Goal: Information Seeking & Learning: Learn about a topic

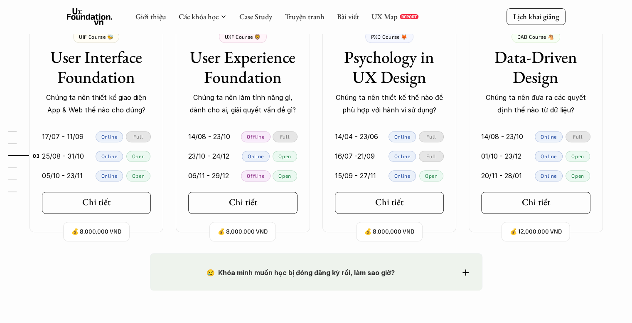
scroll to position [832, 0]
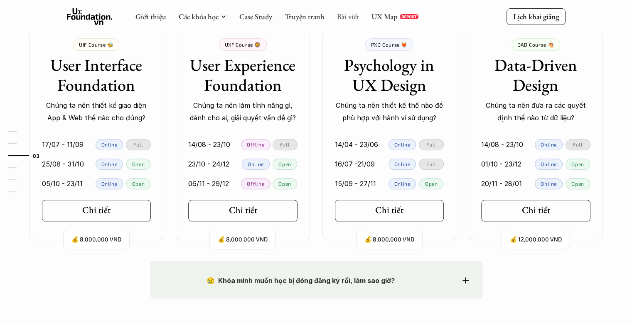
click at [338, 18] on link "Bài viết" at bounding box center [348, 17] width 22 height 10
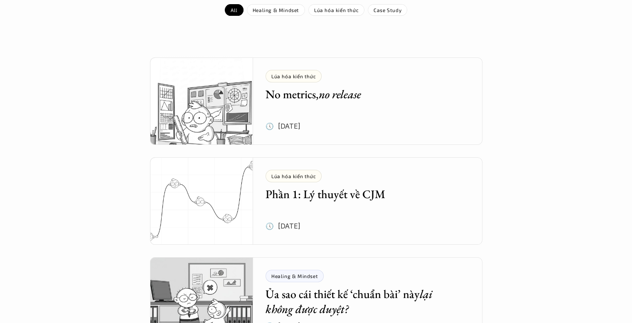
scroll to position [125, 0]
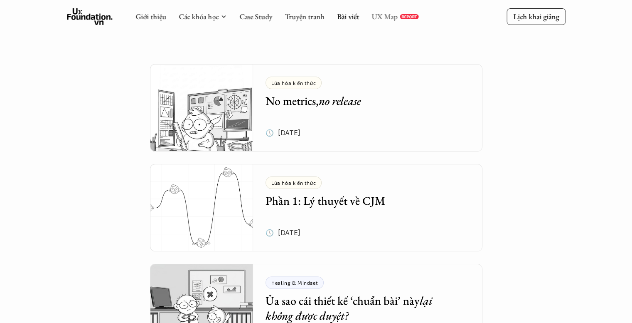
click at [384, 13] on link "UX Map" at bounding box center [385, 17] width 26 height 10
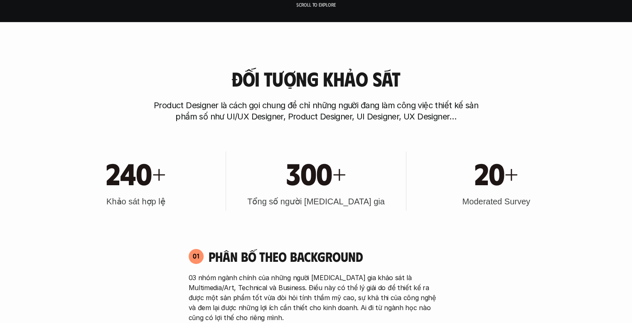
scroll to position [249, 0]
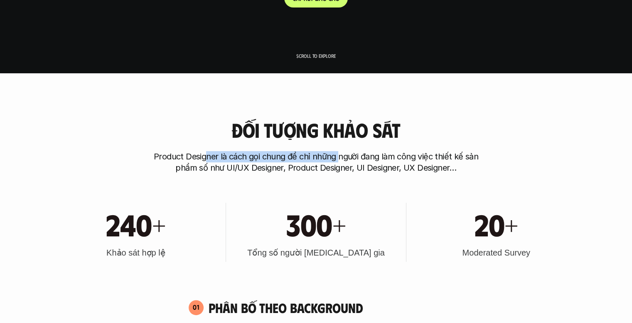
drag, startPoint x: 207, startPoint y: 152, endPoint x: 351, endPoint y: 161, distance: 143.4
click at [348, 161] on p "Product Designer là cách gọi chung để chỉ những người đang làm công việc thiết …" at bounding box center [316, 162] width 333 height 22
click at [355, 161] on p "Product Designer là cách gọi chung để chỉ những người đang làm công việc thiết …" at bounding box center [316, 162] width 333 height 22
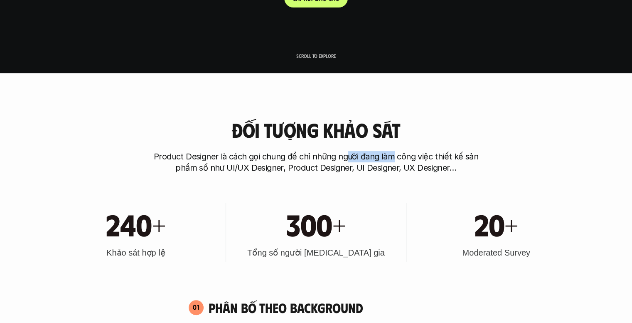
drag, startPoint x: 346, startPoint y: 158, endPoint x: 409, endPoint y: 161, distance: 62.4
click at [401, 161] on p "Product Designer là cách gọi chung để chỉ những người đang làm công việc thiết …" at bounding box center [316, 162] width 333 height 22
click at [410, 161] on p "Product Designer là cách gọi chung để chỉ những người đang làm công việc thiết …" at bounding box center [316, 162] width 333 height 22
drag, startPoint x: 361, startPoint y: 162, endPoint x: 390, endPoint y: 168, distance: 29.5
click at [389, 168] on p "Product Designer là cách gọi chung để chỉ những người đang làm công việc thiết …" at bounding box center [316, 162] width 333 height 22
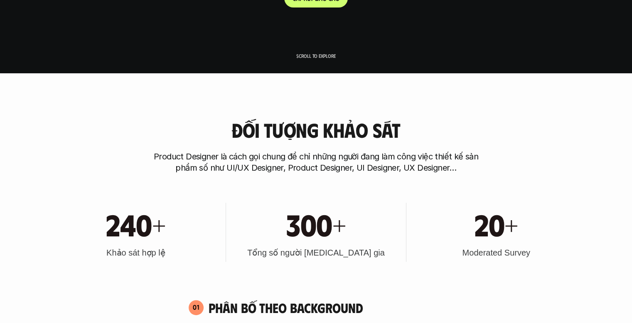
click at [390, 168] on p "Product Designer là cách gọi chung để chỉ những người đang làm công việc thiết …" at bounding box center [316, 162] width 333 height 22
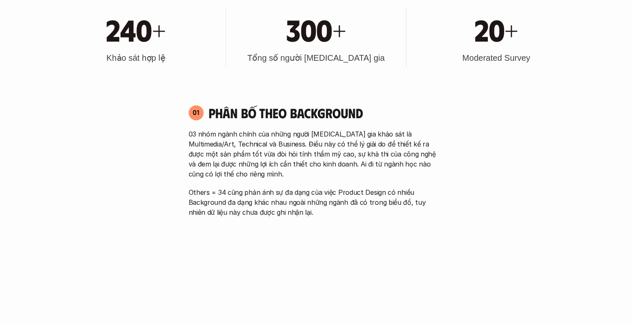
scroll to position [457, 0]
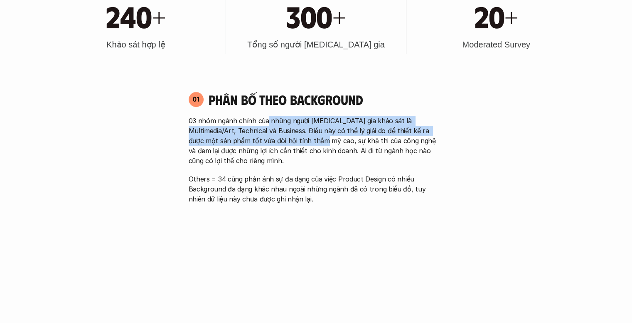
drag, startPoint x: 268, startPoint y: 121, endPoint x: 296, endPoint y: 144, distance: 36.9
click at [295, 143] on p "03 nhóm ngành chính của những người [MEDICAL_DATA] gia khảo sát là Multimedia/A…" at bounding box center [316, 141] width 255 height 50
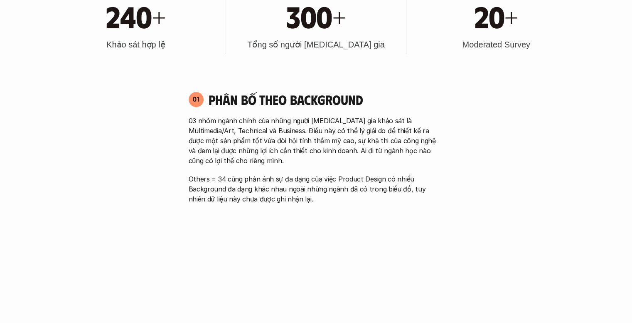
click at [299, 145] on p "03 nhóm ngành chính của những người [MEDICAL_DATA] gia khảo sát là Multimedia/A…" at bounding box center [316, 141] width 255 height 50
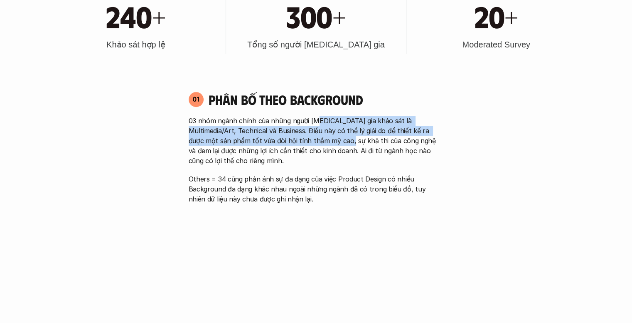
drag, startPoint x: 313, startPoint y: 121, endPoint x: 315, endPoint y: 137, distance: 15.9
click at [315, 137] on p "03 nhóm ngành chính của những người [MEDICAL_DATA] gia khảo sát là Multimedia/A…" at bounding box center [316, 141] width 255 height 50
click at [315, 138] on p "03 nhóm ngành chính của những người [MEDICAL_DATA] gia khảo sát là Multimedia/A…" at bounding box center [316, 141] width 255 height 50
drag, startPoint x: 309, startPoint y: 118, endPoint x: 312, endPoint y: 139, distance: 21.9
click at [312, 139] on p "03 nhóm ngành chính của những người [MEDICAL_DATA] gia khảo sát là Multimedia/A…" at bounding box center [316, 141] width 255 height 50
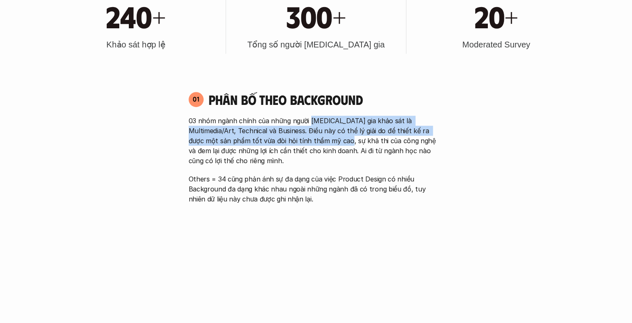
click at [312, 139] on p "03 nhóm ngành chính của những người [MEDICAL_DATA] gia khảo sát là Multimedia/A…" at bounding box center [316, 141] width 255 height 50
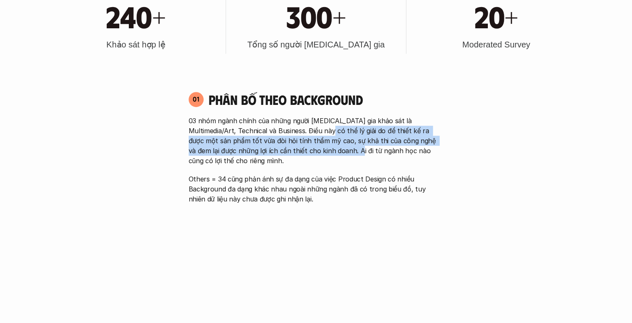
drag, startPoint x: 313, startPoint y: 127, endPoint x: 317, endPoint y: 148, distance: 21.7
click at [317, 148] on p "03 nhóm ngành chính của những người [MEDICAL_DATA] gia khảo sát là Multimedia/A…" at bounding box center [316, 141] width 255 height 50
drag, startPoint x: 313, startPoint y: 134, endPoint x: 316, endPoint y: 156, distance: 22.2
click at [316, 156] on p "03 nhóm ngành chính của những người [MEDICAL_DATA] gia khảo sát là Multimedia/A…" at bounding box center [316, 141] width 255 height 50
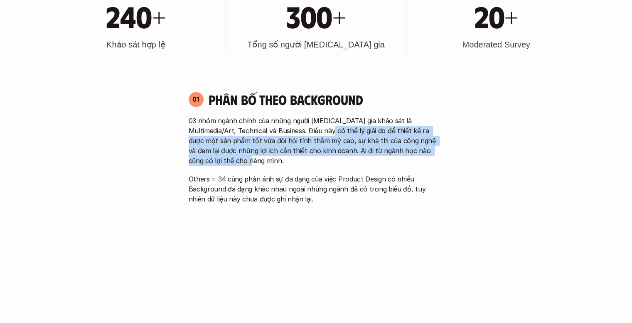
click at [316, 156] on p "03 nhóm ngành chính của những người [MEDICAL_DATA] gia khảo sát là Multimedia/A…" at bounding box center [316, 141] width 255 height 50
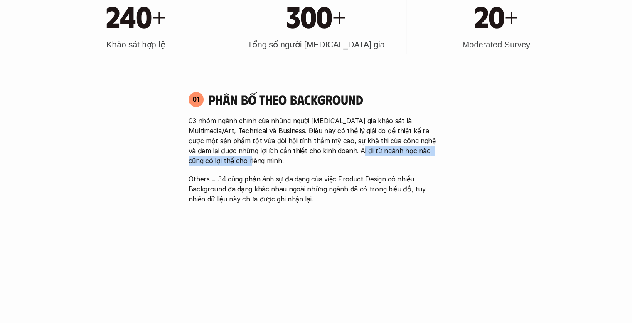
drag, startPoint x: 316, startPoint y: 148, endPoint x: 315, endPoint y: 165, distance: 17.1
click at [315, 165] on div "03 nhóm ngành chính của những người [MEDICAL_DATA] gia khảo sát là Multimedia/A…" at bounding box center [316, 160] width 255 height 88
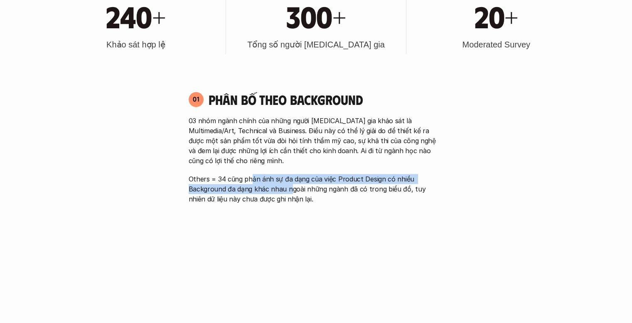
drag, startPoint x: 252, startPoint y: 170, endPoint x: 289, endPoint y: 192, distance: 43.2
click at [289, 192] on div "03 nhóm ngành chính của những người [MEDICAL_DATA] gia khảo sát là Multimedia/A…" at bounding box center [316, 160] width 255 height 88
click at [289, 192] on p "Others = 34 cũng phản ánh sự đa dạng của việc Product Design có nhiều Backgroun…" at bounding box center [316, 189] width 255 height 30
drag, startPoint x: 296, startPoint y: 179, endPoint x: 300, endPoint y: 190, distance: 11.6
click at [300, 190] on p "Others = 34 cũng phản ánh sự đa dạng của việc Product Design có nhiều Backgroun…" at bounding box center [316, 189] width 255 height 30
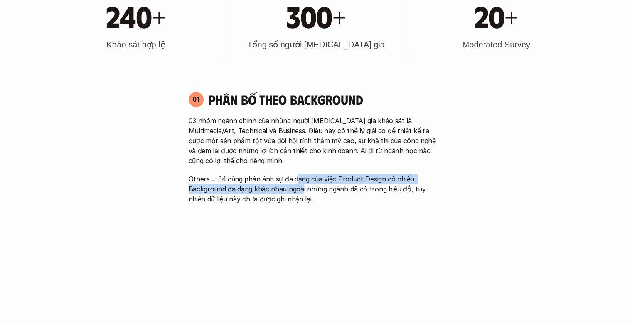
click at [300, 190] on p "Others = 34 cũng phản ánh sự đa dạng của việc Product Design có nhiều Backgroun…" at bounding box center [316, 189] width 255 height 30
drag, startPoint x: 300, startPoint y: 178, endPoint x: 303, endPoint y: 190, distance: 12.4
click at [303, 190] on p "Others = 34 cũng phản ánh sự đa dạng của việc Product Design có nhiều Backgroun…" at bounding box center [316, 189] width 255 height 30
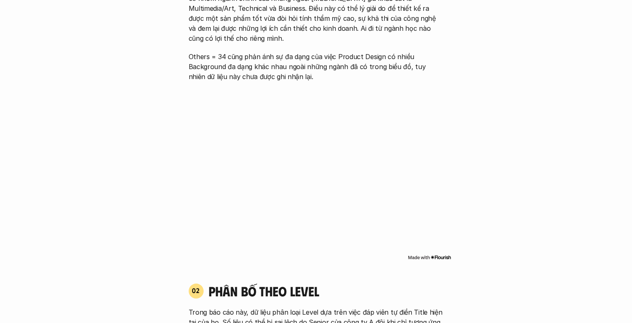
scroll to position [582, 0]
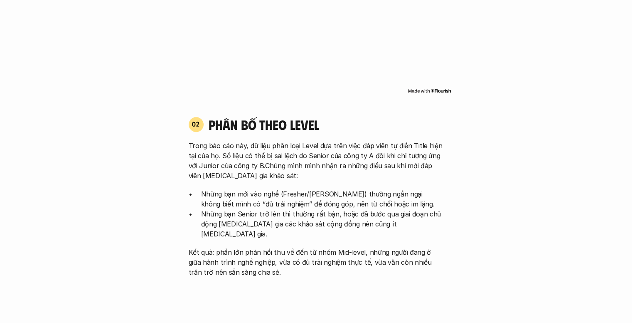
scroll to position [748, 0]
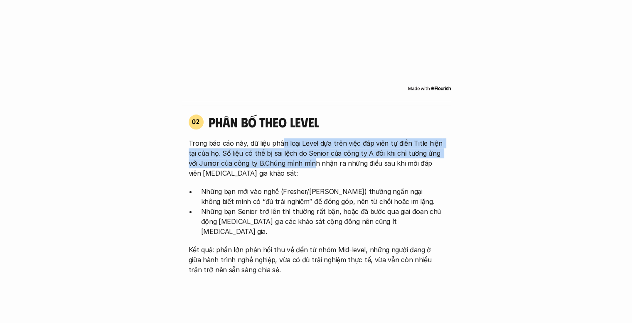
drag, startPoint x: 282, startPoint y: 142, endPoint x: 314, endPoint y: 161, distance: 36.9
click at [314, 161] on p "Trong báo cáo này, dữ liệu phân loại Level dựa trên việc đáp viên tự điền Title…" at bounding box center [316, 158] width 255 height 40
drag, startPoint x: 299, startPoint y: 146, endPoint x: 308, endPoint y: 167, distance: 22.2
click at [307, 165] on p "Trong báo cáo này, dữ liệu phân loại Level dựa trên việc đáp viên tự điền Title…" at bounding box center [316, 158] width 255 height 40
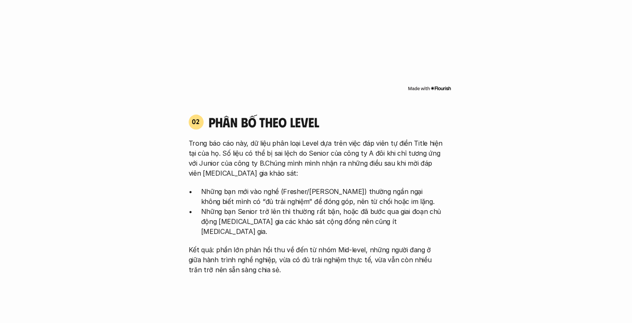
click at [308, 167] on p "Trong báo cáo này, dữ liệu phân loại Level dựa trên việc đáp viên tự điền Title…" at bounding box center [316, 158] width 255 height 40
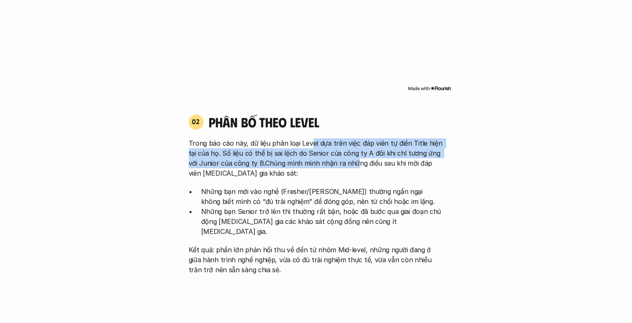
drag, startPoint x: 309, startPoint y: 142, endPoint x: 361, endPoint y: 162, distance: 55.7
click at [359, 161] on p "Trong báo cáo này, dữ liệu phân loại Level dựa trên việc đáp viên tự điền Title…" at bounding box center [316, 158] width 255 height 40
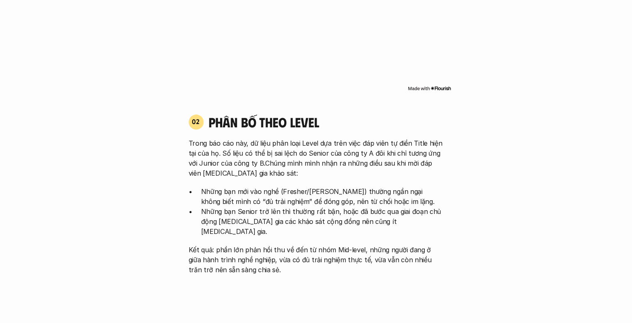
click at [366, 163] on p "Trong báo cáo này, dữ liệu phân loại Level dựa trên việc đáp viên tự điền Title…" at bounding box center [316, 158] width 255 height 40
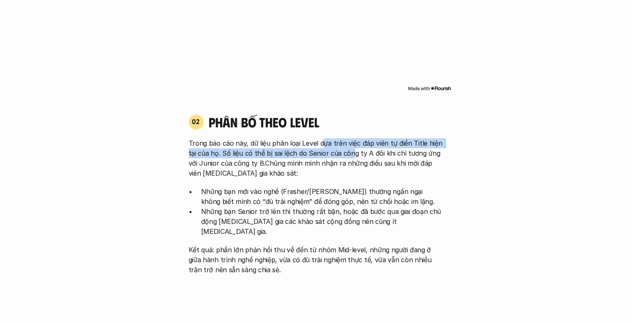
drag, startPoint x: 321, startPoint y: 144, endPoint x: 354, endPoint y: 153, distance: 34.5
click at [352, 153] on p "Trong báo cáo này, dữ liệu phân loại Level dựa trên việc đáp viên tự điền Title…" at bounding box center [316, 158] width 255 height 40
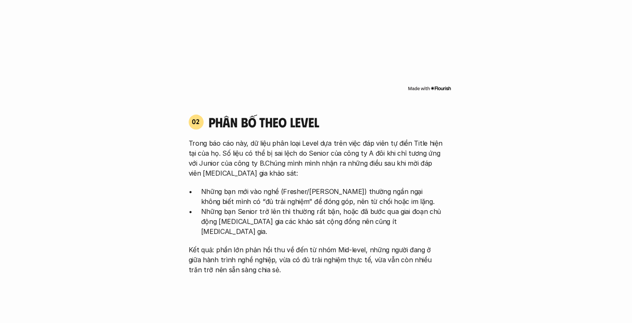
click at [354, 153] on p "Trong báo cáo này, dữ liệu phân loại Level dựa trên việc đáp viên tự điền Title…" at bounding box center [316, 158] width 255 height 40
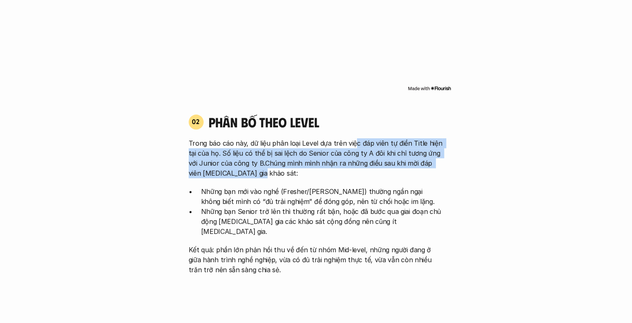
drag, startPoint x: 353, startPoint y: 141, endPoint x: 371, endPoint y: 170, distance: 34.6
click at [371, 170] on p "Trong báo cáo này, dữ liệu phân loại Level dựa trên việc đáp viên tự điền Title…" at bounding box center [316, 158] width 255 height 40
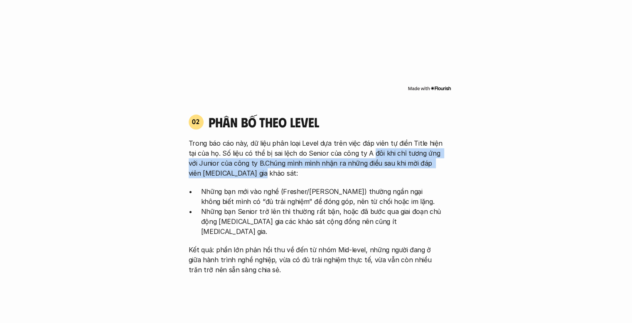
drag, startPoint x: 371, startPoint y: 152, endPoint x: 369, endPoint y: 170, distance: 18.0
click at [369, 170] on p "Trong báo cáo này, dữ liệu phân loại Level dựa trên việc đáp viên tự điền Title…" at bounding box center [316, 158] width 255 height 40
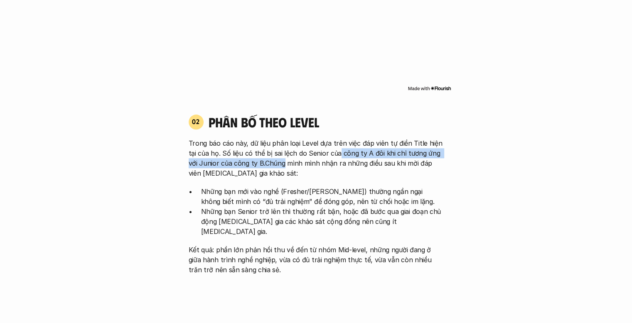
drag, startPoint x: 282, startPoint y: 160, endPoint x: 338, endPoint y: 156, distance: 56.3
click at [338, 156] on p "Trong báo cáo này, dữ liệu phân loại Level dựa trên việc đáp viên tự điền Title…" at bounding box center [316, 158] width 255 height 40
drag, startPoint x: 306, startPoint y: 152, endPoint x: 370, endPoint y: 159, distance: 64.9
click at [368, 160] on p "Trong báo cáo này, dữ liệu phân loại Level dựa trên việc đáp viên tự điền Title…" at bounding box center [316, 158] width 255 height 40
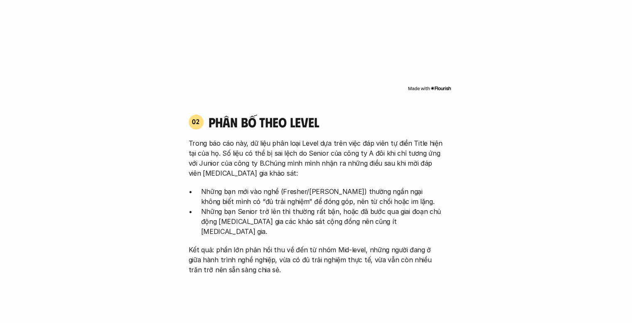
click at [371, 159] on p "Trong báo cáo này, dữ liệu phân loại Level dựa trên việc đáp viên tự điền Title…" at bounding box center [316, 158] width 255 height 40
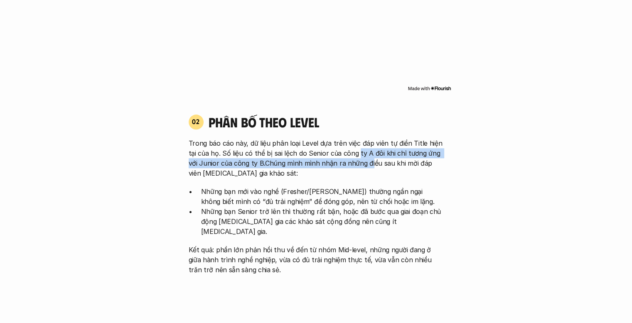
drag, startPoint x: 356, startPoint y: 153, endPoint x: 373, endPoint y: 163, distance: 19.0
click at [373, 163] on p "Trong báo cáo này, dữ liệu phân loại Level dựa trên việc đáp viên tự điền Title…" at bounding box center [316, 158] width 255 height 40
drag, startPoint x: 370, startPoint y: 153, endPoint x: 371, endPoint y: 165, distance: 12.1
click at [371, 165] on p "Trong báo cáo này, dữ liệu phân loại Level dựa trên việc đáp viên tự điền Title…" at bounding box center [316, 158] width 255 height 40
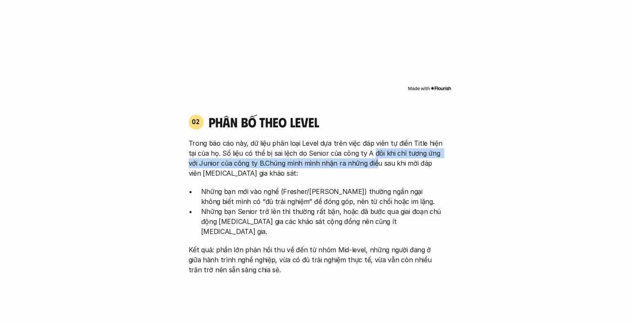
click at [371, 165] on p "Trong báo cáo này, dữ liệu phân loại Level dựa trên việc đáp viên tự điền Title…" at bounding box center [316, 158] width 255 height 40
drag, startPoint x: 358, startPoint y: 153, endPoint x: 361, endPoint y: 168, distance: 14.5
click at [361, 168] on p "Trong báo cáo này, dữ liệu phân loại Level dựa trên việc đáp viên tự điền Title…" at bounding box center [316, 158] width 255 height 40
drag, startPoint x: 353, startPoint y: 156, endPoint x: 356, endPoint y: 167, distance: 11.0
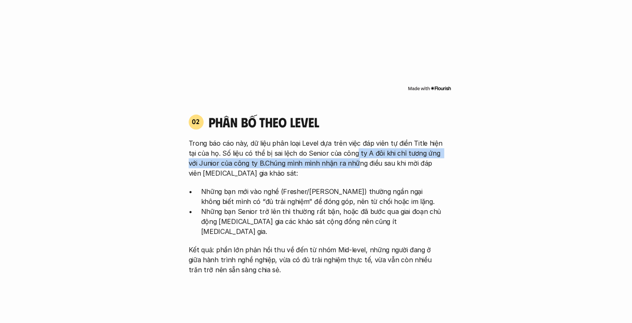
click at [356, 167] on p "Trong báo cáo này, dữ liệu phân loại Level dựa trên việc đáp viên tự điền Title…" at bounding box center [316, 158] width 255 height 40
drag, startPoint x: 358, startPoint y: 156, endPoint x: 367, endPoint y: 170, distance: 16.0
click at [367, 170] on p "Trong báo cáo này, dữ liệu phân loại Level dựa trên việc đáp viên tự điền Title…" at bounding box center [316, 158] width 255 height 40
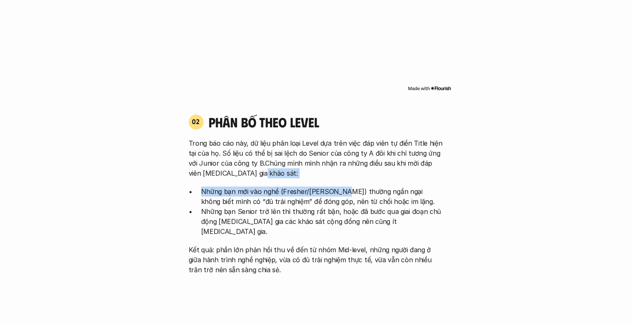
drag, startPoint x: 324, startPoint y: 173, endPoint x: 333, endPoint y: 193, distance: 22.4
click at [333, 193] on div "Trong báo cáo này, dữ liệu phân loại Level dựa trên việc đáp viên tự điền Title…" at bounding box center [316, 206] width 255 height 136
click at [333, 193] on p "Những bạn mới vào nghề (Fresher/[PERSON_NAME]) thường ngần ngại không biết mình…" at bounding box center [322, 196] width 243 height 20
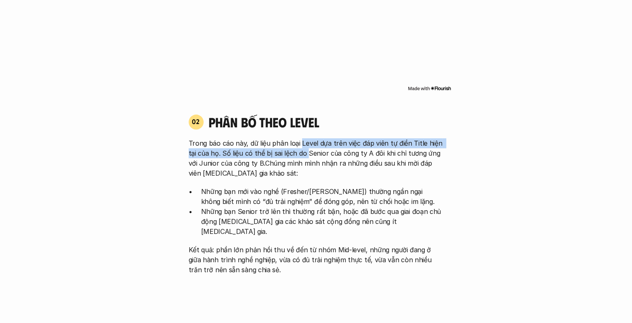
drag, startPoint x: 299, startPoint y: 136, endPoint x: 306, endPoint y: 154, distance: 19.8
click at [306, 153] on div "02 phân bố theo Level Trong báo cáo này, dữ liệu phân loại Level dựa trên việc …" at bounding box center [316, 194] width 270 height 161
click at [306, 154] on p "Trong báo cáo này, dữ liệu phân loại Level dựa trên việc đáp viên tự điền Title…" at bounding box center [316, 158] width 255 height 40
drag, startPoint x: 304, startPoint y: 138, endPoint x: 314, endPoint y: 159, distance: 22.3
click at [313, 158] on p "Trong báo cáo này, dữ liệu phân loại Level dựa trên việc đáp viên tự điền Title…" at bounding box center [316, 158] width 255 height 40
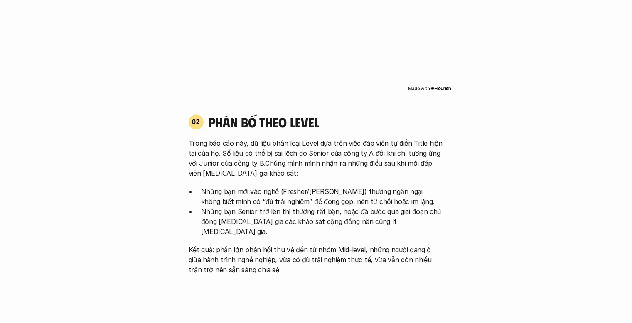
click at [314, 160] on p "Trong báo cáo này, dữ liệu phân loại Level dựa trên việc đáp viên tự điền Title…" at bounding box center [316, 158] width 255 height 40
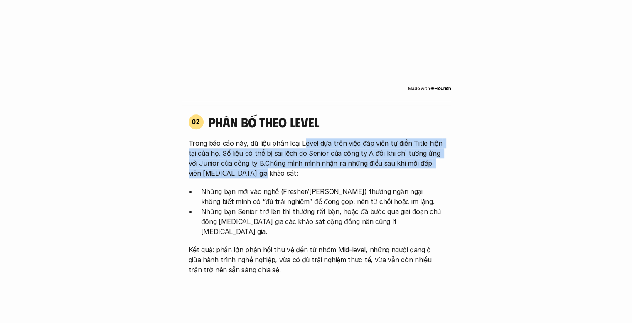
drag, startPoint x: 301, startPoint y: 136, endPoint x: 312, endPoint y: 172, distance: 38.2
click at [312, 172] on div "02 phân bố theo Level Trong báo cáo này, dữ liệu phân loại Level dựa trên việc …" at bounding box center [316, 194] width 270 height 161
click at [312, 172] on p "Trong báo cáo này, dữ liệu phân loại Level dựa trên việc đáp viên tự điền Title…" at bounding box center [316, 158] width 255 height 40
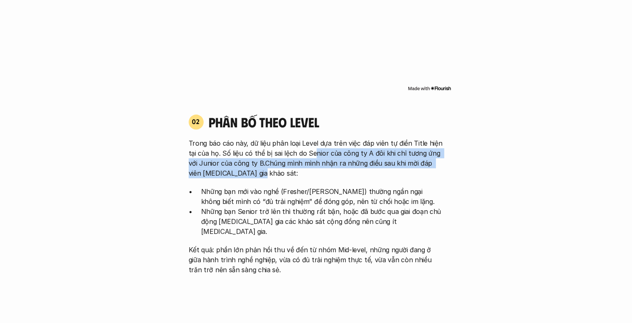
drag, startPoint x: 311, startPoint y: 153, endPoint x: 315, endPoint y: 170, distance: 17.4
click at [315, 170] on p "Trong báo cáo này, dữ liệu phân loại Level dựa trên việc đáp viên tự điền Title…" at bounding box center [316, 158] width 255 height 40
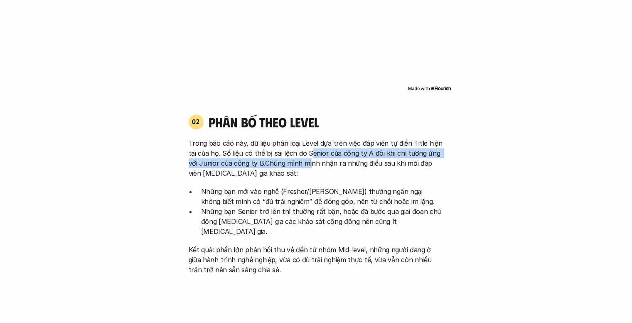
drag, startPoint x: 310, startPoint y: 148, endPoint x: 309, endPoint y: 162, distance: 13.7
click at [309, 162] on p "Trong báo cáo này, dữ liệu phân loại Level dựa trên việc đáp viên tự điền Title…" at bounding box center [316, 158] width 255 height 40
drag, startPoint x: 247, startPoint y: 155, endPoint x: 392, endPoint y: 164, distance: 145.4
click at [392, 164] on p "Trong báo cáo này, dữ liệu phân loại Level dựa trên việc đáp viên tự điền Title…" at bounding box center [316, 158] width 255 height 40
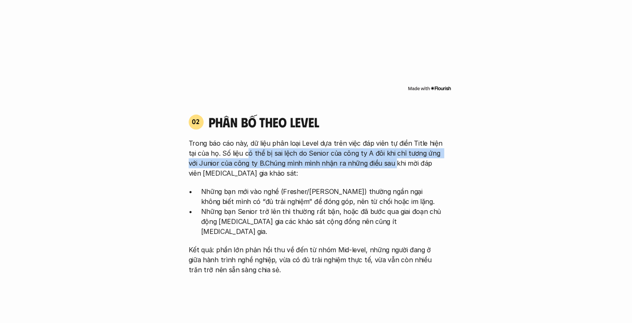
click at [392, 164] on p "Trong báo cáo này, dữ liệu phân loại Level dựa trên việc đáp viên tự điền Title…" at bounding box center [316, 158] width 255 height 40
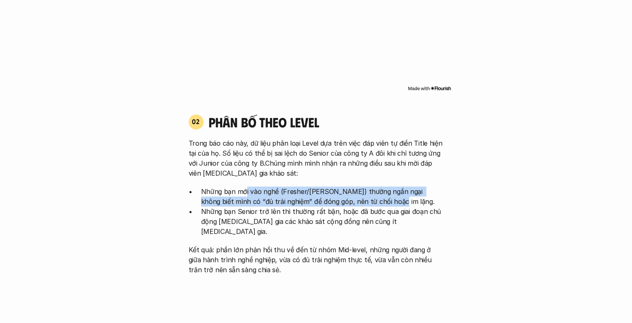
drag, startPoint x: 263, startPoint y: 190, endPoint x: 359, endPoint y: 203, distance: 97.4
click at [359, 203] on div "Trong báo cáo này, dữ liệu phân loại Level dựa trên việc đáp viên tự điền Title…" at bounding box center [316, 206] width 255 height 136
click at [326, 201] on p "Những bạn mới vào nghề (Fresher/[PERSON_NAME]) thường ngần ngại không biết mình…" at bounding box center [322, 196] width 243 height 20
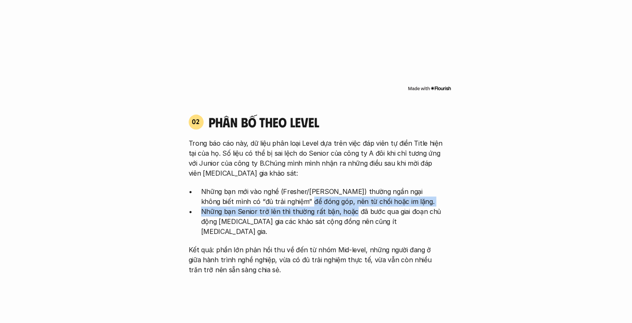
drag, startPoint x: 272, startPoint y: 199, endPoint x: 350, endPoint y: 212, distance: 78.9
click at [349, 212] on ul "Những bạn mới vào nghề (Fresher/[PERSON_NAME]) thường ngần ngại không biết mình…" at bounding box center [316, 211] width 255 height 50
click at [350, 212] on p "Những bạn Senior trở lên thì thường rất bận, hoặc đã bước qua giai đoạn chủ độn…" at bounding box center [322, 221] width 243 height 30
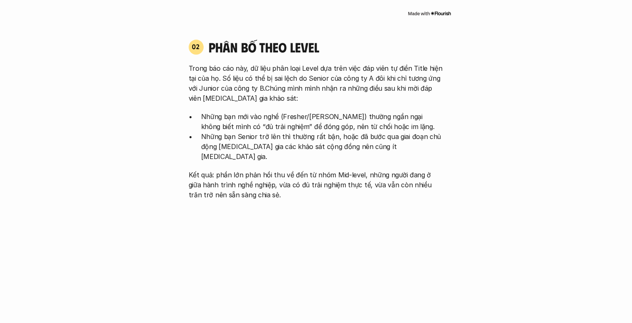
scroll to position [832, 0]
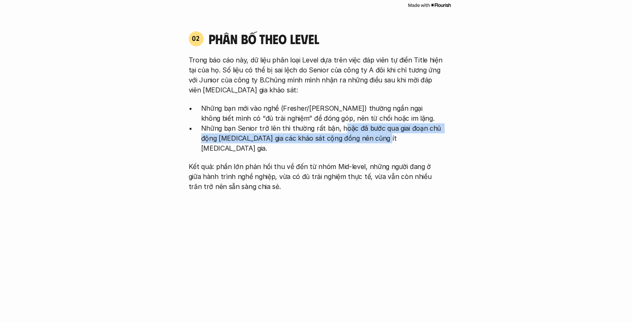
drag, startPoint x: 346, startPoint y: 133, endPoint x: 378, endPoint y: 139, distance: 33.1
click at [378, 139] on p "Những bạn Senior trở lên thì thường rất bận, hoặc đã bước qua giai đoạn chủ độn…" at bounding box center [322, 138] width 243 height 30
drag, startPoint x: 281, startPoint y: 133, endPoint x: 360, endPoint y: 136, distance: 79.5
click at [358, 136] on p "Những bạn Senior trở lên thì thường rất bận, hoặc đã bước qua giai đoạn chủ độn…" at bounding box center [322, 138] width 243 height 30
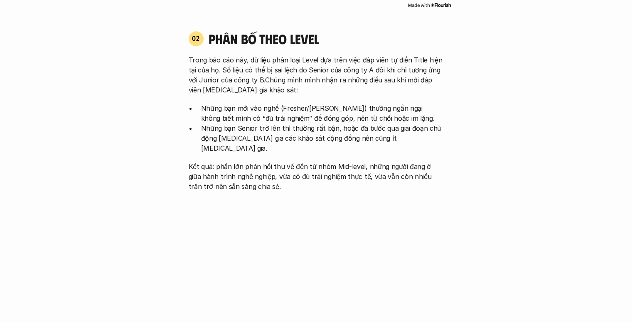
click at [360, 136] on p "Những bạn Senior trở lên thì thường rất bận, hoặc đã bước qua giai đoạn chủ độn…" at bounding box center [322, 138] width 243 height 30
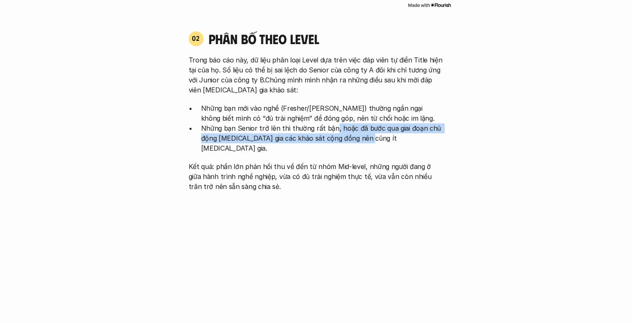
drag, startPoint x: 331, startPoint y: 128, endPoint x: 362, endPoint y: 136, distance: 31.6
click at [360, 136] on p "Những bạn Senior trở lên thì thường rất bận, hoặc đã bước qua giai đoạn chủ độn…" at bounding box center [322, 138] width 243 height 30
click at [362, 136] on p "Những bạn Senior trở lên thì thường rất bận, hoặc đã bước qua giai đoạn chủ độn…" at bounding box center [322, 138] width 243 height 30
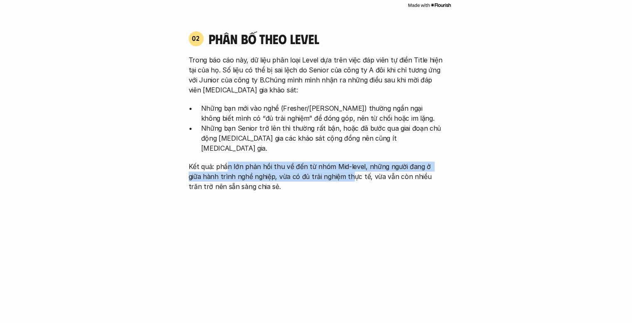
drag, startPoint x: 226, startPoint y: 159, endPoint x: 339, endPoint y: 163, distance: 113.2
click at [335, 163] on p "Kết quả: phần lớn phản hồi thu về đến từ nhóm Mid-level, những người đang ở giữ…" at bounding box center [316, 176] width 255 height 30
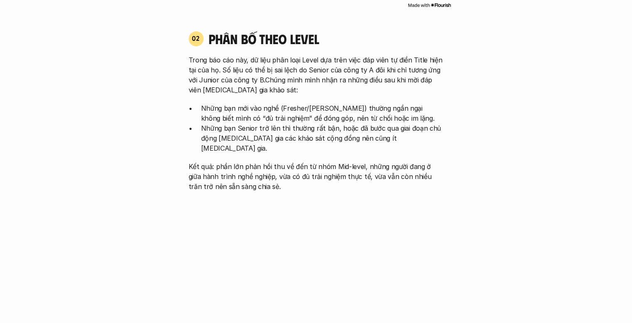
click at [351, 162] on p "Kết quả: phần lớn phản hồi thu về đến từ nhóm Mid-level, những người đang ở giữ…" at bounding box center [316, 176] width 255 height 30
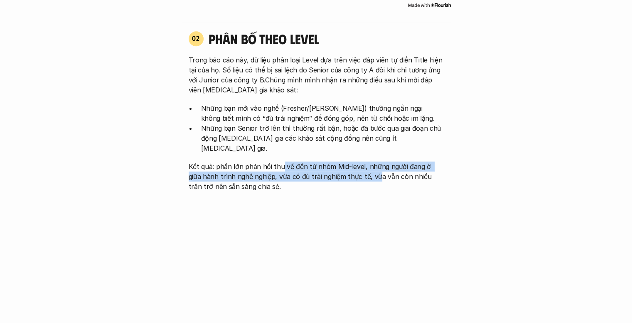
drag, startPoint x: 296, startPoint y: 155, endPoint x: 365, endPoint y: 166, distance: 69.5
click at [362, 165] on p "Kết quả: phần lớn phản hồi thu về đến từ nhóm Mid-level, những người đang ở giữ…" at bounding box center [316, 176] width 255 height 30
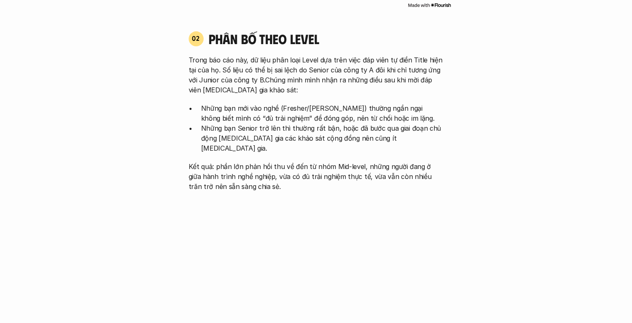
click at [365, 166] on p "Kết quả: phần lớn phản hồi thu về đến từ nhóm Mid-level, những người đang ở giữ…" at bounding box center [316, 176] width 255 height 30
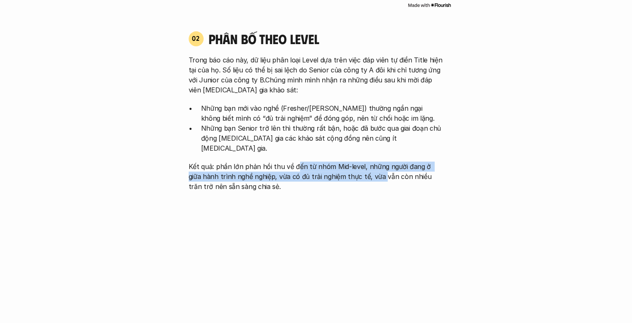
drag, startPoint x: 297, startPoint y: 155, endPoint x: 373, endPoint y: 165, distance: 76.4
click at [370, 165] on p "Kết quả: phần lớn phản hồi thu về đến từ nhóm Mid-level, những người đang ở giữ…" at bounding box center [316, 176] width 255 height 30
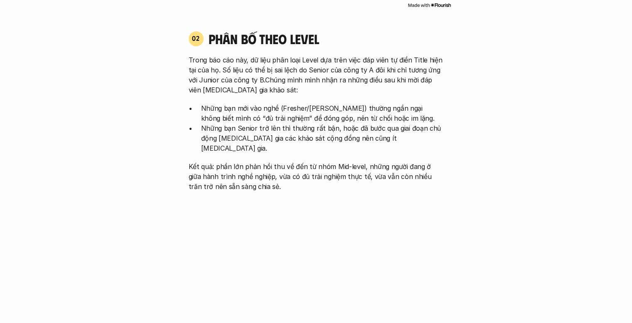
click at [373, 165] on p "Kết quả: phần lớn phản hồi thu về đến từ nhóm Mid-level, những người đang ở giữ…" at bounding box center [316, 176] width 255 height 30
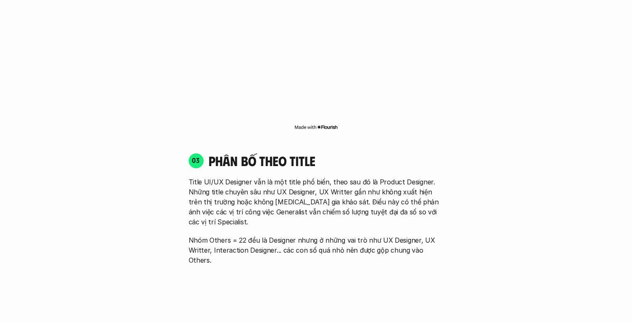
scroll to position [1081, 0]
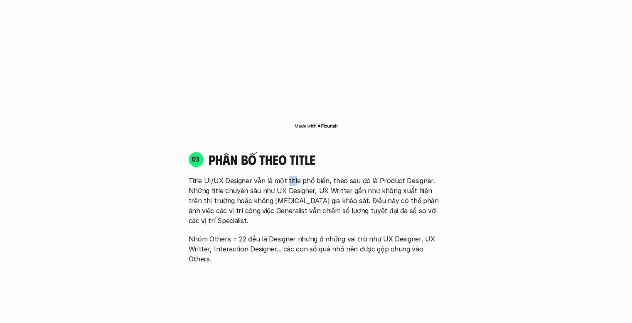
drag, startPoint x: 295, startPoint y: 163, endPoint x: 293, endPoint y: 173, distance: 9.8
click at [293, 173] on div "03 phân bố theo title Title UI/UX Designer vẫn là một title phổ biến, theo sau …" at bounding box center [316, 207] width 270 height 113
click at [293, 175] on p "Title UI/UX Designer vẫn là một title phổ biến, theo sau đó là Product Designer…" at bounding box center [316, 200] width 255 height 50
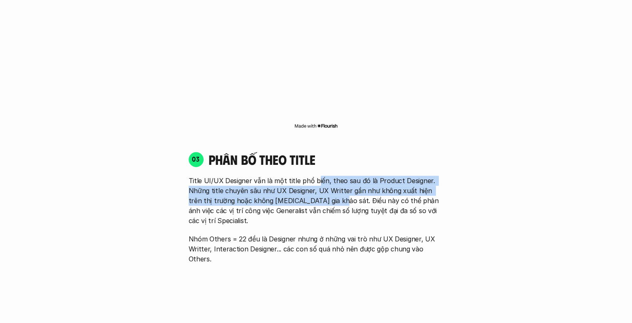
drag, startPoint x: 318, startPoint y: 181, endPoint x: 319, endPoint y: 188, distance: 7.7
click at [319, 188] on p "Title UI/UX Designer vẫn là một title phổ biến, theo sau đó là Product Designer…" at bounding box center [316, 200] width 255 height 50
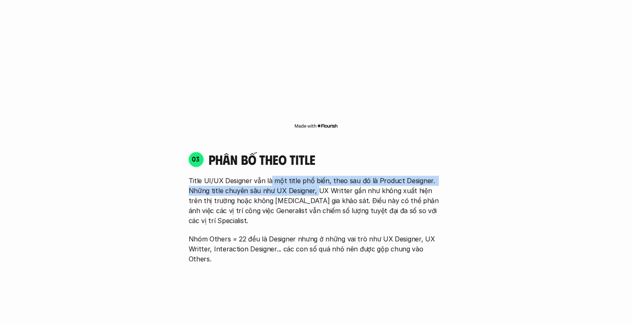
drag, startPoint x: 286, startPoint y: 176, endPoint x: 316, endPoint y: 185, distance: 31.1
click at [316, 185] on p "Title UI/UX Designer vẫn là một title phổ biến, theo sau đó là Product Designer…" at bounding box center [316, 200] width 255 height 50
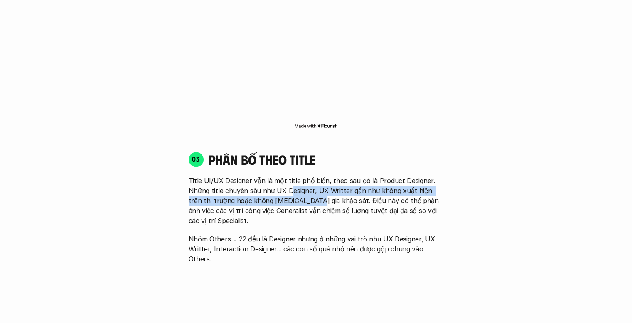
drag, startPoint x: 286, startPoint y: 184, endPoint x: 301, endPoint y: 191, distance: 16.6
click at [301, 191] on p "Title UI/UX Designer vẫn là một title phổ biến, theo sau đó là Product Designer…" at bounding box center [316, 200] width 255 height 50
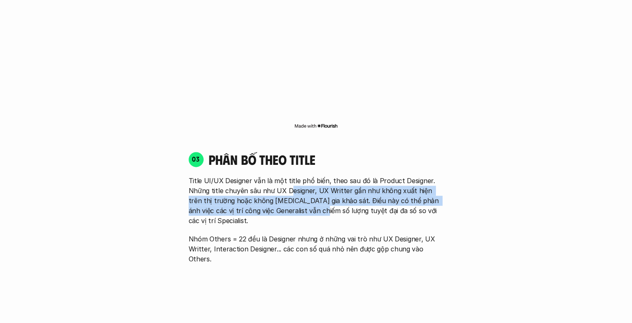
drag, startPoint x: 289, startPoint y: 180, endPoint x: 304, endPoint y: 200, distance: 25.2
click at [304, 199] on p "Title UI/UX Designer vẫn là một title phổ biến, theo sau đó là Product Designer…" at bounding box center [316, 200] width 255 height 50
click at [304, 200] on p "Title UI/UX Designer vẫn là một title phổ biến, theo sau đó là Product Designer…" at bounding box center [316, 200] width 255 height 50
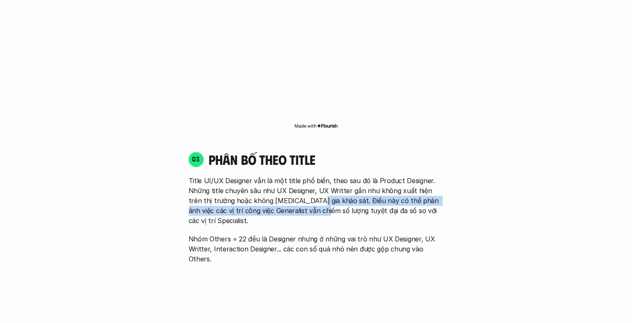
drag, startPoint x: 299, startPoint y: 185, endPoint x: 307, endPoint y: 207, distance: 23.7
click at [307, 207] on div "Title UI/UX Designer vẫn là một title phổ biến, theo sau đó là Product Designer…" at bounding box center [316, 219] width 255 height 88
click at [308, 207] on div "Title UI/UX Designer vẫn là một title phổ biến, theo sau đó là Product Designer…" at bounding box center [316, 219] width 255 height 88
click at [298, 188] on p "Title UI/UX Designer vẫn là một title phổ biến, theo sau đó là Product Designer…" at bounding box center [316, 200] width 255 height 50
drag, startPoint x: 286, startPoint y: 190, endPoint x: 314, endPoint y: 209, distance: 34.0
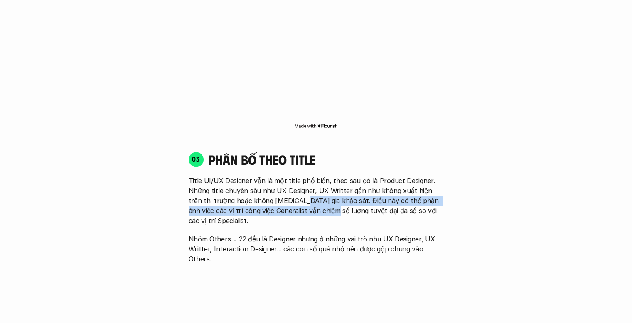
click at [313, 209] on div "Title UI/UX Designer vẫn là một title phổ biến, theo sau đó là Product Designer…" at bounding box center [316, 219] width 255 height 88
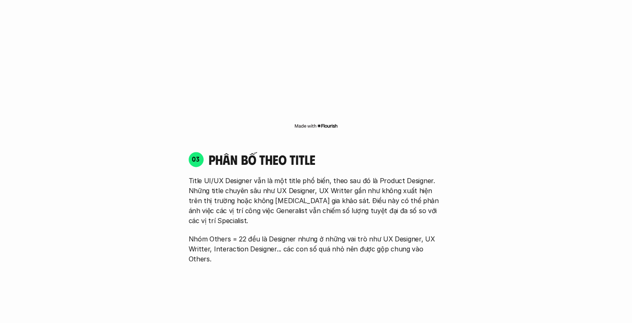
click at [314, 209] on div "Title UI/UX Designer vẫn là một title phổ biến, theo sau đó là Product Designer…" at bounding box center [316, 219] width 255 height 88
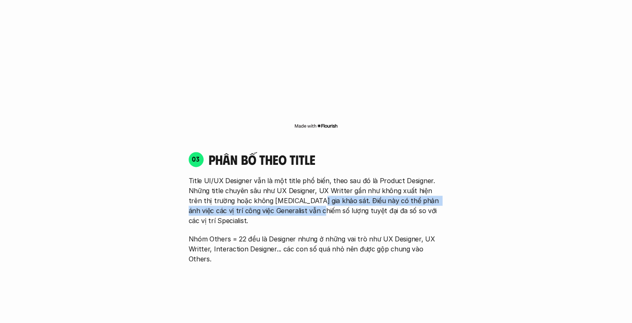
drag, startPoint x: 299, startPoint y: 193, endPoint x: 299, endPoint y: 202, distance: 8.7
click at [299, 202] on p "Title UI/UX Designer vẫn là một title phổ biến, theo sau đó là Product Designer…" at bounding box center [316, 200] width 255 height 50
drag, startPoint x: 293, startPoint y: 192, endPoint x: 301, endPoint y: 207, distance: 16.6
click at [301, 206] on div "Title UI/UX Designer vẫn là một title phổ biến, theo sau đó là Product Designer…" at bounding box center [316, 219] width 255 height 88
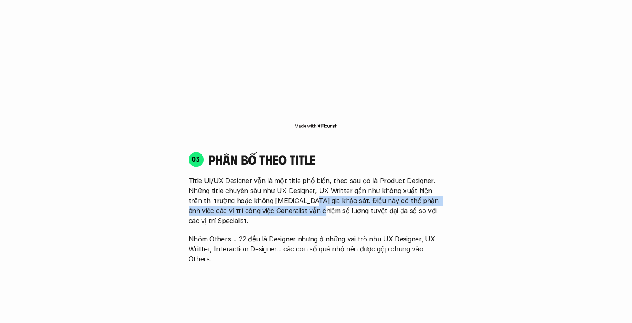
click at [301, 207] on div "Title UI/UX Designer vẫn là một title phổ biến, theo sau đó là Product Designer…" at bounding box center [316, 219] width 255 height 88
drag, startPoint x: 299, startPoint y: 190, endPoint x: 301, endPoint y: 205, distance: 14.2
click at [301, 205] on p "Title UI/UX Designer vẫn là một title phổ biến, theo sau đó là Product Designer…" at bounding box center [316, 200] width 255 height 50
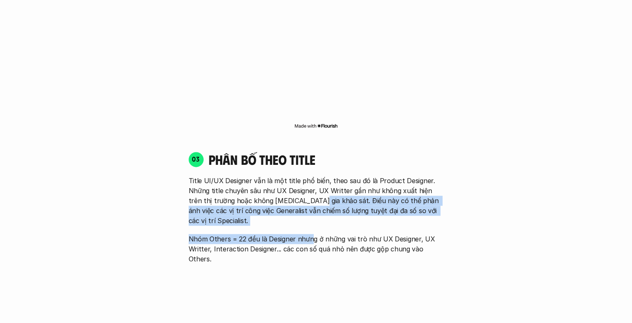
drag, startPoint x: 302, startPoint y: 188, endPoint x: 309, endPoint y: 210, distance: 22.7
click at [309, 210] on div "Title UI/UX Designer vẫn là một title phổ biến, theo sau đó là Product Designer…" at bounding box center [316, 219] width 255 height 88
drag, startPoint x: 309, startPoint y: 193, endPoint x: 310, endPoint y: 210, distance: 17.1
click at [310, 210] on div "Title UI/UX Designer vẫn là một title phổ biến, theo sau đó là Product Designer…" at bounding box center [316, 219] width 255 height 88
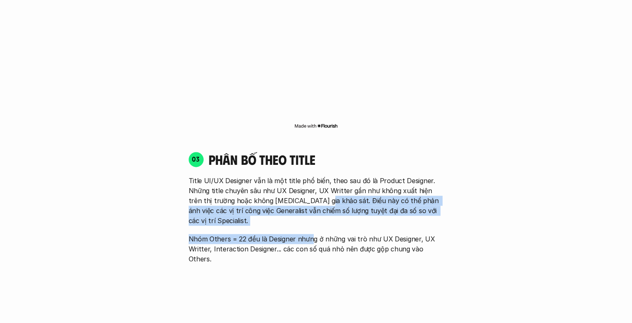
click at [310, 210] on div "Title UI/UX Designer vẫn là một title phổ biến, theo sau đó là Product Designer…" at bounding box center [316, 219] width 255 height 88
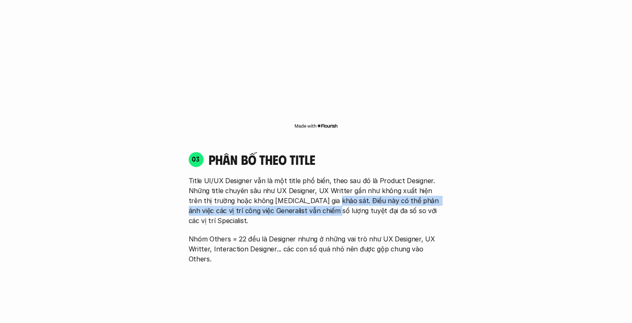
drag, startPoint x: 313, startPoint y: 191, endPoint x: 316, endPoint y: 207, distance: 16.4
click at [316, 207] on div "Title UI/UX Designer vẫn là một title phổ biến, theo sau đó là Product Designer…" at bounding box center [316, 219] width 255 height 88
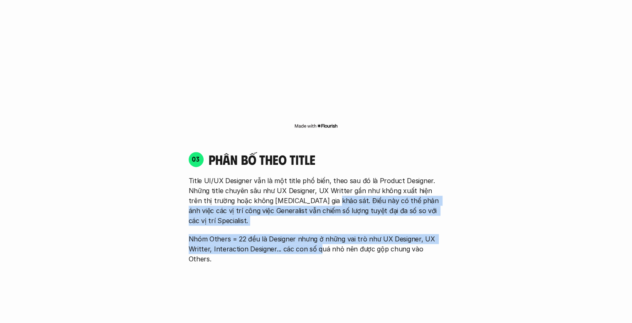
drag, startPoint x: 313, startPoint y: 193, endPoint x: 318, endPoint y: 232, distance: 38.6
click at [318, 232] on div "Title UI/UX Designer vẫn là một title phổ biến, theo sau đó là Product Designer…" at bounding box center [316, 219] width 255 height 88
click at [318, 234] on p "Nhóm Others = 22 đều là Designer nhưng ở những vai trò như UX Designer, UX Writ…" at bounding box center [316, 249] width 255 height 30
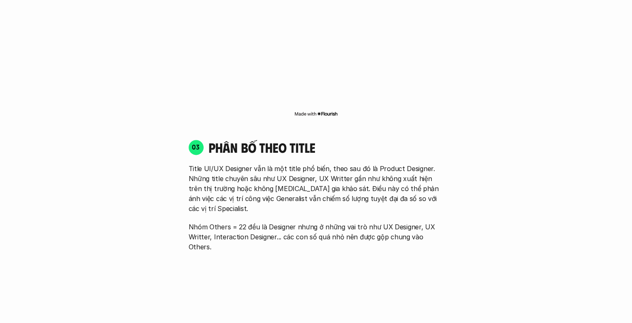
scroll to position [1123, 0]
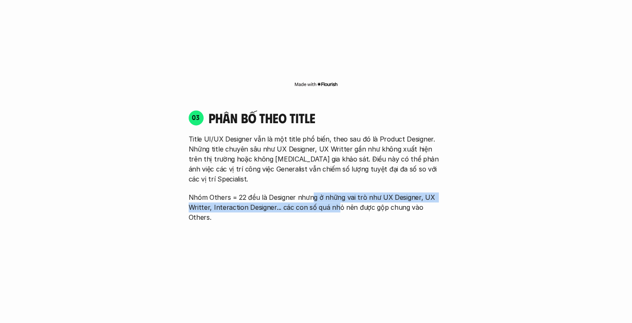
drag, startPoint x: 309, startPoint y: 180, endPoint x: 336, endPoint y: 188, distance: 27.6
click at [336, 192] on p "Nhóm Others = 22 đều là Designer nhưng ở những vai trò như UX Designer, UX Writ…" at bounding box center [316, 207] width 255 height 30
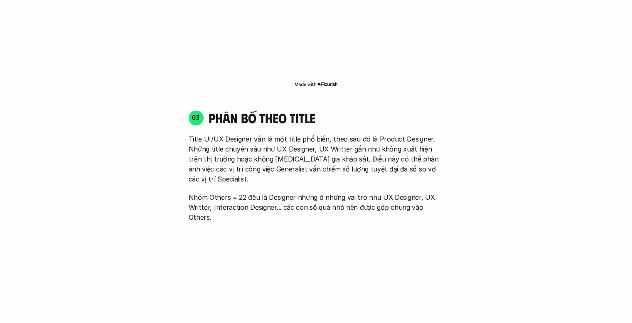
click at [337, 192] on p "Nhóm Others = 22 đều là Designer nhưng ở những vai trò như UX Designer, UX Writ…" at bounding box center [316, 207] width 255 height 30
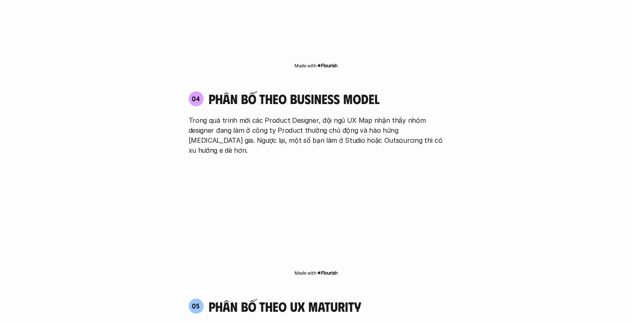
scroll to position [1414, 0]
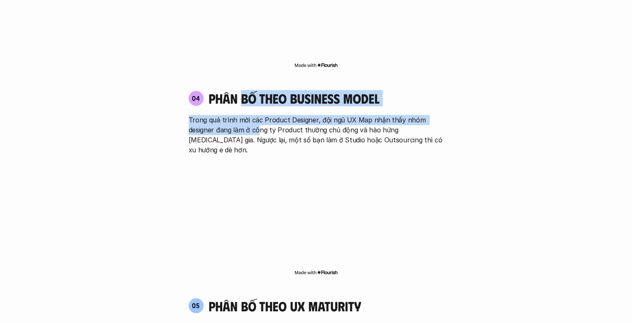
drag, startPoint x: 243, startPoint y: 75, endPoint x: 259, endPoint y: 99, distance: 27.9
click at [259, 99] on div "04 phân bố theo business model Trong quá trình mời các Product Designer, đội ng…" at bounding box center [316, 122] width 270 height 64
click at [259, 115] on p "Trong quá trình mời các Product Designer, đội ngũ UX Map nhận thấy nhóm designe…" at bounding box center [316, 135] width 255 height 40
drag, startPoint x: 261, startPoint y: 78, endPoint x: 267, endPoint y: 102, distance: 24.8
click at [267, 102] on div "04 phân bố theo business model Trong quá trình mời các Product Designer, đội ng…" at bounding box center [316, 122] width 270 height 64
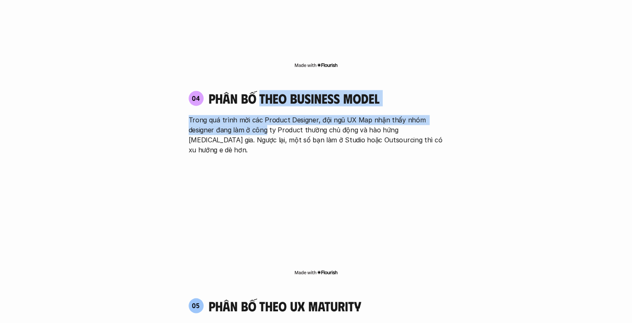
click at [267, 115] on p "Trong quá trình mời các Product Designer, đội ngũ UX Map nhận thấy nhóm designe…" at bounding box center [316, 135] width 255 height 40
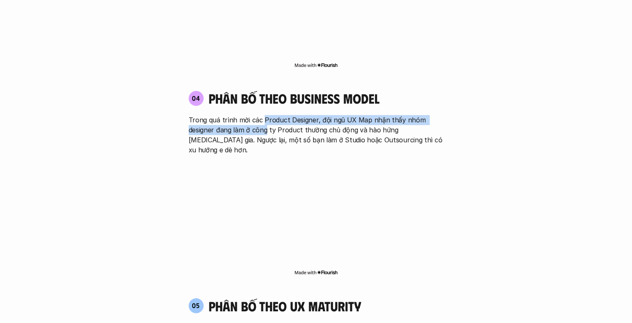
drag, startPoint x: 262, startPoint y: 89, endPoint x: 267, endPoint y: 101, distance: 12.8
click at [267, 115] on p "Trong quá trình mời các Product Designer, đội ngũ UX Map nhận thấy nhóm designe…" at bounding box center [316, 135] width 255 height 40
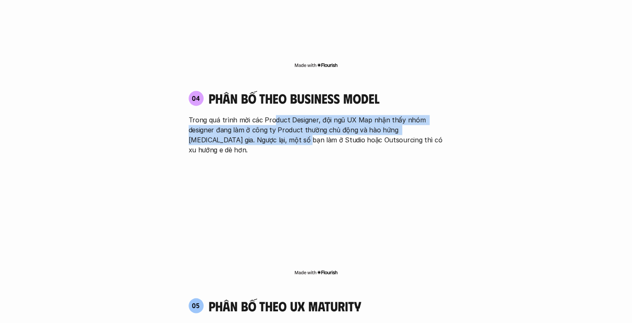
drag, startPoint x: 271, startPoint y: 91, endPoint x: 275, endPoint y: 104, distance: 13.9
click at [275, 115] on p "Trong quá trình mời các Product Designer, đội ngũ UX Map nhận thấy nhóm designe…" at bounding box center [316, 135] width 255 height 40
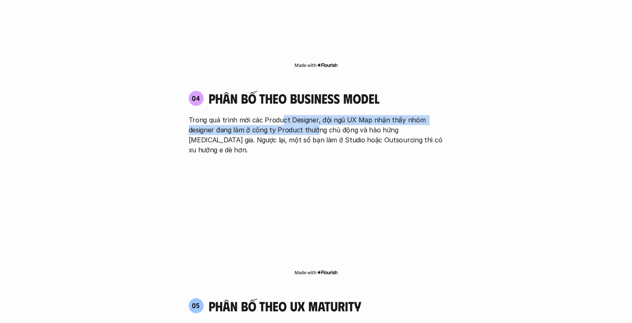
drag, startPoint x: 281, startPoint y: 89, endPoint x: 337, endPoint y: 99, distance: 56.9
click at [326, 115] on p "Trong quá trình mời các Product Designer, đội ngũ UX Map nhận thấy nhóm designe…" at bounding box center [316, 135] width 255 height 40
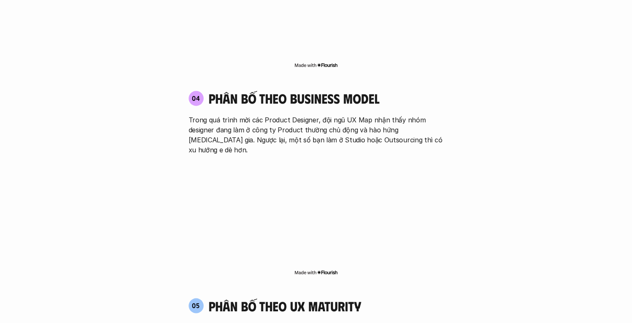
click at [338, 115] on p "Trong quá trình mời các Product Designer, đội ngũ UX Map nhận thấy nhóm designe…" at bounding box center [316, 135] width 255 height 40
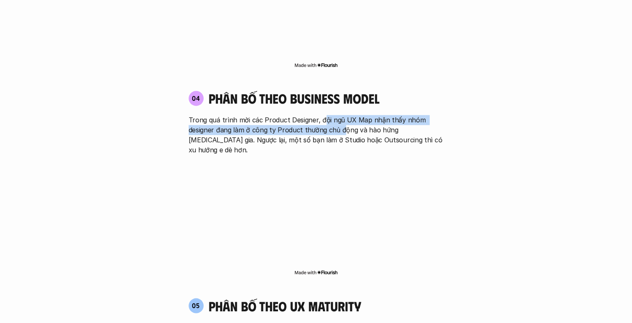
drag, startPoint x: 323, startPoint y: 89, endPoint x: 349, endPoint y: 106, distance: 31.2
click at [346, 115] on p "Trong quá trình mời các Product Designer, đội ngũ UX Map nhận thấy nhóm designe…" at bounding box center [316, 135] width 255 height 40
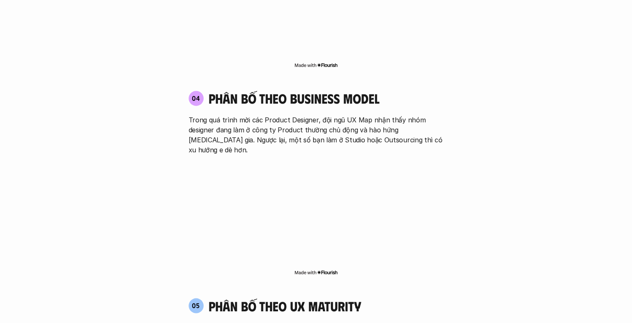
click at [349, 115] on p "Trong quá trình mời các Product Designer, đội ngũ UX Map nhận thấy nhóm designe…" at bounding box center [316, 135] width 255 height 40
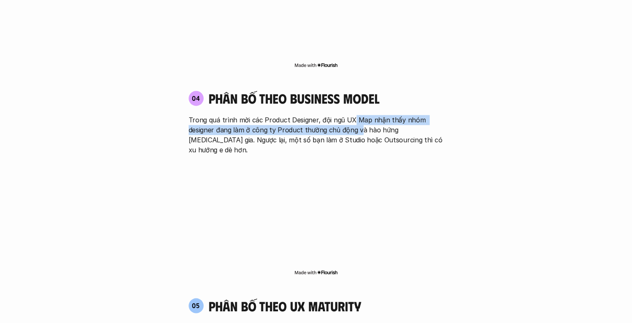
drag, startPoint x: 352, startPoint y: 90, endPoint x: 361, endPoint y: 104, distance: 17.2
click at [361, 115] on p "Trong quá trình mời các Product Designer, đội ngũ UX Map nhận thấy nhóm designe…" at bounding box center [316, 135] width 255 height 40
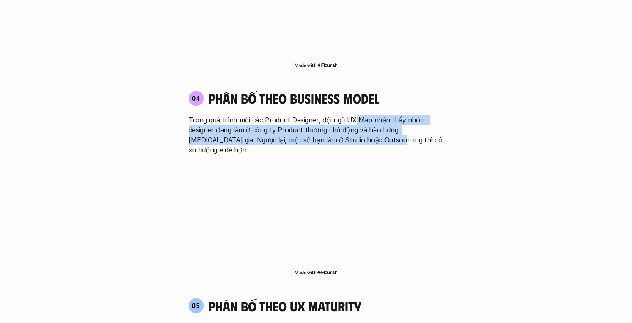
click at [361, 115] on p "Trong quá trình mời các Product Designer, đội ngũ UX Map nhận thấy nhóm designe…" at bounding box center [316, 135] width 255 height 40
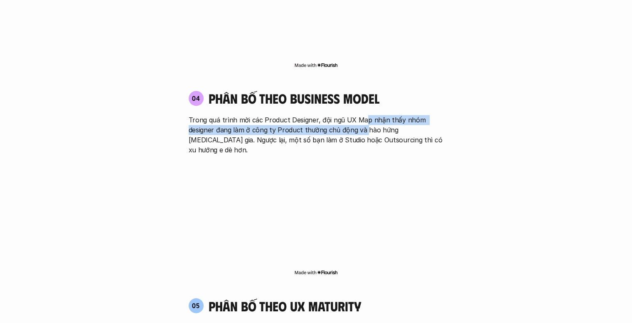
drag, startPoint x: 363, startPoint y: 84, endPoint x: 365, endPoint y: 99, distance: 15.2
click at [365, 115] on p "Trong quá trình mời các Product Designer, đội ngũ UX Map nhận thấy nhóm designe…" at bounding box center [316, 135] width 255 height 40
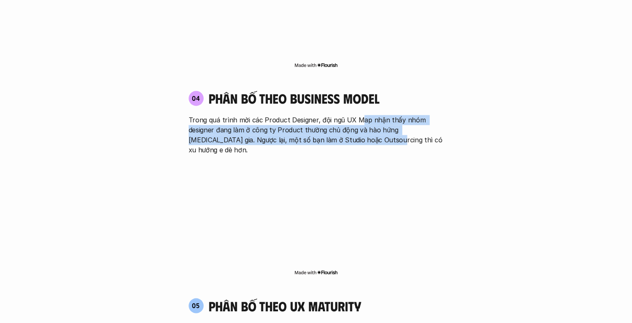
drag, startPoint x: 358, startPoint y: 93, endPoint x: 359, endPoint y: 105, distance: 12.1
click at [359, 115] on p "Trong quá trình mời các Product Designer, đội ngũ UX Map nhận thấy nhóm designe…" at bounding box center [316, 135] width 255 height 40
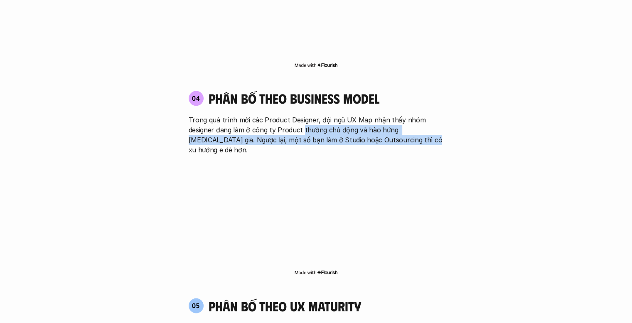
drag, startPoint x: 303, startPoint y: 99, endPoint x: 400, endPoint y: 105, distance: 97.1
click at [399, 115] on p "Trong quá trình mời các Product Designer, đội ngũ UX Map nhận thấy nhóm designe…" at bounding box center [316, 135] width 255 height 40
click at [400, 115] on p "Trong quá trình mời các Product Designer, đội ngũ UX Map nhận thấy nhóm designe…" at bounding box center [316, 135] width 255 height 40
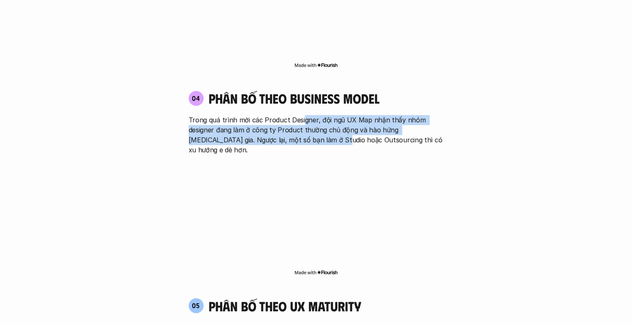
drag, startPoint x: 301, startPoint y: 89, endPoint x: 354, endPoint y: 108, distance: 56.6
click at [322, 115] on p "Trong quá trình mời các Product Designer, đội ngũ UX Map nhận thấy nhóm designe…" at bounding box center [316, 135] width 255 height 40
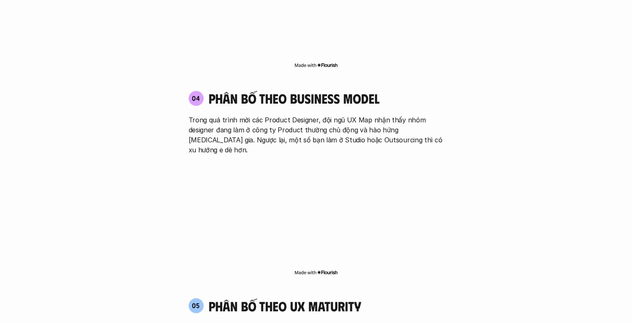
click at [354, 115] on p "Trong quá trình mời các Product Designer, đội ngũ UX Map nhận thấy nhóm designe…" at bounding box center [316, 135] width 255 height 40
drag, startPoint x: 338, startPoint y: 108, endPoint x: 381, endPoint y: 105, distance: 42.9
click at [381, 115] on p "Trong quá trình mời các Product Designer, đội ngũ UX Map nhận thấy nhóm designe…" at bounding box center [316, 135] width 255 height 40
click at [384, 115] on p "Trong quá trình mời các Product Designer, đội ngũ UX Map nhận thấy nhóm designe…" at bounding box center [316, 135] width 255 height 40
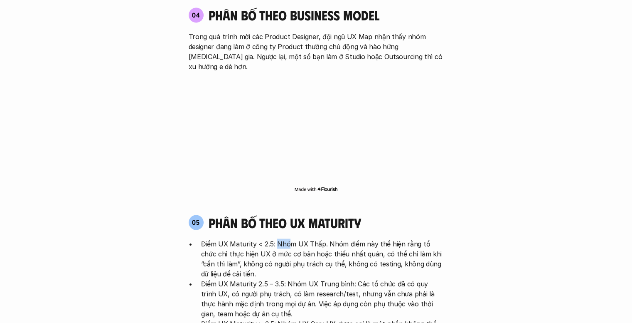
drag, startPoint x: 276, startPoint y: 199, endPoint x: 295, endPoint y: 202, distance: 18.9
click at [290, 238] on p "Điểm UX Maturity < 2.5: Nhóm UX Thấp. Nhóm điểm này thể hiện rằng tổ chức chỉ t…" at bounding box center [322, 258] width 243 height 40
click at [296, 238] on p "Điểm UX Maturity < 2.5: Nhóm UX Thấp. Nhóm điểm này thể hiện rằng tổ chức chỉ t…" at bounding box center [322, 258] width 243 height 40
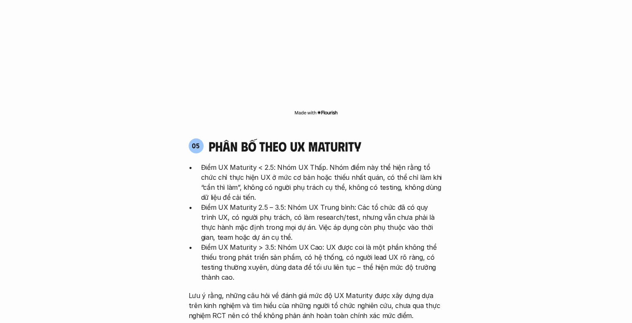
scroll to position [1580, 0]
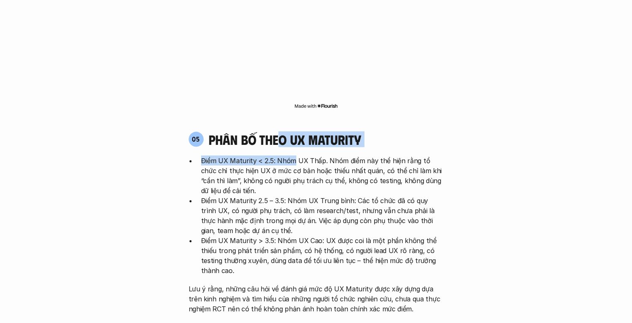
drag, startPoint x: 281, startPoint y: 102, endPoint x: 294, endPoint y: 114, distance: 17.4
click at [294, 131] on div "05 phân bố theo ux maturity Điểm UX Maturity < 2.5: Nhóm UX Thấp. Nhóm điểm này…" at bounding box center [316, 222] width 270 height 182
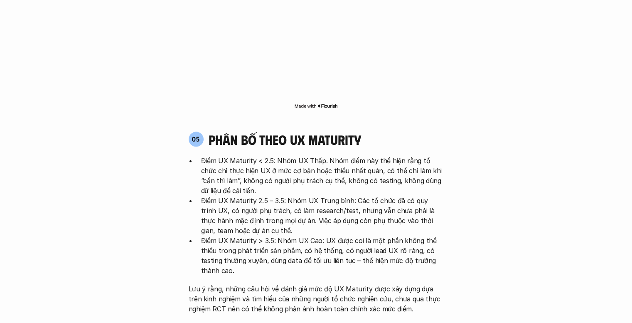
click at [297, 155] on p "Điểm UX Maturity < 2.5: Nhóm UX Thấp. Nhóm điểm này thể hiện rằng tổ chức chỉ t…" at bounding box center [322, 175] width 243 height 40
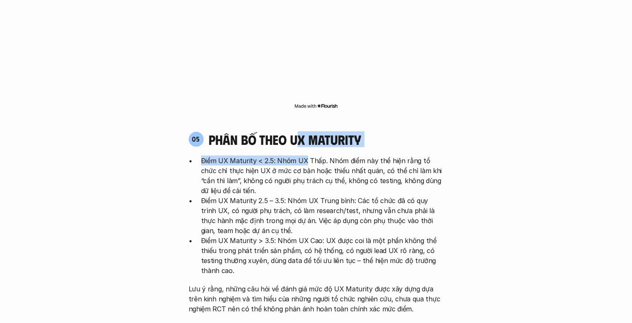
drag, startPoint x: 296, startPoint y: 100, endPoint x: 305, endPoint y: 123, distance: 24.9
click at [305, 131] on div "05 phân bố theo ux maturity Điểm UX Maturity < 2.5: Nhóm UX Thấp. Nhóm điểm này…" at bounding box center [316, 222] width 270 height 182
click at [305, 155] on p "Điểm UX Maturity < 2.5: Nhóm UX Thấp. Nhóm điểm này thể hiện rằng tổ chức chỉ t…" at bounding box center [322, 175] width 243 height 40
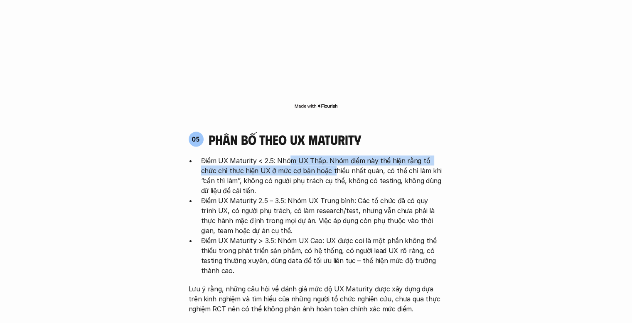
drag, startPoint x: 286, startPoint y: 117, endPoint x: 317, endPoint y: 132, distance: 34.6
click at [316, 155] on p "Điểm UX Maturity < 2.5: Nhóm UX Thấp. Nhóm điểm này thể hiện rằng tổ chức chỉ t…" at bounding box center [322, 175] width 243 height 40
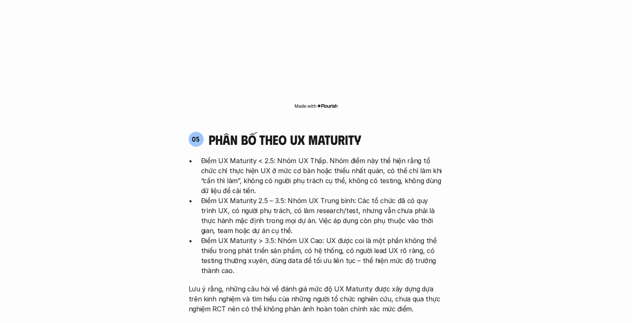
click at [317, 155] on p "Điểm UX Maturity < 2.5: Nhóm UX Thấp. Nhóm điểm này thể hiện rằng tổ chức chỉ t…" at bounding box center [322, 175] width 243 height 40
drag, startPoint x: 316, startPoint y: 124, endPoint x: 320, endPoint y: 135, distance: 11.6
click at [320, 155] on p "Điểm UX Maturity < 2.5: Nhóm UX Thấp. Nhóm điểm này thể hiện rằng tổ chức chỉ t…" at bounding box center [322, 175] width 243 height 40
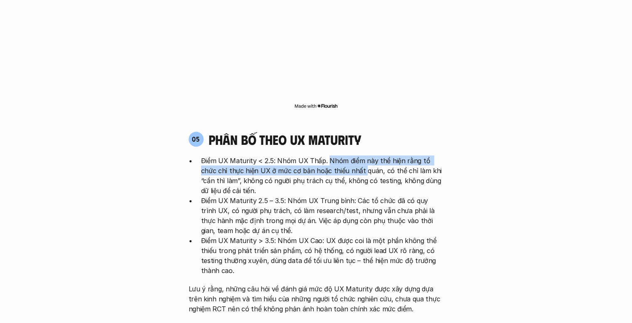
drag, startPoint x: 327, startPoint y: 120, endPoint x: 344, endPoint y: 131, distance: 20.8
click at [344, 155] on p "Điểm UX Maturity < 2.5: Nhóm UX Thấp. Nhóm điểm này thể hiện rằng tổ chức chỉ t…" at bounding box center [322, 175] width 243 height 40
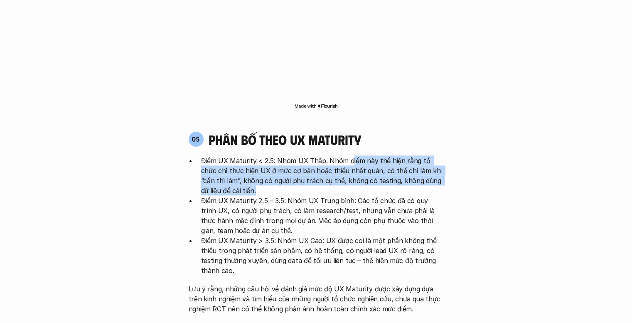
drag, startPoint x: 348, startPoint y: 123, endPoint x: 364, endPoint y: 146, distance: 27.5
click at [364, 155] on p "Điểm UX Maturity < 2.5: Nhóm UX Thấp. Nhóm điểm này thể hiện rằng tổ chức chỉ t…" at bounding box center [322, 175] width 243 height 40
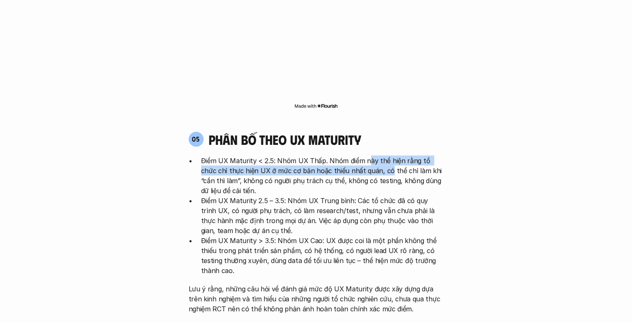
drag, startPoint x: 365, startPoint y: 117, endPoint x: 369, endPoint y: 129, distance: 13.1
click at [369, 155] on p "Điểm UX Maturity < 2.5: Nhóm UX Thấp. Nhóm điểm này thể hiện rằng tổ chức chỉ t…" at bounding box center [322, 175] width 243 height 40
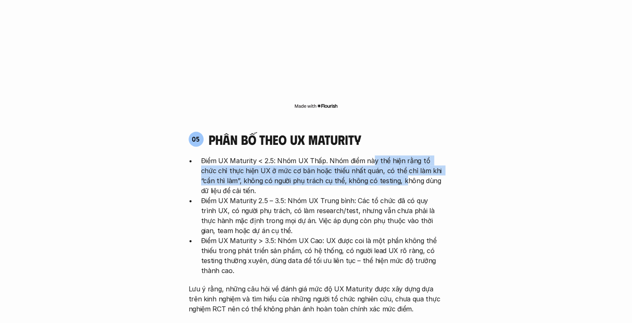
drag, startPoint x: 370, startPoint y: 117, endPoint x: 376, endPoint y: 137, distance: 20.8
click at [376, 155] on p "Điểm UX Maturity < 2.5: Nhóm UX Thấp. Nhóm điểm này thể hiện rằng tổ chức chỉ t…" at bounding box center [322, 175] width 243 height 40
drag, startPoint x: 377, startPoint y: 122, endPoint x: 379, endPoint y: 135, distance: 13.5
click at [379, 155] on p "Điểm UX Maturity < 2.5: Nhóm UX Thấp. Nhóm điểm này thể hiện rằng tổ chức chỉ t…" at bounding box center [322, 175] width 243 height 40
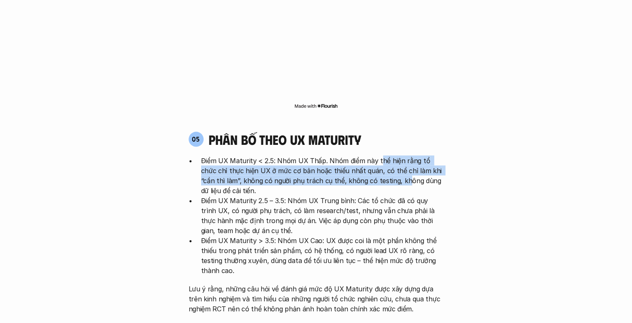
click at [379, 155] on p "Điểm UX Maturity < 2.5: Nhóm UX Thấp. Nhóm điểm này thể hiện rằng tổ chức chỉ t…" at bounding box center [322, 175] width 243 height 40
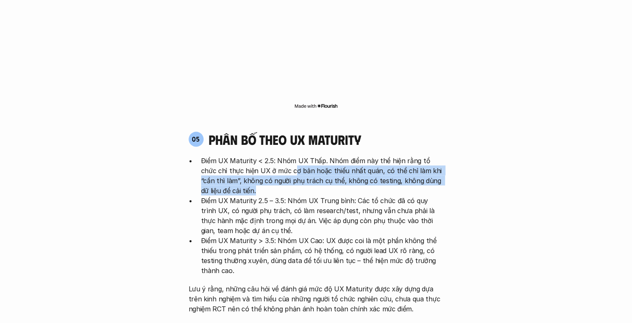
drag, startPoint x: 278, startPoint y: 130, endPoint x: 309, endPoint y: 146, distance: 34.4
click at [308, 155] on p "Điểm UX Maturity < 2.5: Nhóm UX Thấp. Nhóm điểm này thể hiện rằng tổ chức chỉ t…" at bounding box center [322, 175] width 243 height 40
click at [309, 155] on p "Điểm UX Maturity < 2.5: Nhóm UX Thấp. Nhóm điểm này thể hiện rằng tổ chức chỉ t…" at bounding box center [322, 175] width 243 height 40
drag, startPoint x: 321, startPoint y: 133, endPoint x: 338, endPoint y: 150, distance: 23.8
click at [338, 155] on p "Điểm UX Maturity < 2.5: Nhóm UX Thấp. Nhóm điểm này thể hiện rằng tổ chức chỉ t…" at bounding box center [322, 175] width 243 height 40
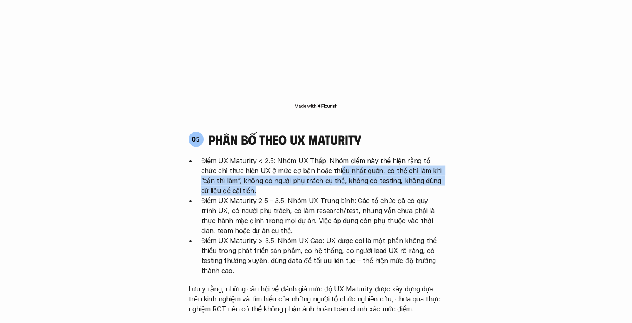
click at [338, 155] on p "Điểm UX Maturity < 2.5: Nhóm UX Thấp. Nhóm điểm này thể hiện rằng tổ chức chỉ t…" at bounding box center [322, 175] width 243 height 40
drag, startPoint x: 343, startPoint y: 132, endPoint x: 347, endPoint y: 145, distance: 13.5
click at [347, 155] on p "Điểm UX Maturity < 2.5: Nhóm UX Thấp. Nhóm điểm này thể hiện rằng tổ chức chỉ t…" at bounding box center [322, 175] width 243 height 40
drag, startPoint x: 346, startPoint y: 126, endPoint x: 348, endPoint y: 145, distance: 18.4
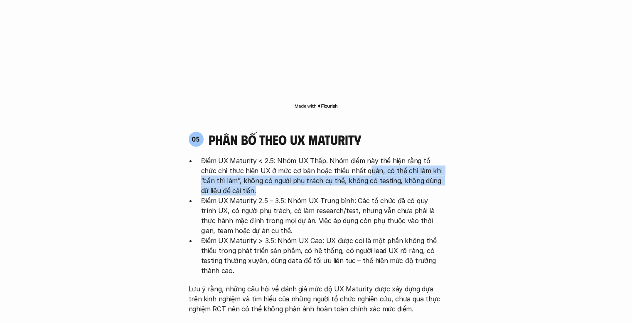
click at [348, 155] on p "Điểm UX Maturity < 2.5: Nhóm UX Thấp. Nhóm điểm này thể hiện rằng tổ chức chỉ t…" at bounding box center [322, 175] width 243 height 40
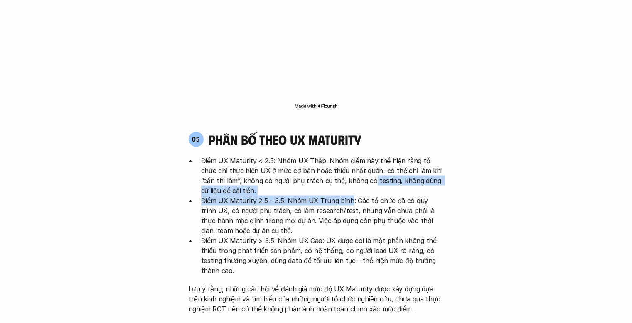
drag, startPoint x: 348, startPoint y: 136, endPoint x: 348, endPoint y: 154, distance: 17.9
click at [348, 155] on ul "Điểm UX Maturity < 2.5: Nhóm UX Thấp. Nhóm điểm này thể hiện rằng tổ chức chỉ t…" at bounding box center [316, 215] width 255 height 120
click at [348, 195] on p "Điểm UX Maturity 2.5 – 3.5: Nhóm UX Trung bình: Các tổ chức đã có quy trình UX,…" at bounding box center [322, 215] width 243 height 40
drag, startPoint x: 348, startPoint y: 141, endPoint x: 351, endPoint y: 156, distance: 14.8
click at [351, 156] on ul "Điểm UX Maturity < 2.5: Nhóm UX Thấp. Nhóm điểm này thể hiện rằng tổ chức chỉ t…" at bounding box center [316, 215] width 255 height 120
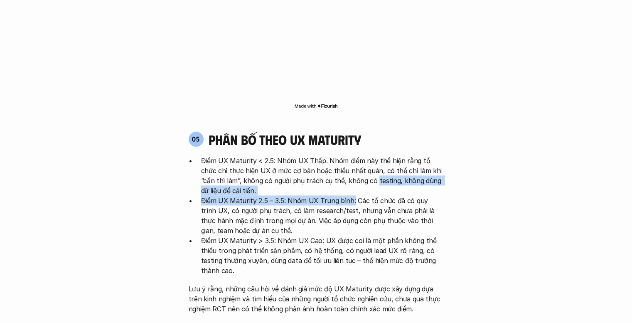
click at [351, 195] on p "Điểm UX Maturity 2.5 – 3.5: Nhóm UX Trung bình: Các tổ chức đã có quy trình UX,…" at bounding box center [322, 215] width 243 height 40
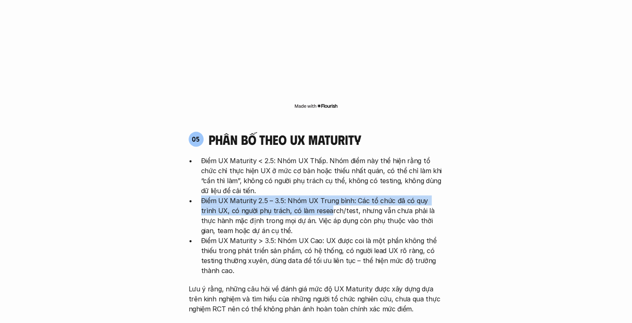
drag, startPoint x: 260, startPoint y: 153, endPoint x: 324, endPoint y: 168, distance: 66.2
click at [324, 168] on ul "Điểm UX Maturity < 2.5: Nhóm UX Thấp. Nhóm điểm này thể hiện rằng tổ chức chỉ t…" at bounding box center [316, 215] width 255 height 120
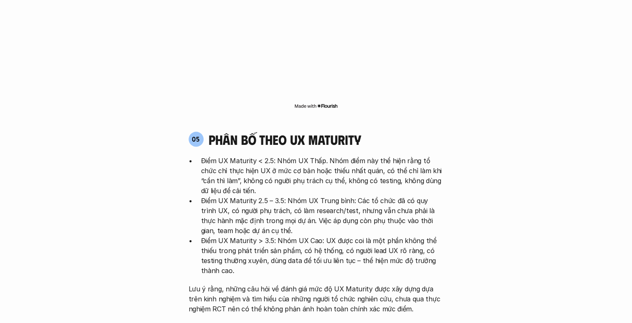
click at [327, 195] on p "Điểm UX Maturity 2.5 – 3.5: Nhóm UX Trung bình: Các tổ chức đã có quy trình UX,…" at bounding box center [322, 215] width 243 height 40
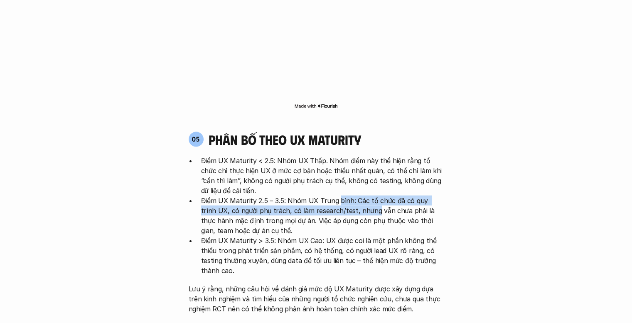
drag, startPoint x: 337, startPoint y: 159, endPoint x: 359, endPoint y: 172, distance: 25.3
click at [359, 195] on p "Điểm UX Maturity 2.5 – 3.5: Nhóm UX Trung bình: Các tổ chức đã có quy trình UX,…" at bounding box center [322, 215] width 243 height 40
drag, startPoint x: 354, startPoint y: 159, endPoint x: 358, endPoint y: 174, distance: 15.1
click at [358, 195] on p "Điểm UX Maturity 2.5 – 3.5: Nhóm UX Trung bình: Các tổ chức đã có quy trình UX,…" at bounding box center [322, 215] width 243 height 40
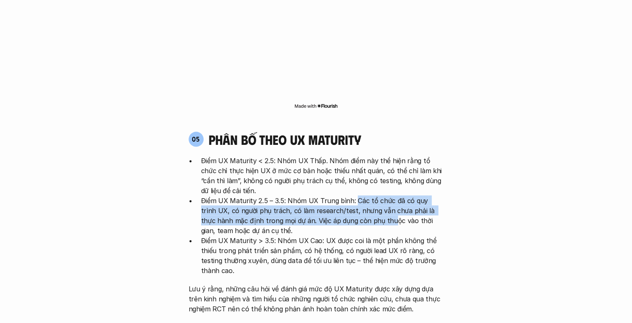
click at [358, 195] on p "Điểm UX Maturity 2.5 – 3.5: Nhóm UX Trung bình: Các tổ chức đã có quy trình UX,…" at bounding box center [322, 215] width 243 height 40
drag, startPoint x: 356, startPoint y: 159, endPoint x: 358, endPoint y: 175, distance: 16.3
click at [358, 195] on p "Điểm UX Maturity 2.5 – 3.5: Nhóm UX Trung bình: Các tổ chức đã có quy trình UX,…" at bounding box center [322, 215] width 243 height 40
drag, startPoint x: 358, startPoint y: 163, endPoint x: 363, endPoint y: 179, distance: 16.2
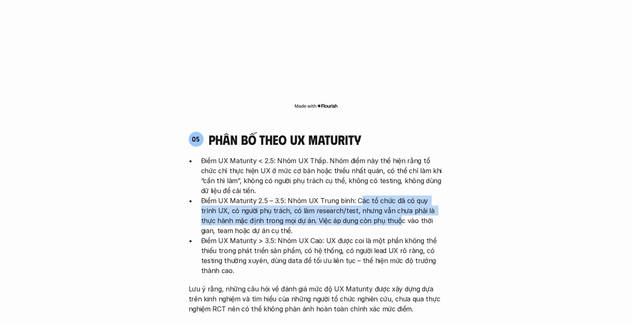
click at [363, 195] on p "Điểm UX Maturity 2.5 – 3.5: Nhóm UX Trung bình: Các tổ chức đã có quy trình UX,…" at bounding box center [322, 215] width 243 height 40
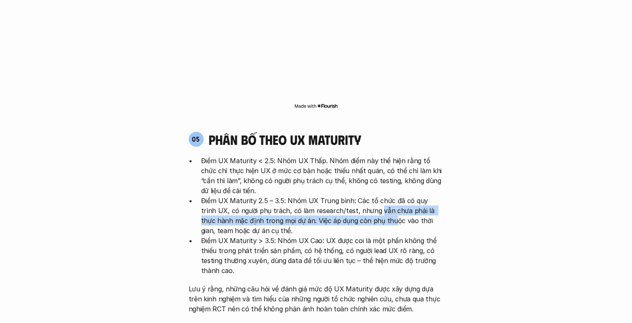
drag, startPoint x: 360, startPoint y: 165, endPoint x: 360, endPoint y: 176, distance: 10.8
click at [360, 195] on p "Điểm UX Maturity 2.5 – 3.5: Nhóm UX Trung bình: Các tổ chức đã có quy trình UX,…" at bounding box center [322, 215] width 243 height 40
drag
click at [353, 195] on p "Điểm UX Maturity 2.5 – 3.5: Nhóm UX Trung bình: Các tổ chức đã có quy trình UX,…" at bounding box center [322, 215] width 243 height 40
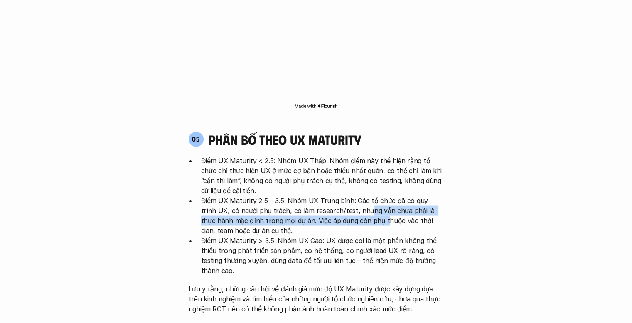
click at [353, 195] on p "Điểm UX Maturity 2.5 – 3.5: Nhóm UX Trung bình: Các tổ chức đã có quy trình UX,…" at bounding box center [322, 215] width 243 height 40
click at [356, 195] on p "Điểm UX Maturity 2.5 – 3.5: Nhóm UX Trung bình: Các tổ chức đã có quy trình UX,…" at bounding box center [322, 215] width 243 height 40
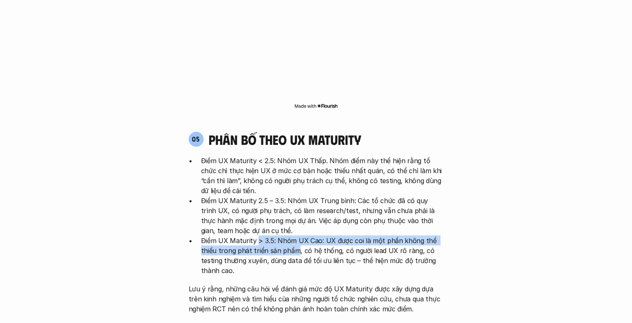
click at [296, 235] on p "Điểm UX Maturity > 3.5: Nhóm UX Cao: UX được coi là một phần không thể thiếu tr…" at bounding box center [322, 255] width 243 height 40
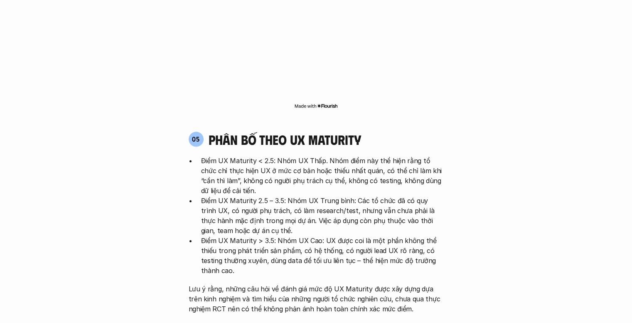
click at [299, 235] on p "Điểm UX Maturity > 3.5: Nhóm UX Cao: UX được coi là một phần không thể thiếu tr…" at bounding box center [322, 255] width 243 height 40
click at [316, 235] on p "Điểm UX Maturity > 3.5: Nhóm UX Cao: UX được coi là một phần không thể thiếu tr…" at bounding box center [322, 255] width 243 height 40
click at [321, 235] on p "Điểm UX Maturity > 3.5: Nhóm UX Cao: UX được coi là một phần không thể thiếu tr…" at bounding box center [322, 255] width 243 height 40
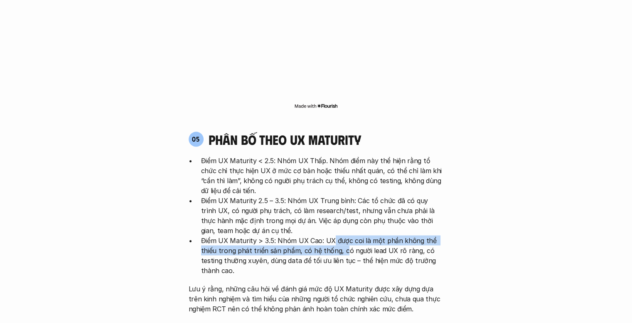
click at [341, 235] on p "Điểm UX Maturity > 3.5: Nhóm UX Cao: UX được coi là một phần không thể thiếu tr…" at bounding box center [322, 255] width 243 height 40
click at [337, 235] on p "Điểm UX Maturity > 3.5: Nhóm UX Cao: UX được coi là một phần không thể thiếu tr…" at bounding box center [322, 255] width 243 height 40
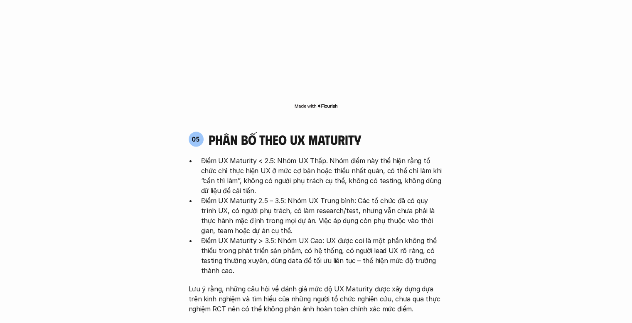
click at [322, 235] on p "Điểm UX Maturity > 3.5: Nhóm UX Cao: UX được coi là một phần không thể thiếu tr…" at bounding box center [322, 255] width 243 height 40
click at [338, 235] on p "Điểm UX Maturity > 3.5: Nhóm UX Cao: UX được coi là một phần không thể thiếu tr…" at bounding box center [322, 255] width 243 height 40
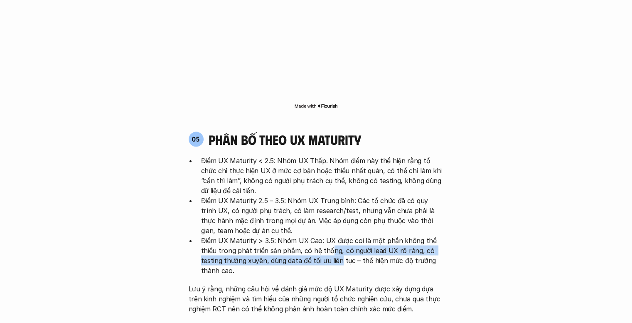
click at [339, 235] on p "Điểm UX Maturity > 3.5: Nhóm UX Cao: UX được coi là một phần không thể thiếu tr…" at bounding box center [322, 255] width 243 height 40
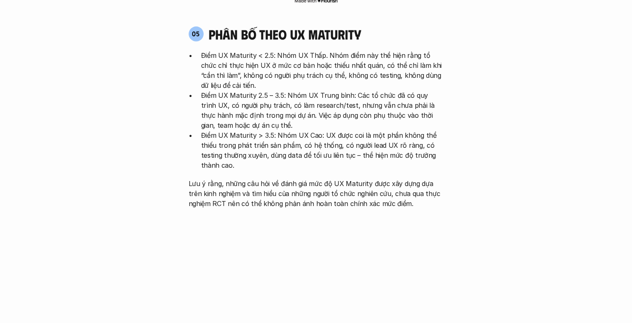
scroll to position [1705, 0]
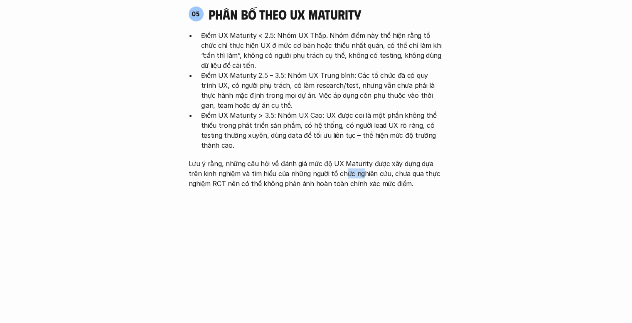
click at [347, 158] on p "Lưu ý rằng, những câu hỏi về đánh giá mức độ UX Maturity được xây dựng dựa trên…" at bounding box center [316, 173] width 255 height 30
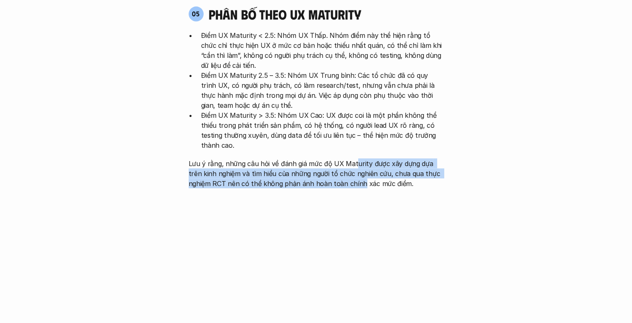
click at [360, 158] on p "Lưu ý rằng, những câu hỏi về đánh giá mức độ UX Maturity được xây dựng dựa trên…" at bounding box center [316, 173] width 255 height 30
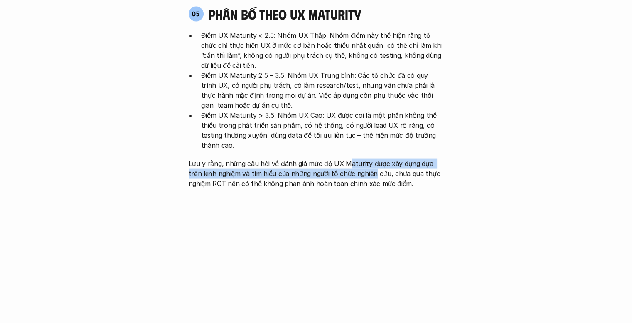
click at [359, 135] on div "Điểm UX Maturity < 2.5: Nhóm UX Thấp. Nhóm điểm này thể hiện rằng tổ chức chỉ t…" at bounding box center [316, 109] width 255 height 158
click at [359, 158] on p "Lưu ý rằng, những câu hỏi về đánh giá mức độ UX Maturity được xây dựng dựa trên…" at bounding box center [316, 173] width 255 height 30
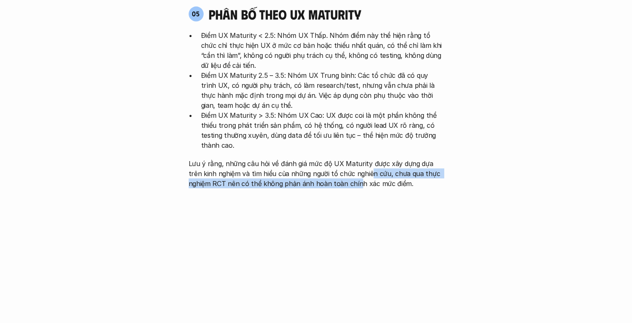
click at [358, 158] on p "Lưu ý rằng, những câu hỏi về đánh giá mức độ UX Maturity được xây dựng dựa trên…" at bounding box center [316, 173] width 255 height 30
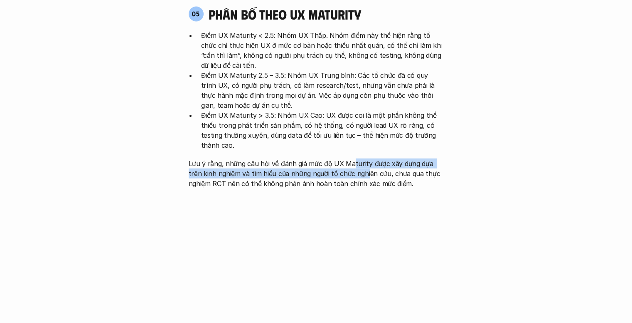
click at [353, 134] on div "Điểm UX Maturity < 2.5: Nhóm UX Thấp. Nhóm điểm này thể hiện rằng tổ chức chỉ t…" at bounding box center [316, 109] width 255 height 158
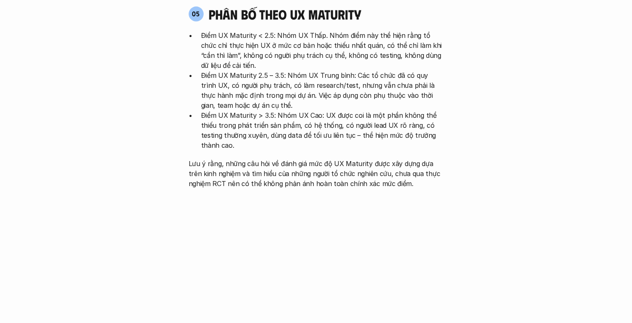
click at [353, 158] on p "Lưu ý rằng, những câu hỏi về đánh giá mức độ UX Maturity được xây dựng dựa trên…" at bounding box center [316, 173] width 255 height 30
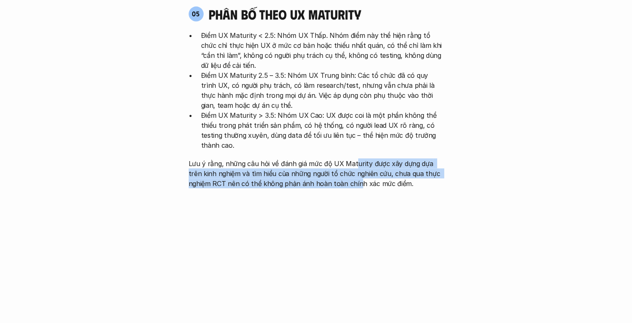
click at [355, 158] on p "Lưu ý rằng, những câu hỏi về đánh giá mức độ UX Maturity được xây dựng dựa trên…" at bounding box center [316, 173] width 255 height 30
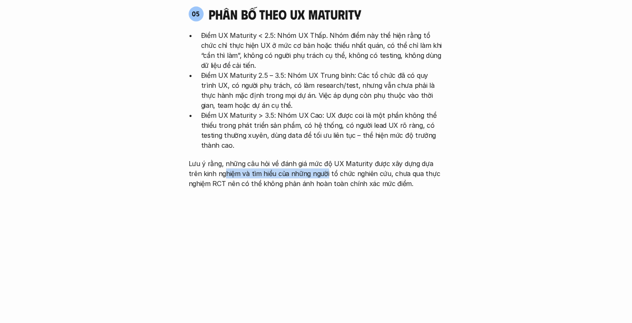
click at [314, 158] on p "Lưu ý rằng, những câu hỏi về đánh giá mức độ UX Maturity được xây dựng dựa trên…" at bounding box center [316, 173] width 255 height 30
click at [343, 158] on p "Lưu ý rằng, những câu hỏi về đánh giá mức độ UX Maturity được xây dựng dựa trên…" at bounding box center [316, 173] width 255 height 30
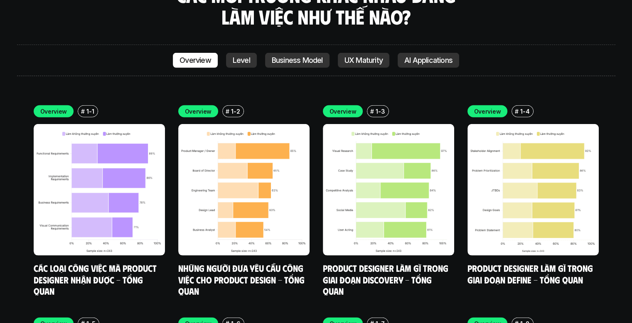
scroll to position [2370, 0]
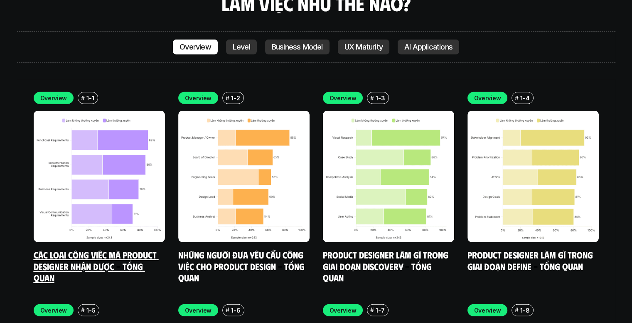
click at [91, 249] on link "Các loại công việc mà Product Designer nhận được - Tổng quan" at bounding box center [96, 266] width 125 height 34
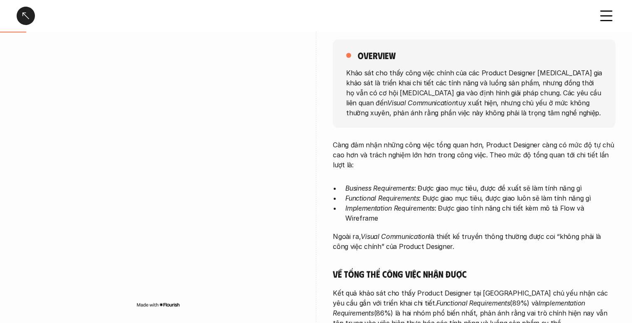
scroll to position [125, 0]
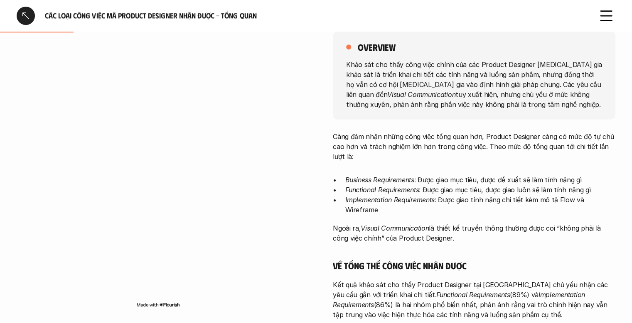
click at [368, 147] on p "Càng đảm nhận những công việc tổng quan hơn, Product Designer càng có mức độ tự…" at bounding box center [474, 146] width 283 height 30
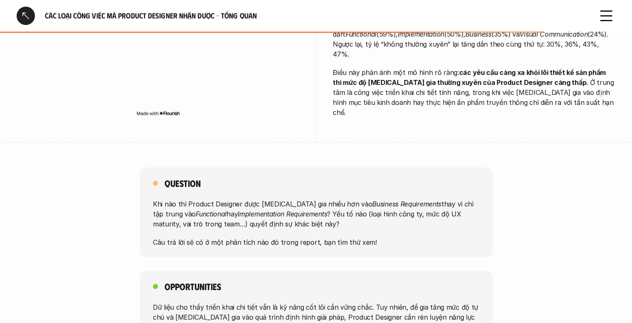
scroll to position [624, 0]
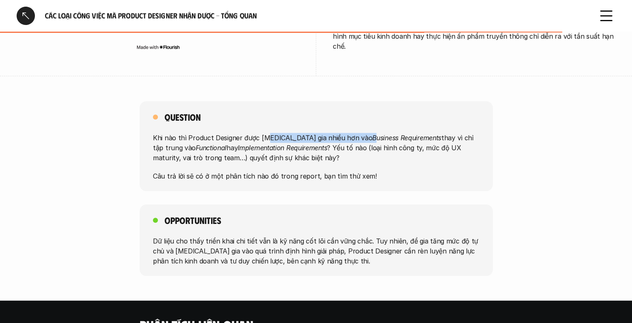
drag, startPoint x: 278, startPoint y: 102, endPoint x: 352, endPoint y: 109, distance: 74.3
click at [344, 133] on p "Khi nào thì Product Designer được [MEDICAL_DATA] gia nhiều hơn vào Business Req…" at bounding box center [316, 148] width 327 height 30
click at [373, 133] on em "Business Requirements" at bounding box center [407, 137] width 69 height 8
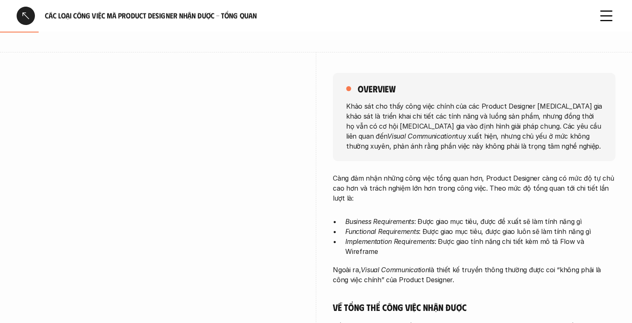
scroll to position [125, 0]
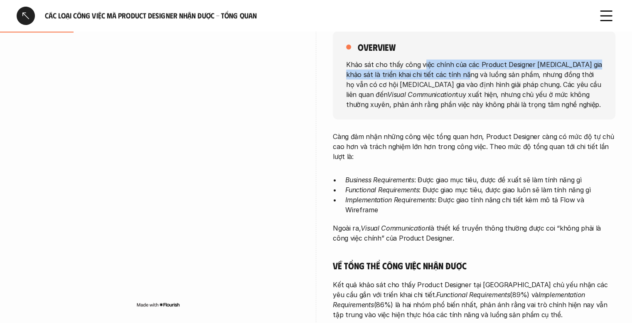
drag, startPoint x: 435, startPoint y: 70, endPoint x: 464, endPoint y: 77, distance: 29.5
click at [464, 77] on p "Khảo sát cho thấy công việc chính của các Product Designer [MEDICAL_DATA] gia k…" at bounding box center [474, 84] width 256 height 50
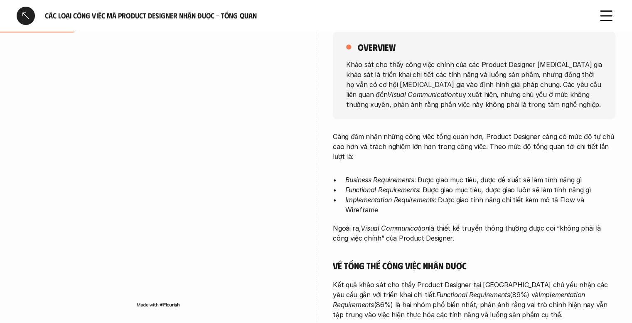
click at [474, 79] on p "Khảo sát cho thấy công việc chính của các Product Designer [MEDICAL_DATA] gia k…" at bounding box center [474, 84] width 256 height 50
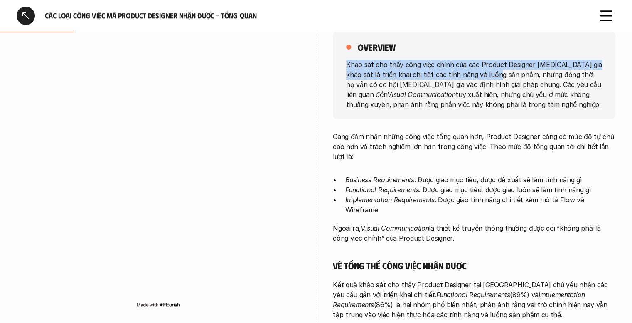
drag, startPoint x: 481, startPoint y: 52, endPoint x: 497, endPoint y: 72, distance: 24.9
click at [496, 71] on div "overview Khảo sát cho thấy công việc chính của các Product Designer [MEDICAL_DA…" at bounding box center [474, 75] width 283 height 88
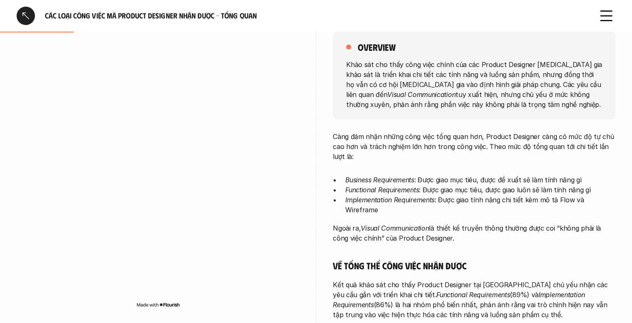
click at [499, 73] on p "Khảo sát cho thấy công việc chính của các Product Designer [MEDICAL_DATA] gia k…" at bounding box center [474, 84] width 256 height 50
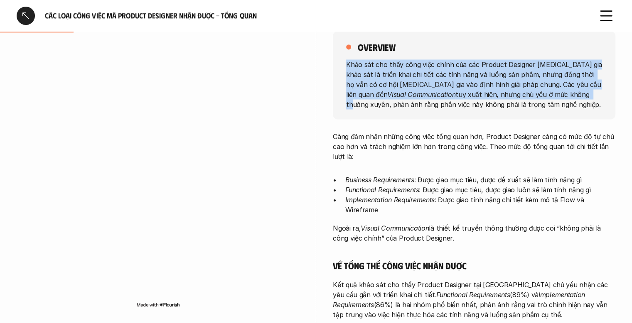
drag, startPoint x: 506, startPoint y: 54, endPoint x: 530, endPoint y: 99, distance: 50.8
click at [530, 99] on div "overview Khảo sát cho thấy công việc chính của các Product Designer [MEDICAL_DA…" at bounding box center [474, 75] width 283 height 88
click at [530, 99] on p "Khảo sát cho thấy công việc chính của các Product Designer [MEDICAL_DATA] gia k…" at bounding box center [474, 84] width 256 height 50
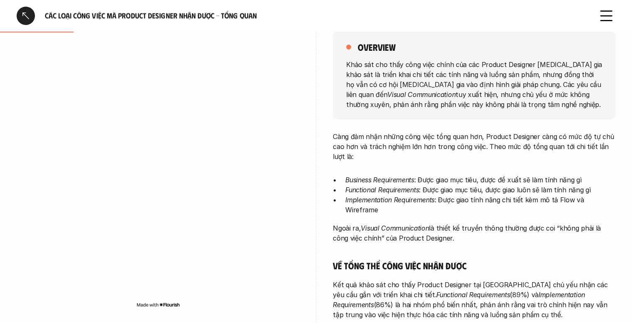
drag, startPoint x: 525, startPoint y: 75, endPoint x: 523, endPoint y: 109, distance: 33.7
click at [523, 109] on p "Khảo sát cho thấy công việc chính của các Product Designer [MEDICAL_DATA] gia k…" at bounding box center [474, 84] width 256 height 50
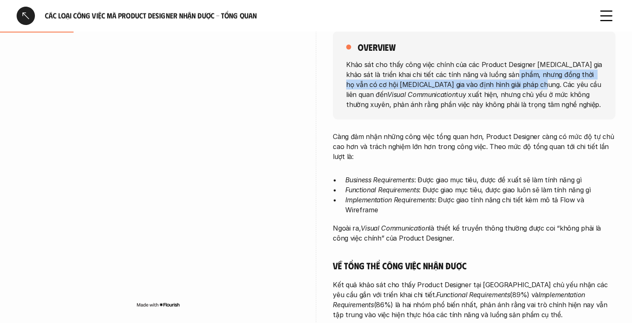
drag, startPoint x: 512, startPoint y: 70, endPoint x: 513, endPoint y: 82, distance: 12.1
click at [513, 82] on p "Khảo sát cho thấy công việc chính của các Product Designer [MEDICAL_DATA] gia k…" at bounding box center [474, 84] width 256 height 50
click at [513, 83] on p "Khảo sát cho thấy công việc chính của các Product Designer [MEDICAL_DATA] gia k…" at bounding box center [474, 84] width 256 height 50
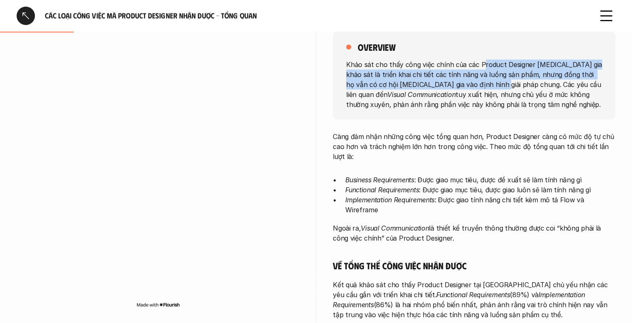
drag, startPoint x: 481, startPoint y: 67, endPoint x: 480, endPoint y: 84, distance: 16.7
click at [480, 84] on p "Khảo sát cho thấy công việc chính của các Product Designer [MEDICAL_DATA] gia k…" at bounding box center [474, 84] width 256 height 50
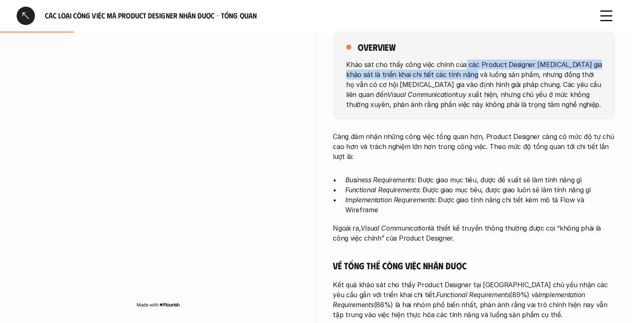
drag, startPoint x: 461, startPoint y: 56, endPoint x: 468, endPoint y: 75, distance: 20.4
click at [468, 75] on div "overview Khảo sát cho thấy công việc chính của các Product Designer [MEDICAL_DA…" at bounding box center [474, 75] width 283 height 88
click at [468, 75] on p "Khảo sát cho thấy công việc chính của các Product Designer [MEDICAL_DATA] gia k…" at bounding box center [474, 84] width 256 height 50
drag, startPoint x: 475, startPoint y: 62, endPoint x: 481, endPoint y: 74, distance: 13.0
click at [481, 74] on p "Khảo sát cho thấy công việc chính của các Product Designer [MEDICAL_DATA] gia k…" at bounding box center [474, 84] width 256 height 50
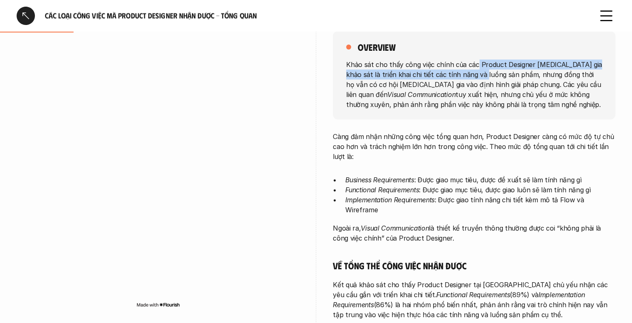
click at [481, 74] on p "Khảo sát cho thấy công việc chính của các Product Designer [MEDICAL_DATA] gia k…" at bounding box center [474, 84] width 256 height 50
drag, startPoint x: 479, startPoint y: 67, endPoint x: 484, endPoint y: 76, distance: 11.0
click at [484, 76] on p "Khảo sát cho thấy công việc chính của các Product Designer [MEDICAL_DATA] gia k…" at bounding box center [474, 84] width 256 height 50
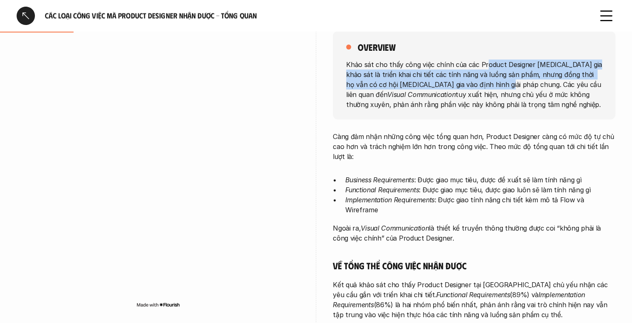
drag, startPoint x: 484, startPoint y: 64, endPoint x: 487, endPoint y: 85, distance: 21.1
click at [487, 85] on p "Khảo sát cho thấy công việc chính của các Product Designer [MEDICAL_DATA] gia k…" at bounding box center [474, 84] width 256 height 50
drag, startPoint x: 486, startPoint y: 63, endPoint x: 487, endPoint y: 87, distance: 23.8
click at [487, 87] on p "Khảo sát cho thấy công việc chính của các Product Designer [MEDICAL_DATA] gia k…" at bounding box center [474, 84] width 256 height 50
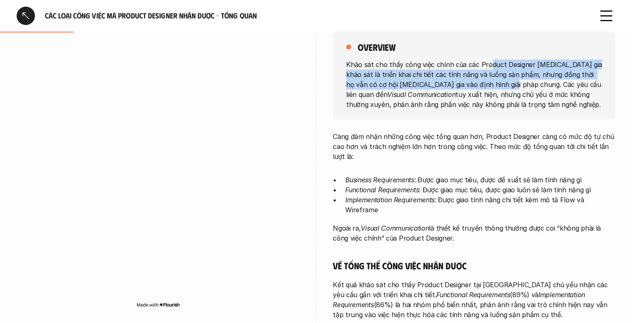
click at [487, 87] on p "Khảo sát cho thấy công việc chính của các Product Designer [MEDICAL_DATA] gia k…" at bounding box center [474, 84] width 256 height 50
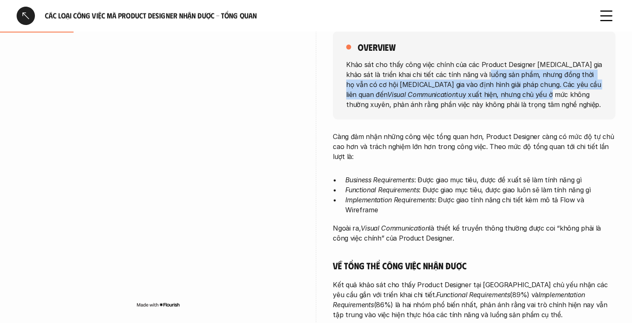
drag, startPoint x: 484, startPoint y: 72, endPoint x: 487, endPoint y: 96, distance: 23.5
click at [487, 96] on p "Khảo sát cho thấy công việc chính của các Product Designer [MEDICAL_DATA] gia k…" at bounding box center [474, 84] width 256 height 50
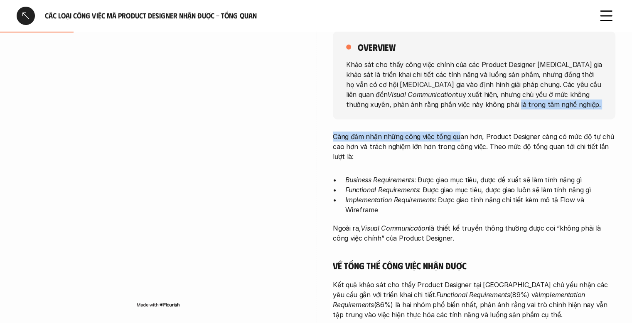
drag, startPoint x: 439, startPoint y: 108, endPoint x: 459, endPoint y: 143, distance: 40.4
click at [459, 142] on div "overview Khảo sát cho thấy công việc chính của các Product Designer [MEDICAL_DA…" at bounding box center [474, 292] width 283 height 565
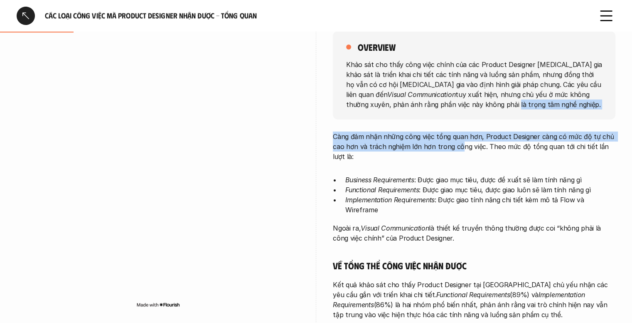
click at [460, 143] on p "Càng đảm nhận những công việc tổng quan hơn, Product Designer càng có mức độ tự…" at bounding box center [474, 146] width 283 height 30
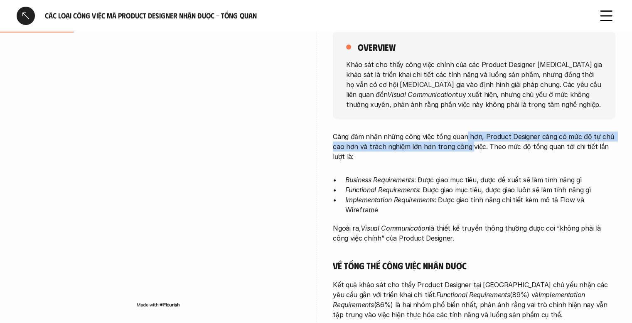
drag, startPoint x: 465, startPoint y: 131, endPoint x: 468, endPoint y: 152, distance: 21.0
click at [468, 152] on p "Càng đảm nhận những công việc tổng quan hơn, Product Designer càng có mức độ tự…" at bounding box center [474, 146] width 283 height 30
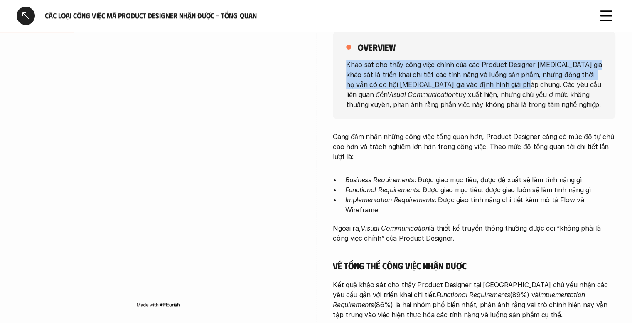
drag, startPoint x: 476, startPoint y: 55, endPoint x: 502, endPoint y: 84, distance: 38.8
click at [502, 84] on div "overview Khảo sát cho thấy công việc chính của các Product Designer [MEDICAL_DA…" at bounding box center [474, 75] width 283 height 88
click at [503, 84] on p "Khảo sát cho thấy công việc chính của các Product Designer [MEDICAL_DATA] gia k…" at bounding box center [474, 84] width 256 height 50
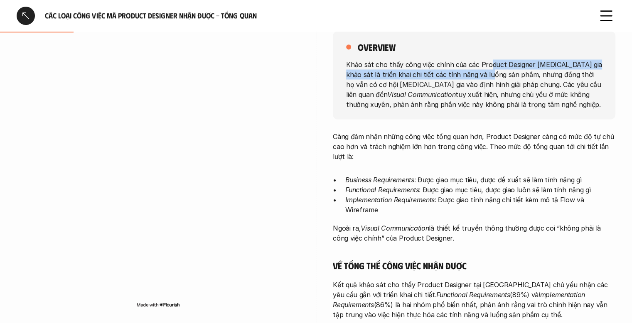
drag, startPoint x: 486, startPoint y: 64, endPoint x: 491, endPoint y: 83, distance: 19.3
click at [489, 77] on p "Khảo sát cho thấy công việc chính của các Product Designer [MEDICAL_DATA] gia k…" at bounding box center [474, 84] width 256 height 50
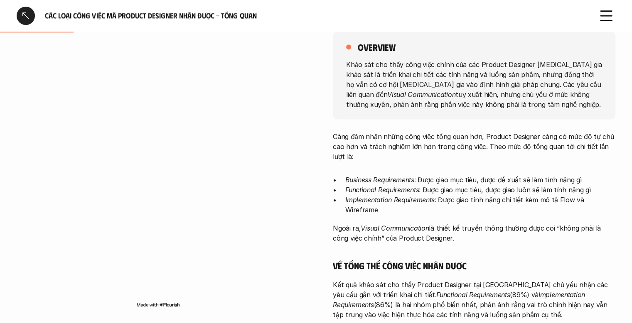
click at [491, 83] on p "Khảo sát cho thấy công việc chính của các Product Designer [MEDICAL_DATA] gia k…" at bounding box center [474, 84] width 256 height 50
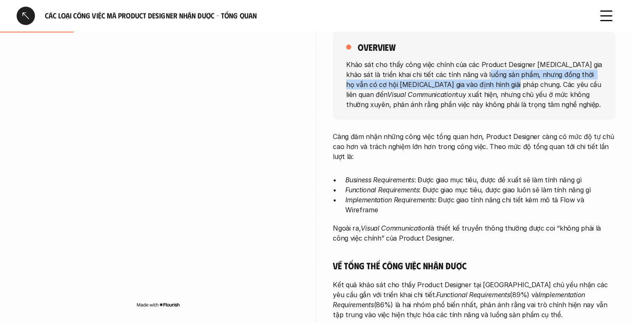
drag, startPoint x: 483, startPoint y: 72, endPoint x: 492, endPoint y: 88, distance: 18.3
click at [492, 88] on p "Khảo sát cho thấy công việc chính của các Product Designer [MEDICAL_DATA] gia k…" at bounding box center [474, 84] width 256 height 50
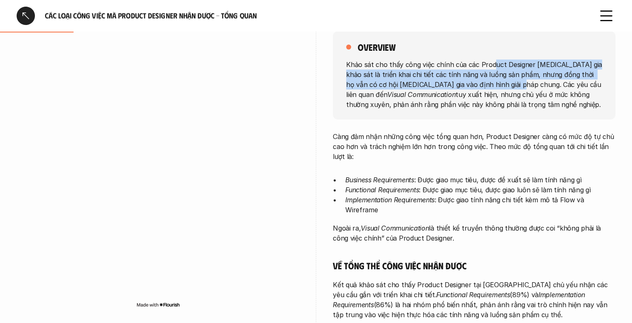
drag, startPoint x: 492, startPoint y: 61, endPoint x: 500, endPoint y: 82, distance: 23.0
click at [500, 82] on p "Khảo sát cho thấy công việc chính của các Product Designer [MEDICAL_DATA] gia k…" at bounding box center [474, 84] width 256 height 50
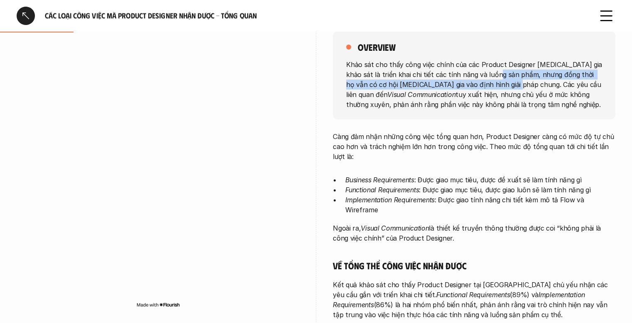
drag, startPoint x: 497, startPoint y: 69, endPoint x: 496, endPoint y: 85, distance: 15.8
click at [496, 84] on p "Khảo sát cho thấy công việc chính của các Product Designer [MEDICAL_DATA] gia k…" at bounding box center [474, 84] width 256 height 50
click at [496, 85] on p "Khảo sát cho thấy công việc chính của các Product Designer [MEDICAL_DATA] gia k…" at bounding box center [474, 84] width 256 height 50
drag, startPoint x: 491, startPoint y: 73, endPoint x: 496, endPoint y: 87, distance: 14.5
click at [496, 87] on p "Khảo sát cho thấy công việc chính của các Product Designer [MEDICAL_DATA] gia k…" at bounding box center [474, 84] width 256 height 50
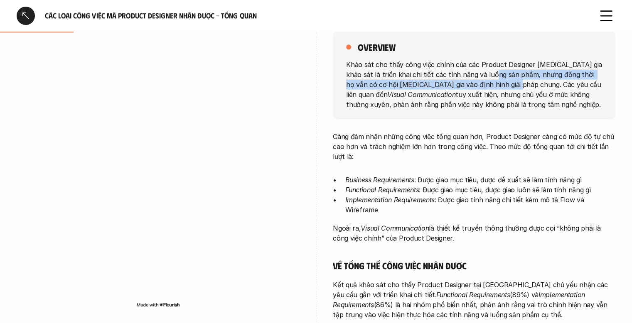
click at [496, 87] on p "Khảo sát cho thấy công việc chính của các Product Designer [MEDICAL_DATA] gia k…" at bounding box center [474, 84] width 256 height 50
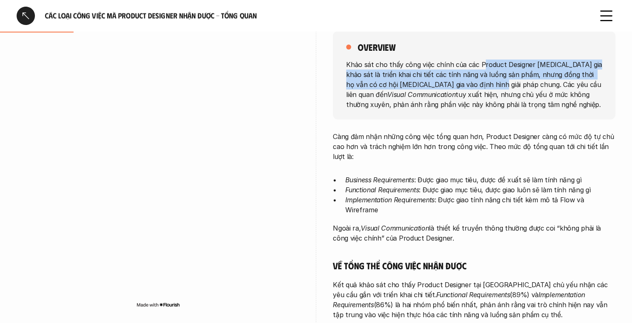
drag, startPoint x: 480, startPoint y: 66, endPoint x: 478, endPoint y: 89, distance: 23.0
click at [478, 89] on p "Khảo sát cho thấy công việc chính của các Product Designer [MEDICAL_DATA] gia k…" at bounding box center [474, 84] width 256 height 50
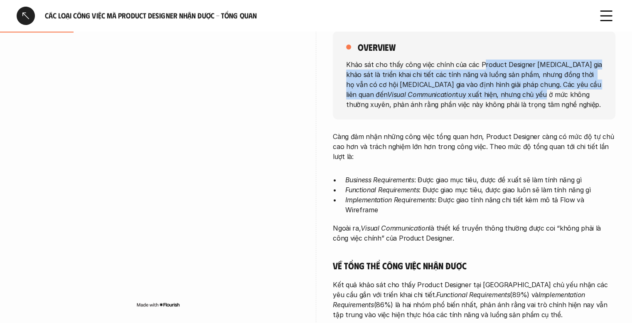
click at [478, 89] on p "Khảo sát cho thấy công việc chính của các Product Designer [MEDICAL_DATA] gia k…" at bounding box center [474, 84] width 256 height 50
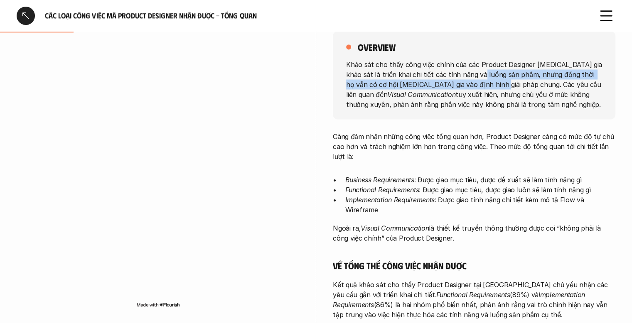
drag, startPoint x: 477, startPoint y: 77, endPoint x: 481, endPoint y: 90, distance: 13.7
click at [481, 89] on p "Khảo sát cho thấy công việc chính của các Product Designer [MEDICAL_DATA] gia k…" at bounding box center [474, 84] width 256 height 50
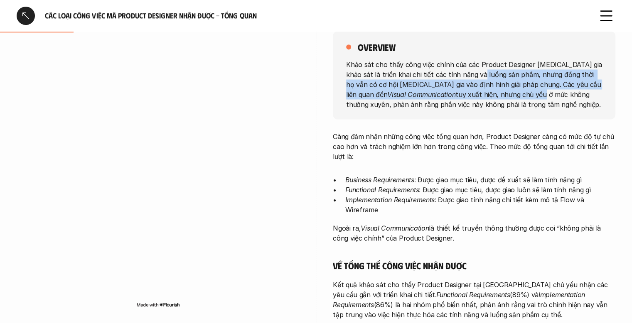
click at [481, 90] on p "Khảo sát cho thấy công việc chính của các Product Designer [MEDICAL_DATA] gia k…" at bounding box center [474, 84] width 256 height 50
drag, startPoint x: 467, startPoint y: 74, endPoint x: 467, endPoint y: 90, distance: 16.6
click at [467, 90] on p "Khảo sát cho thấy công việc chính của các Product Designer [MEDICAL_DATA] gia k…" at bounding box center [474, 84] width 256 height 50
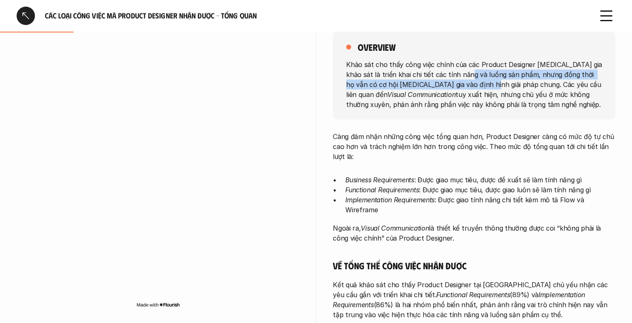
drag, startPoint x: 464, startPoint y: 77, endPoint x: 467, endPoint y: 87, distance: 10.8
click at [467, 87] on p "Khảo sát cho thấy công việc chính của các Product Designer [MEDICAL_DATA] gia k…" at bounding box center [474, 84] width 256 height 50
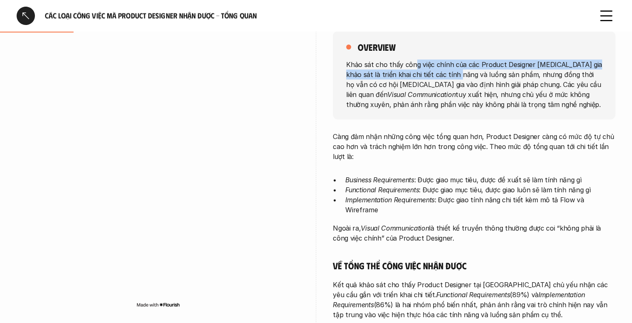
drag, startPoint x: 415, startPoint y: 69, endPoint x: 460, endPoint y: 77, distance: 46.2
click at [455, 77] on p "Khảo sát cho thấy công việc chính của các Product Designer [MEDICAL_DATA] gia k…" at bounding box center [474, 84] width 256 height 50
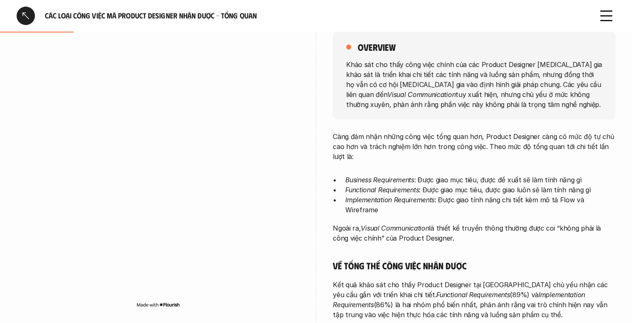
click at [462, 78] on p "Khảo sát cho thấy công việc chính của các Product Designer [MEDICAL_DATA] gia k…" at bounding box center [474, 84] width 256 height 50
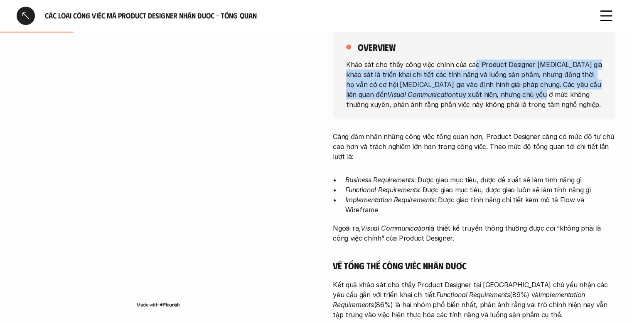
drag, startPoint x: 471, startPoint y: 61, endPoint x: 478, endPoint y: 94, distance: 33.2
click at [478, 92] on p "Khảo sát cho thấy công việc chính của các Product Designer [MEDICAL_DATA] gia k…" at bounding box center [474, 84] width 256 height 50
click at [478, 94] on p "Khảo sát cho thấy công việc chính của các Product Designer [MEDICAL_DATA] gia k…" at bounding box center [474, 84] width 256 height 50
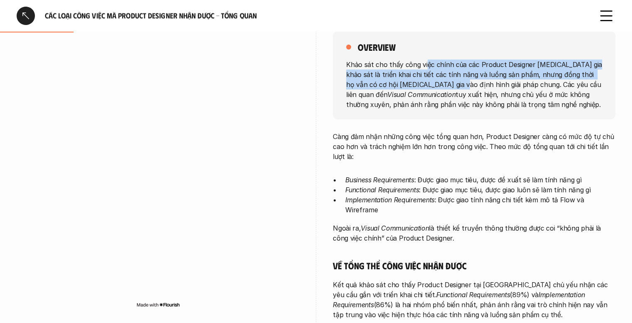
drag, startPoint x: 425, startPoint y: 62, endPoint x: 436, endPoint y: 84, distance: 25.1
click at [435, 84] on p "Khảo sát cho thấy công việc chính của các Product Designer [MEDICAL_DATA] gia k…" at bounding box center [474, 84] width 256 height 50
click at [436, 84] on p "Khảo sát cho thấy công việc chính của các Product Designer [MEDICAL_DATA] gia k…" at bounding box center [474, 84] width 256 height 50
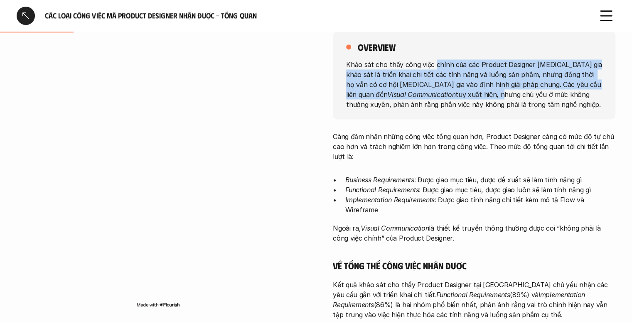
drag, startPoint x: 435, startPoint y: 68, endPoint x: 439, endPoint y: 90, distance: 22.2
click at [439, 90] on p "Khảo sát cho thấy công việc chính của các Product Designer [MEDICAL_DATA] gia k…" at bounding box center [474, 84] width 256 height 50
drag, startPoint x: 443, startPoint y: 69, endPoint x: 448, endPoint y: 93, distance: 25.0
click at [448, 93] on p "Khảo sát cho thấy công việc chính của các Product Designer [MEDICAL_DATA] gia k…" at bounding box center [474, 84] width 256 height 50
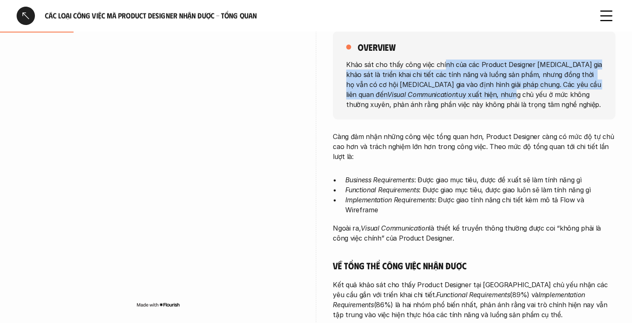
click at [448, 93] on p "Khảo sát cho thấy công việc chính của các Product Designer [MEDICAL_DATA] gia k…" at bounding box center [474, 84] width 256 height 50
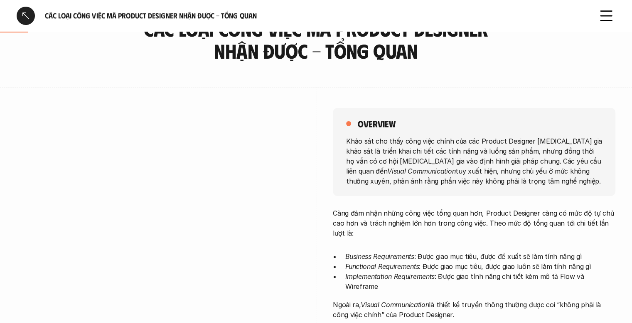
scroll to position [42, 0]
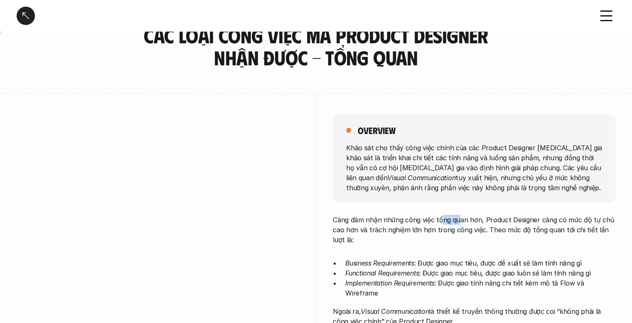
drag, startPoint x: 439, startPoint y: 215, endPoint x: 463, endPoint y: 225, distance: 25.3
click at [461, 223] on p "Càng đảm nhận những công việc tổng quan hơn, Product Designer càng có mức độ tự…" at bounding box center [474, 230] width 283 height 30
click at [464, 226] on p "Càng đảm nhận những công việc tổng quan hơn, Product Designer càng có mức độ tự…" at bounding box center [474, 230] width 283 height 30
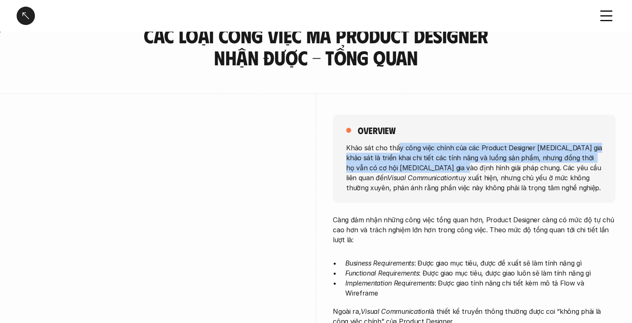
drag, startPoint x: 395, startPoint y: 143, endPoint x: 435, endPoint y: 167, distance: 46.1
click at [435, 167] on p "Khảo sát cho thấy công việc chính của các Product Designer [MEDICAL_DATA] gia k…" at bounding box center [474, 167] width 256 height 50
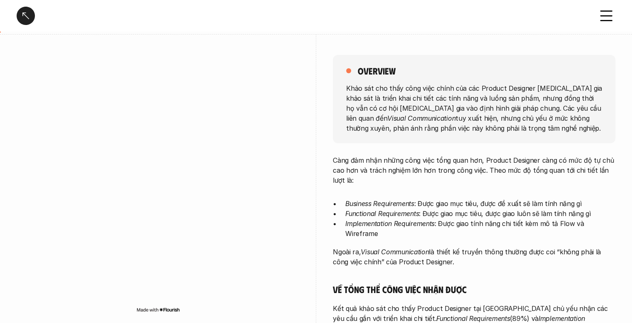
scroll to position [125, 0]
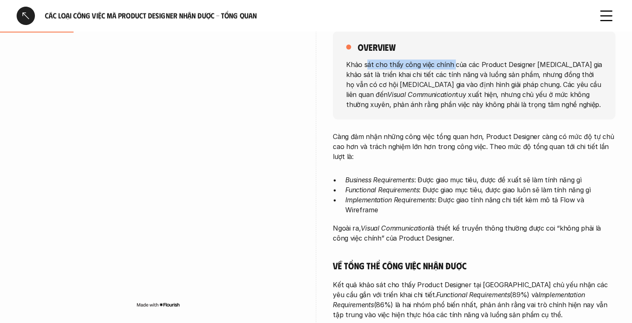
drag, startPoint x: 368, startPoint y: 63, endPoint x: 458, endPoint y: 64, distance: 90.2
click at [454, 63] on p "Khảo sát cho thấy công việc chính của các Product Designer [MEDICAL_DATA] gia k…" at bounding box center [474, 84] width 256 height 50
click at [467, 64] on p "Khảo sát cho thấy công việc chính của các Product Designer [MEDICAL_DATA] gia k…" at bounding box center [474, 84] width 256 height 50
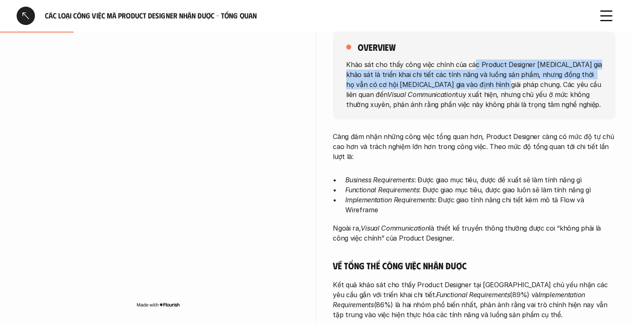
drag, startPoint x: 472, startPoint y: 64, endPoint x: 481, endPoint y: 83, distance: 20.6
click at [481, 83] on p "Khảo sát cho thấy công việc chính của các Product Designer [MEDICAL_DATA] gia k…" at bounding box center [474, 84] width 256 height 50
click at [481, 84] on p "Khảo sát cho thấy công việc chính của các Product Designer [MEDICAL_DATA] gia k…" at bounding box center [474, 84] width 256 height 50
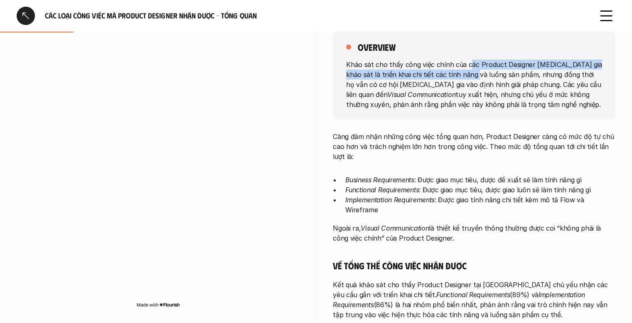
drag, startPoint x: 470, startPoint y: 67, endPoint x: 471, endPoint y: 78, distance: 11.7
click at [471, 78] on p "Khảo sát cho thấy công việc chính của các Product Designer [MEDICAL_DATA] gia k…" at bounding box center [474, 84] width 256 height 50
drag, startPoint x: 466, startPoint y: 64, endPoint x: 471, endPoint y: 74, distance: 11.2
click at [471, 74] on p "Khảo sát cho thấy công việc chính của các Product Designer [MEDICAL_DATA] gia k…" at bounding box center [474, 84] width 256 height 50
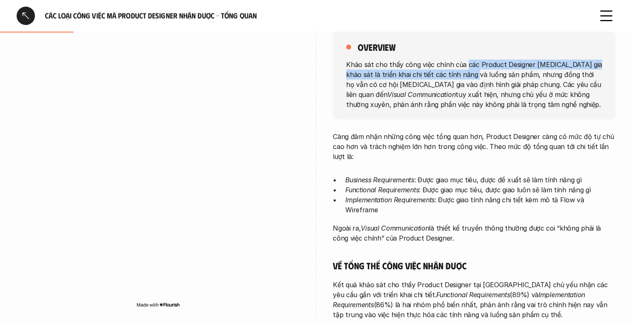
click at [471, 74] on p "Khảo sát cho thấy công việc chính của các Product Designer [MEDICAL_DATA] gia k…" at bounding box center [474, 84] width 256 height 50
drag, startPoint x: 471, startPoint y: 65, endPoint x: 474, endPoint y: 77, distance: 13.0
click at [474, 77] on p "Khảo sát cho thấy công việc chính của các Product Designer [MEDICAL_DATA] gia k…" at bounding box center [474, 84] width 256 height 50
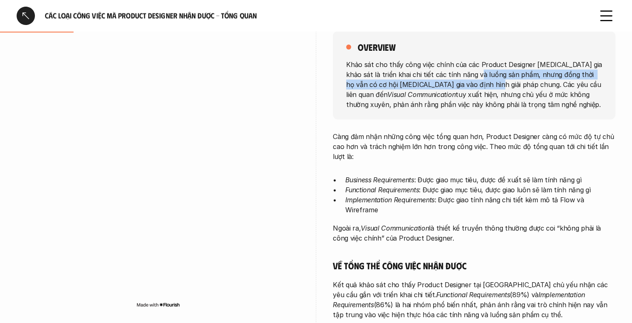
drag, startPoint x: 474, startPoint y: 69, endPoint x: 474, endPoint y: 85, distance: 15.8
click at [474, 85] on p "Khảo sát cho thấy công việc chính của các Product Designer [MEDICAL_DATA] gia k…" at bounding box center [474, 84] width 256 height 50
drag, startPoint x: 472, startPoint y: 78, endPoint x: 472, endPoint y: 89, distance: 10.8
click at [472, 89] on p "Khảo sát cho thấy công việc chính của các Product Designer [MEDICAL_DATA] gia k…" at bounding box center [474, 84] width 256 height 50
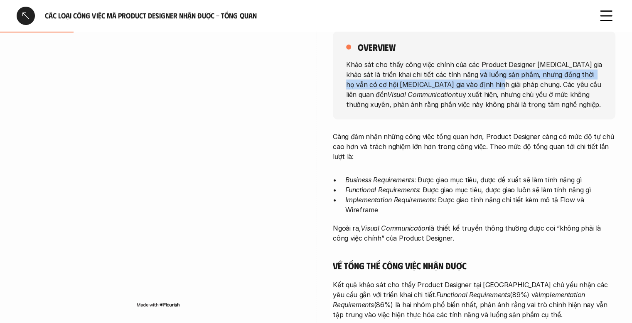
click at [472, 89] on p "Khảo sát cho thấy công việc chính của các Product Designer [MEDICAL_DATA] gia k…" at bounding box center [474, 84] width 256 height 50
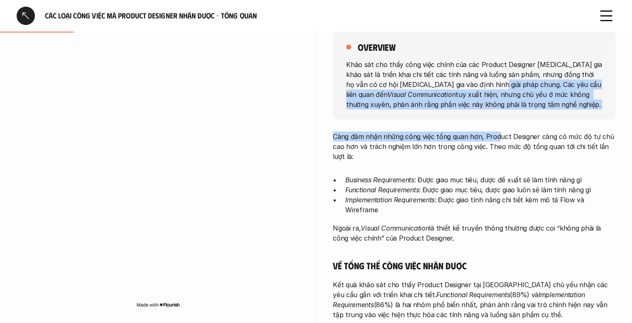
drag, startPoint x: 477, startPoint y: 82, endPoint x: 495, endPoint y: 130, distance: 51.4
click at [495, 130] on div "overview Khảo sát cho thấy công việc chính của các Product Designer [MEDICAL_DA…" at bounding box center [474, 292] width 283 height 565
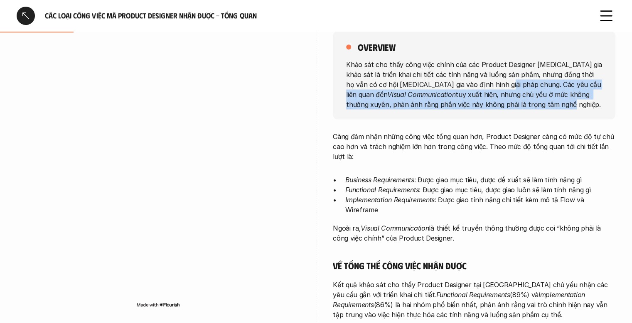
drag, startPoint x: 485, startPoint y: 84, endPoint x: 493, endPoint y: 103, distance: 20.9
click at [492, 102] on p "Khảo sát cho thấy công việc chính của các Product Designer [MEDICAL_DATA] gia k…" at bounding box center [474, 84] width 256 height 50
click at [493, 104] on p "Khảo sát cho thấy công việc chính của các Product Designer [MEDICAL_DATA] gia k…" at bounding box center [474, 84] width 256 height 50
click at [502, 91] on p "Khảo sát cho thấy công việc chính của các Product Designer [MEDICAL_DATA] gia k…" at bounding box center [474, 84] width 256 height 50
drag, startPoint x: 519, startPoint y: 89, endPoint x: 520, endPoint y: 100, distance: 10.5
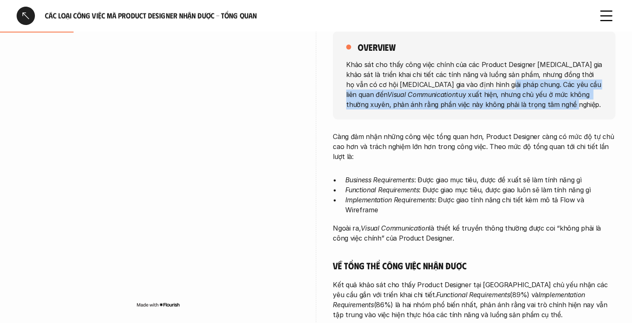
click at [520, 100] on p "Khảo sát cho thấy công việc chính của các Product Designer [MEDICAL_DATA] gia k…" at bounding box center [474, 84] width 256 height 50
click at [521, 100] on p "Khảo sát cho thấy công việc chính của các Product Designer [MEDICAL_DATA] gia k…" at bounding box center [474, 84] width 256 height 50
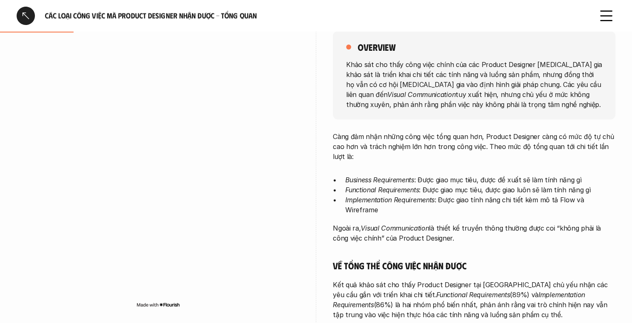
click at [467, 128] on div "overview Khảo sát cho thấy công việc chính của các Product Designer [MEDICAL_DA…" at bounding box center [474, 292] width 283 height 565
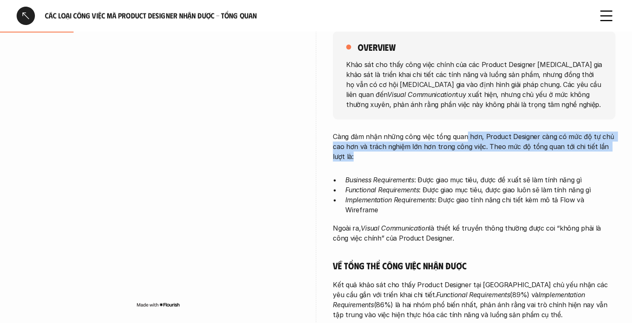
drag, startPoint x: 464, startPoint y: 135, endPoint x: 471, endPoint y: 152, distance: 18.5
click at [471, 152] on p "Càng đảm nhận những công việc tổng quan hơn, Product Designer càng có mức độ tự…" at bounding box center [474, 146] width 283 height 30
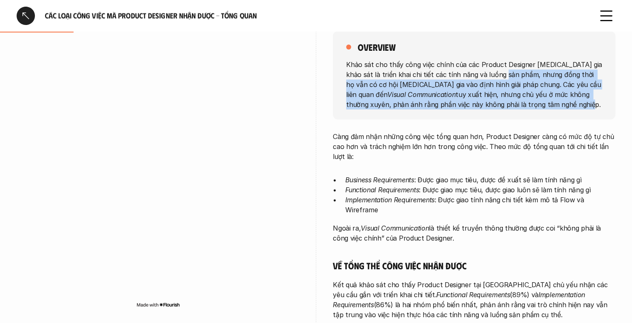
drag, startPoint x: 501, startPoint y: 71, endPoint x: 509, endPoint y: 108, distance: 37.5
click at [509, 107] on p "Khảo sát cho thấy công việc chính của các Product Designer [MEDICAL_DATA] gia k…" at bounding box center [474, 84] width 256 height 50
click at [509, 108] on p "Khảo sát cho thấy công việc chính của các Product Designer [MEDICAL_DATA] gia k…" at bounding box center [474, 84] width 256 height 50
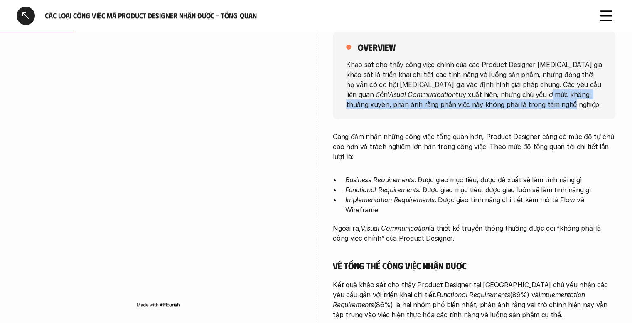
drag, startPoint x: 486, startPoint y: 93, endPoint x: 493, endPoint y: 121, distance: 29.6
click at [491, 114] on div "overview Khảo sát cho thấy công việc chính của các Product Designer [MEDICAL_DA…" at bounding box center [474, 75] width 283 height 88
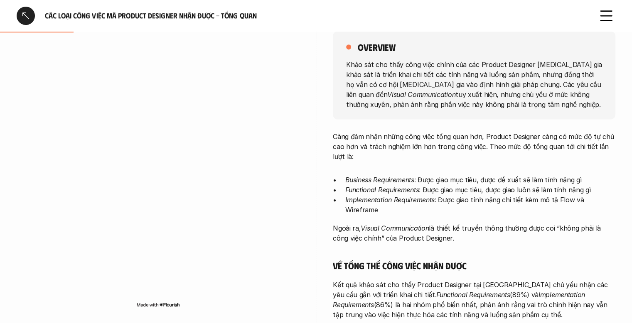
click at [493, 121] on div "overview Khảo sát cho thấy công việc chính của các Product Designer [MEDICAL_DA…" at bounding box center [474, 292] width 283 height 565
drag, startPoint x: 490, startPoint y: 99, endPoint x: 500, endPoint y: 115, distance: 18.7
click at [494, 107] on p "Khảo sát cho thấy công việc chính của các Product Designer [MEDICAL_DATA] gia k…" at bounding box center [474, 84] width 256 height 50
click at [500, 115] on div "overview Khảo sát cho thấy công việc chính của các Product Designer [MEDICAL_DA…" at bounding box center [474, 75] width 283 height 88
drag, startPoint x: 507, startPoint y: 81, endPoint x: 507, endPoint y: 92, distance: 11.2
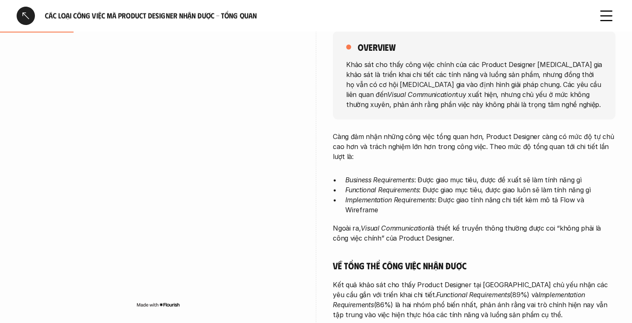
click at [508, 88] on p "Khảo sát cho thấy công việc chính của các Product Designer [MEDICAL_DATA] gia k…" at bounding box center [474, 84] width 256 height 50
click at [507, 92] on p "Khảo sát cho thấy công việc chính của các Product Designer [MEDICAL_DATA] gia k…" at bounding box center [474, 84] width 256 height 50
drag, startPoint x: 496, startPoint y: 80, endPoint x: 521, endPoint y: 117, distance: 45.2
click at [521, 117] on div "overview Khảo sát cho thấy công việc chính của các Product Designer [MEDICAL_DA…" at bounding box center [474, 75] width 283 height 88
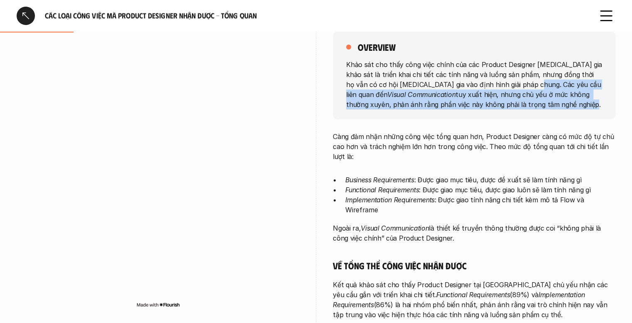
drag, startPoint x: 511, startPoint y: 84, endPoint x: 513, endPoint y: 108, distance: 24.2
click at [513, 108] on p "Khảo sát cho thấy công việc chính của các Product Designer [MEDICAL_DATA] gia k…" at bounding box center [474, 84] width 256 height 50
drag, startPoint x: 511, startPoint y: 82, endPoint x: 515, endPoint y: 106, distance: 24.8
click at [514, 104] on p "Khảo sát cho thấy công việc chính của các Product Designer [MEDICAL_DATA] gia k…" at bounding box center [474, 84] width 256 height 50
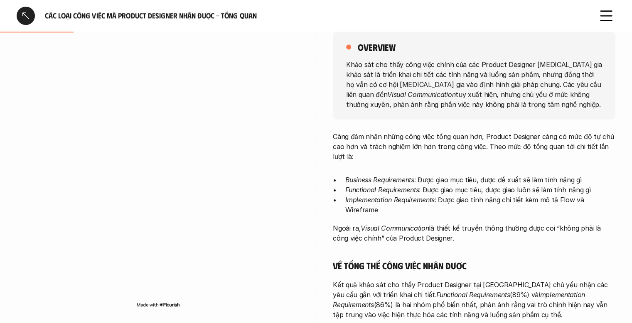
click at [515, 108] on p "Khảo sát cho thấy công việc chính của các Product Designer [MEDICAL_DATA] gia k…" at bounding box center [474, 84] width 256 height 50
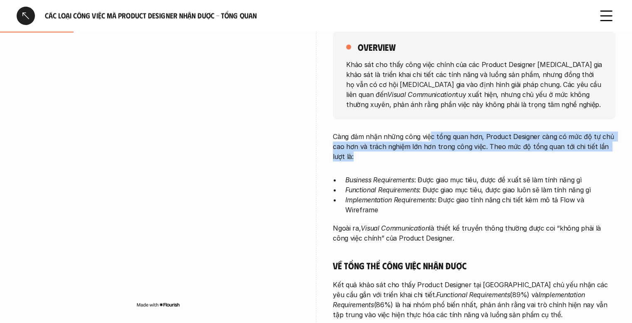
drag, startPoint x: 428, startPoint y: 141, endPoint x: 438, endPoint y: 159, distance: 20.8
click at [436, 157] on p "Càng đảm nhận những công việc tổng quan hơn, Product Designer càng có mức độ tự…" at bounding box center [474, 146] width 283 height 30
click at [438, 159] on p "Càng đảm nhận những công việc tổng quan hơn, Product Designer càng có mức độ tự…" at bounding box center [474, 146] width 283 height 30
drag, startPoint x: 445, startPoint y: 140, endPoint x: 449, endPoint y: 154, distance: 14.3
click at [449, 154] on p "Càng đảm nhận những công việc tổng quan hơn, Product Designer càng có mức độ tự…" at bounding box center [474, 146] width 283 height 30
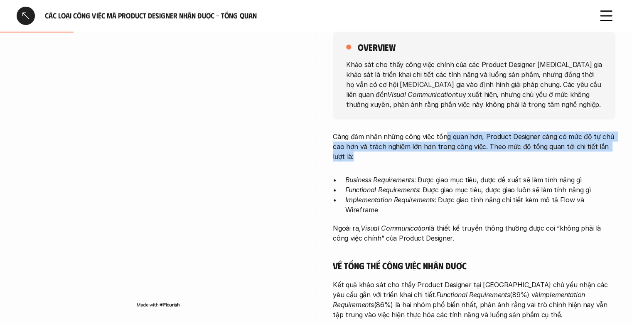
click at [449, 154] on p "Càng đảm nhận những công việc tổng quan hơn, Product Designer càng có mức độ tự…" at bounding box center [474, 146] width 283 height 30
drag, startPoint x: 452, startPoint y: 128, endPoint x: 454, endPoint y: 143, distance: 15.1
click at [454, 143] on div "overview Khảo sát cho thấy công việc chính của các Product Designer [MEDICAL_DA…" at bounding box center [474, 292] width 283 height 565
click at [454, 144] on p "Càng đảm nhận những công việc tổng quan hơn, Product Designer càng có mức độ tự…" at bounding box center [474, 146] width 283 height 30
drag, startPoint x: 456, startPoint y: 134, endPoint x: 462, endPoint y: 154, distance: 21.4
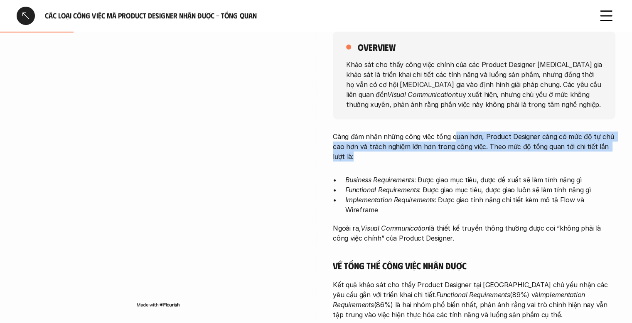
click at [462, 154] on p "Càng đảm nhận những công việc tổng quan hơn, Product Designer càng có mức độ tự…" at bounding box center [474, 146] width 283 height 30
drag, startPoint x: 457, startPoint y: 128, endPoint x: 460, endPoint y: 148, distance: 20.2
click at [460, 148] on div "overview Khảo sát cho thấy công việc chính của các Product Designer [MEDICAL_DA…" at bounding box center [474, 292] width 283 height 565
click at [460, 148] on p "Càng đảm nhận những công việc tổng quan hơn, Product Designer càng có mức độ tự…" at bounding box center [474, 146] width 283 height 30
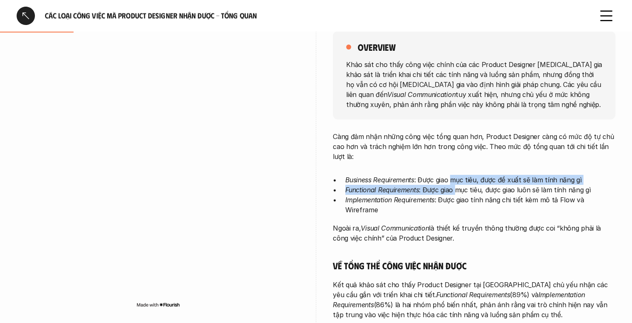
drag, startPoint x: 454, startPoint y: 176, endPoint x: 457, endPoint y: 192, distance: 16.6
click at [457, 192] on ul "Business Requirements : Được giao mục tiêu, được đề xuất sẽ làm tính năng gì Fu…" at bounding box center [474, 195] width 283 height 40
click at [457, 192] on p "Functional Requirements : Được giao mục tiêu, được giao luôn sẽ làm tính năng gì" at bounding box center [481, 190] width 270 height 10
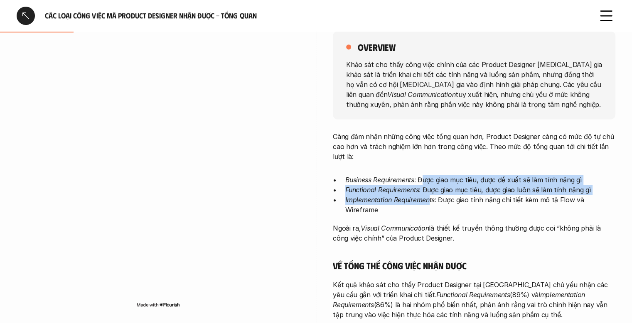
drag, startPoint x: 425, startPoint y: 185, endPoint x: 430, endPoint y: 202, distance: 17.4
click at [430, 202] on ul "Business Requirements : Được giao mục tiêu, được đề xuất sẽ làm tính năng gì Fu…" at bounding box center [474, 195] width 283 height 40
click at [430, 202] on em "Implementation Requirements" at bounding box center [390, 199] width 89 height 8
drag, startPoint x: 415, startPoint y: 166, endPoint x: 422, endPoint y: 198, distance: 33.2
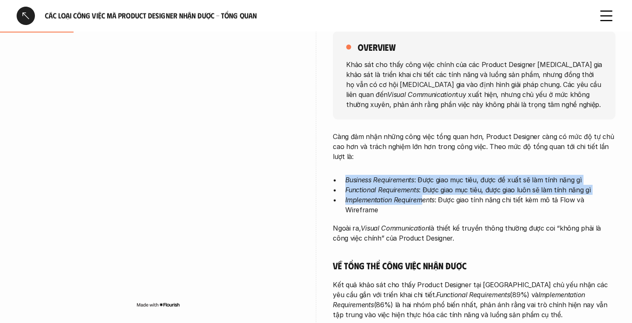
click at [422, 198] on em "Implementation Requirements" at bounding box center [390, 199] width 89 height 8
drag, startPoint x: 426, startPoint y: 186, endPoint x: 430, endPoint y: 205, distance: 19.6
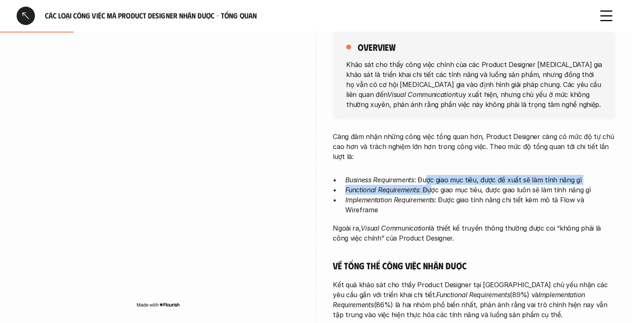
drag, startPoint x: 428, startPoint y: 183, endPoint x: 432, endPoint y: 192, distance: 9.5
click at [432, 192] on ul "Business Requirements : Được giao mục tiêu, được đề xuất sẽ làm tính năng gì Fu…" at bounding box center [474, 195] width 283 height 40
click at [432, 193] on p "Functional Requirements : Được giao mục tiêu, được giao luôn sẽ làm tính năng gì" at bounding box center [481, 190] width 270 height 10
drag, startPoint x: 432, startPoint y: 193, endPoint x: 436, endPoint y: 232, distance: 39.3
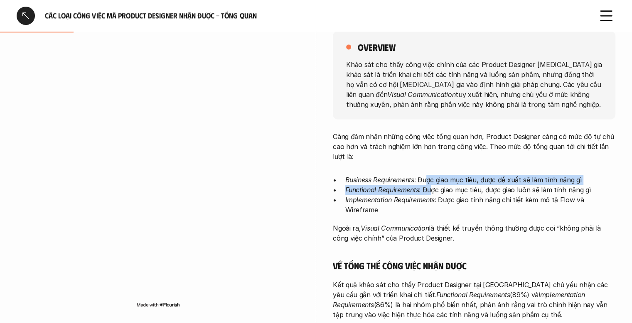
click at [436, 232] on p "Ngoài ra, Visual Communication là thiết kế truyền thông thường được coi “không …" at bounding box center [474, 233] width 283 height 20
drag, startPoint x: 433, startPoint y: 220, endPoint x: 435, endPoint y: 238, distance: 18.0
drag, startPoint x: 437, startPoint y: 222, endPoint x: 442, endPoint y: 232, distance: 11.0
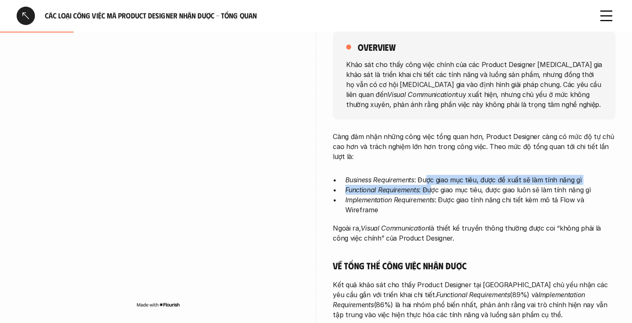
click at [442, 232] on p "Ngoài ra, Visual Communication là thiết kế truyền thông thường được coi “không …" at bounding box center [474, 233] width 283 height 20
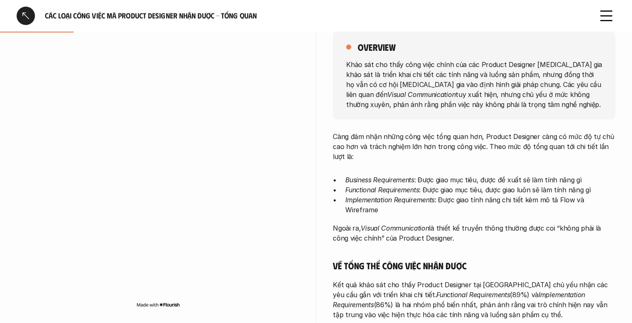
click at [441, 227] on p "Ngoài ra, Visual Communication là thiết kế truyền thông thường được coi “không …" at bounding box center [474, 233] width 283 height 20
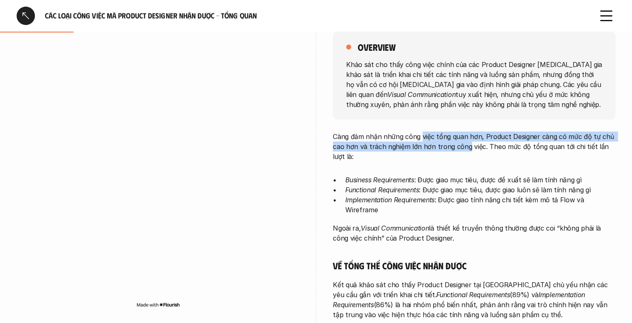
drag, startPoint x: 420, startPoint y: 136, endPoint x: 467, endPoint y: 146, distance: 47.9
click at [466, 146] on p "Càng đảm nhận những công việc tổng quan hơn, Product Designer càng có mức độ tự…" at bounding box center [474, 146] width 283 height 30
click at [467, 146] on p "Càng đảm nhận những công việc tổng quan hơn, Product Designer càng có mức độ tự…" at bounding box center [474, 146] width 283 height 30
drag, startPoint x: 469, startPoint y: 133, endPoint x: 479, endPoint y: 149, distance: 18.6
click at [479, 148] on div "overview Khảo sát cho thấy công việc chính của các Product Designer [MEDICAL_DA…" at bounding box center [474, 292] width 283 height 565
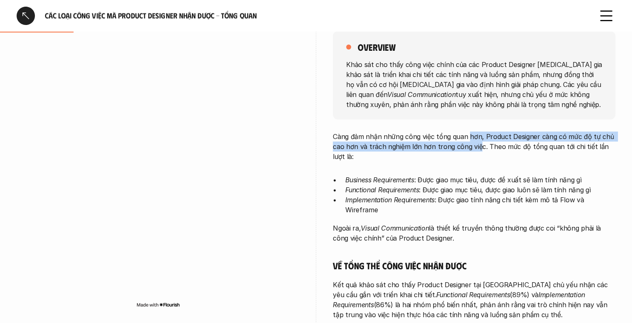
click at [479, 149] on p "Càng đảm nhận những công việc tổng quan hơn, Product Designer càng có mức độ tự…" at bounding box center [474, 146] width 283 height 30
drag, startPoint x: 474, startPoint y: 138, endPoint x: 480, endPoint y: 155, distance: 17.6
click at [479, 154] on p "Càng đảm nhận những công việc tổng quan hơn, Product Designer càng có mức độ tự…" at bounding box center [474, 146] width 283 height 30
click at [480, 155] on p "Càng đảm nhận những công việc tổng quan hơn, Product Designer càng có mức độ tự…" at bounding box center [474, 146] width 283 height 30
click at [475, 141] on p "Càng đảm nhận những công việc tổng quan hơn, Product Designer càng có mức độ tự…" at bounding box center [474, 146] width 283 height 30
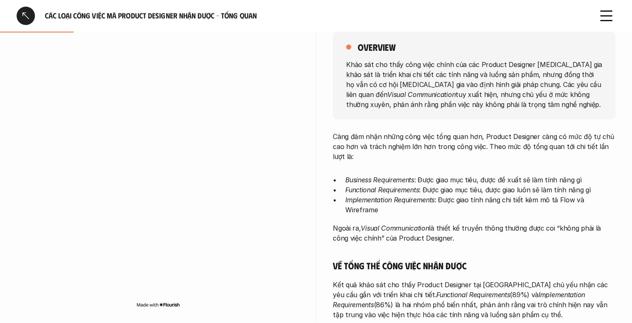
drag, startPoint x: 475, startPoint y: 141, endPoint x: 491, endPoint y: 156, distance: 22.1
click at [491, 156] on p "Càng đảm nhận những công việc tổng quan hơn, Product Designer càng có mức độ tự…" at bounding box center [474, 146] width 283 height 30
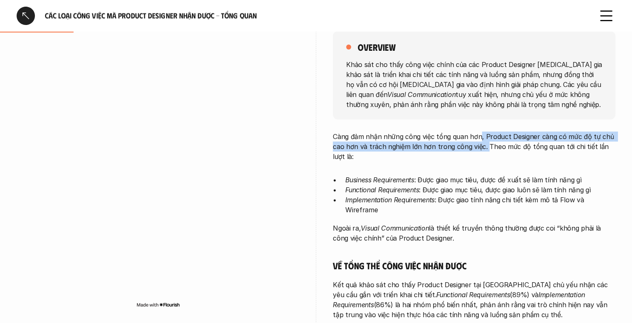
drag, startPoint x: 478, startPoint y: 137, endPoint x: 486, endPoint y: 151, distance: 15.8
click at [486, 151] on p "Càng đảm nhận những công việc tổng quan hơn, Product Designer càng có mức độ tự…" at bounding box center [474, 146] width 283 height 30
drag, startPoint x: 475, startPoint y: 140, endPoint x: 486, endPoint y: 153, distance: 16.9
click at [486, 153] on p "Càng đảm nhận những công việc tổng quan hơn, Product Designer càng có mức độ tự…" at bounding box center [474, 146] width 283 height 30
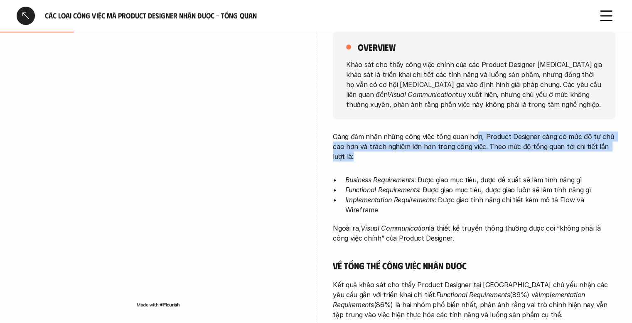
click at [486, 153] on p "Càng đảm nhận những công việc tổng quan hơn, Product Designer càng có mức độ tự…" at bounding box center [474, 146] width 283 height 30
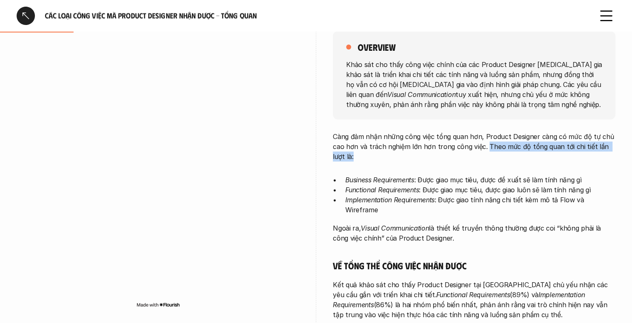
drag, startPoint x: 484, startPoint y: 144, endPoint x: 491, endPoint y: 159, distance: 16.4
click at [491, 159] on p "Càng đảm nhận những công việc tổng quan hơn, Product Designer càng có mức độ tự…" at bounding box center [474, 146] width 283 height 30
drag, startPoint x: 491, startPoint y: 144, endPoint x: 493, endPoint y: 155, distance: 11.0
click at [493, 155] on p "Càng đảm nhận những công việc tổng quan hơn, Product Designer càng có mức độ tự…" at bounding box center [474, 146] width 283 height 30
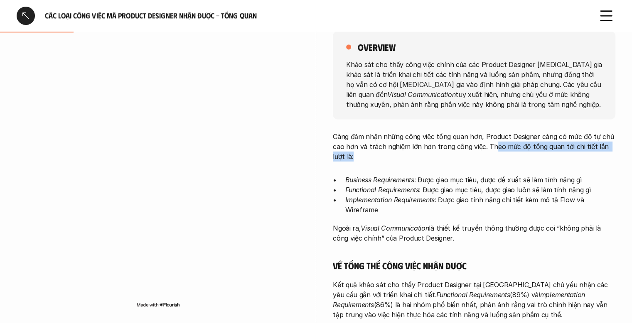
click at [493, 155] on p "Càng đảm nhận những công việc tổng quan hơn, Product Designer càng có mức độ tự…" at bounding box center [474, 146] width 283 height 30
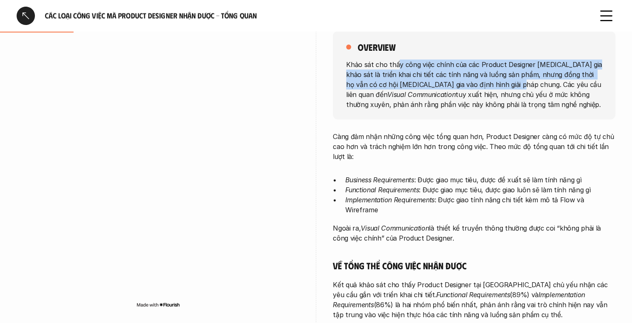
drag, startPoint x: 396, startPoint y: 63, endPoint x: 497, endPoint y: 84, distance: 103.2
click at [497, 84] on p "Khảo sát cho thấy công việc chính của các Product Designer [MEDICAL_DATA] gia k…" at bounding box center [474, 84] width 256 height 50
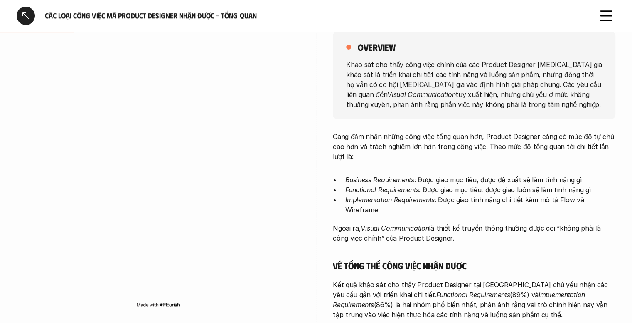
click at [493, 94] on p "Khảo sát cho thấy công việc chính của các Product Designer [MEDICAL_DATA] gia k…" at bounding box center [474, 84] width 256 height 50
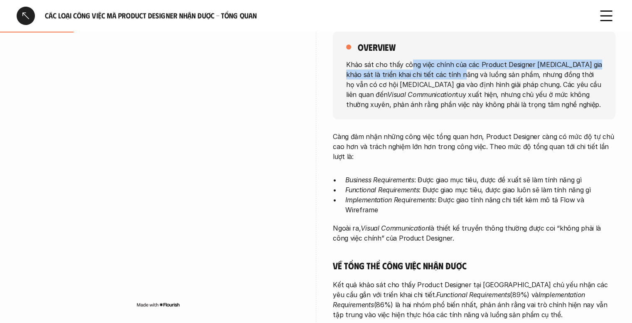
drag, startPoint x: 410, startPoint y: 62, endPoint x: 459, endPoint y: 77, distance: 51.7
click at [459, 77] on p "Khảo sát cho thấy công việc chính của các Product Designer [MEDICAL_DATA] gia k…" at bounding box center [474, 84] width 256 height 50
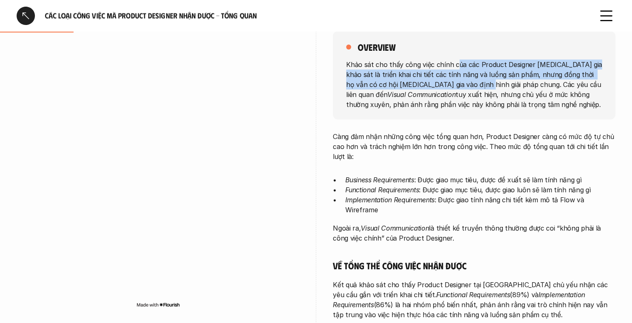
drag, startPoint x: 456, startPoint y: 64, endPoint x: 463, endPoint y: 80, distance: 17.3
click at [463, 80] on p "Khảo sát cho thấy công việc chính của các Product Designer [MEDICAL_DATA] gia k…" at bounding box center [474, 84] width 256 height 50
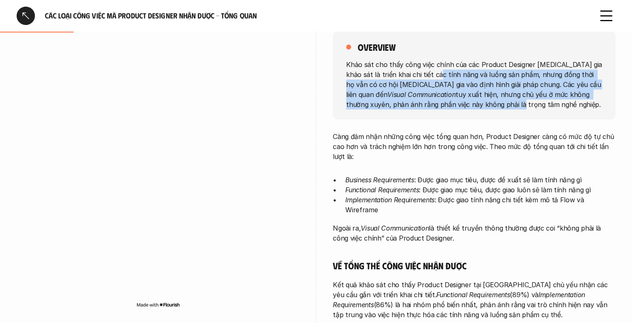
drag, startPoint x: 433, startPoint y: 77, endPoint x: 443, endPoint y: 109, distance: 33.1
click at [443, 109] on p "Khảo sát cho thấy công việc chính của các Product Designer [MEDICAL_DATA] gia k…" at bounding box center [474, 84] width 256 height 50
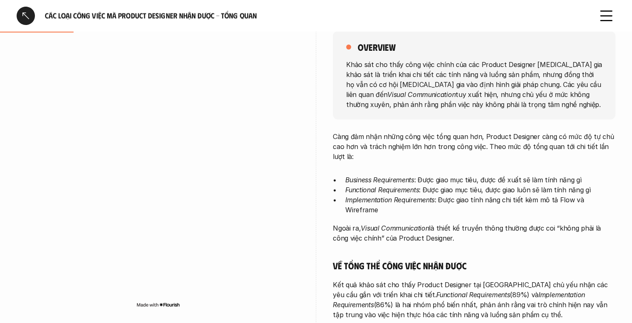
click at [472, 112] on div "overview Khảo sát cho thấy công việc chính của các Product Designer [MEDICAL_DA…" at bounding box center [474, 75] width 283 height 88
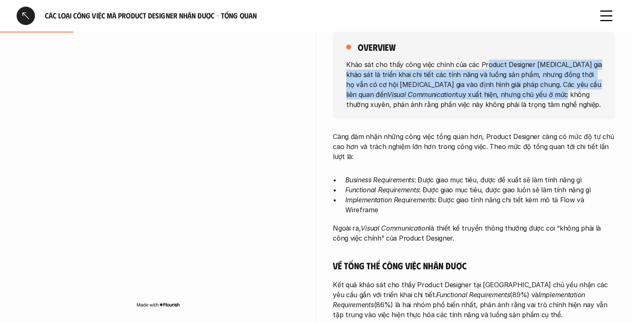
drag, startPoint x: 484, startPoint y: 69, endPoint x: 501, endPoint y: 95, distance: 31.0
click at [501, 95] on p "Khảo sát cho thấy công việc chính của các Product Designer [MEDICAL_DATA] gia k…" at bounding box center [474, 84] width 256 height 50
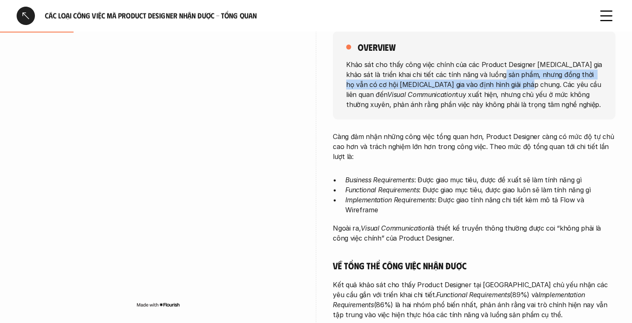
drag, startPoint x: 499, startPoint y: 69, endPoint x: 507, endPoint y: 87, distance: 19.5
click at [507, 87] on p "Khảo sát cho thấy công việc chính của các Product Designer [MEDICAL_DATA] gia k…" at bounding box center [474, 84] width 256 height 50
click at [508, 88] on p "Khảo sát cho thấy công việc chính của các Product Designer [MEDICAL_DATA] gia k…" at bounding box center [474, 84] width 256 height 50
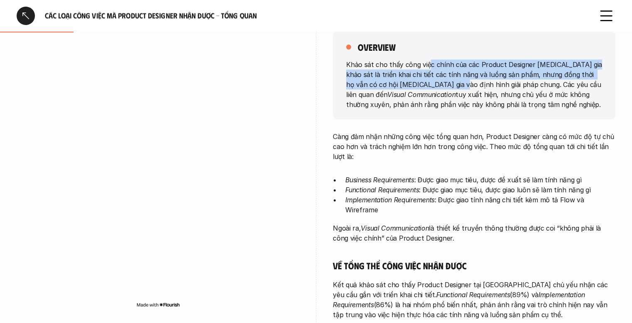
drag, startPoint x: 428, startPoint y: 66, endPoint x: 436, endPoint y: 80, distance: 16.2
click at [436, 80] on p "Khảo sát cho thấy công việc chính của các Product Designer [MEDICAL_DATA] gia k…" at bounding box center [474, 84] width 256 height 50
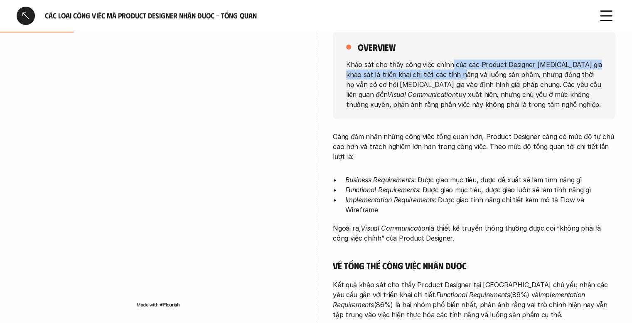
drag, startPoint x: 451, startPoint y: 65, endPoint x: 456, endPoint y: 77, distance: 12.5
click at [456, 77] on p "Khảo sát cho thấy công việc chính của các Product Designer [MEDICAL_DATA] gia k…" at bounding box center [474, 84] width 256 height 50
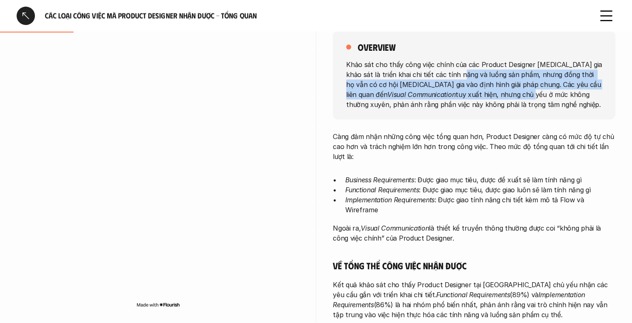
drag, startPoint x: 457, startPoint y: 72, endPoint x: 471, endPoint y: 89, distance: 22.1
click at [471, 89] on p "Khảo sát cho thấy công việc chính của các Product Designer [MEDICAL_DATA] gia k…" at bounding box center [474, 84] width 256 height 50
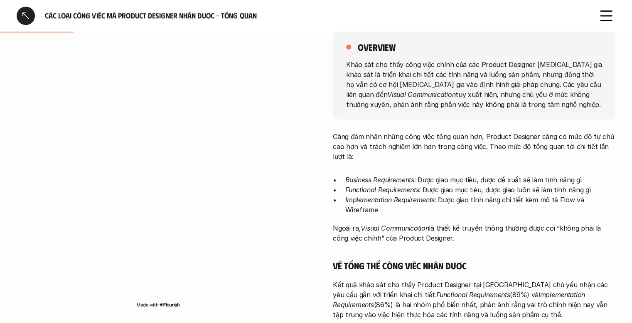
click at [472, 76] on p "Khảo sát cho thấy công việc chính của các Product Designer [MEDICAL_DATA] gia k…" at bounding box center [474, 84] width 256 height 50
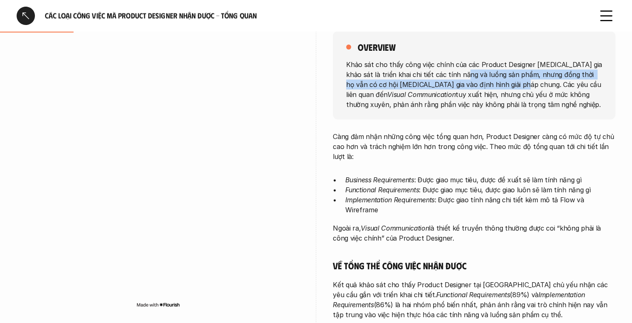
drag, startPoint x: 463, startPoint y: 75, endPoint x: 506, endPoint y: 81, distance: 43.2
click at [504, 80] on p "Khảo sát cho thấy công việc chính của các Product Designer [MEDICAL_DATA] gia k…" at bounding box center [474, 84] width 256 height 50
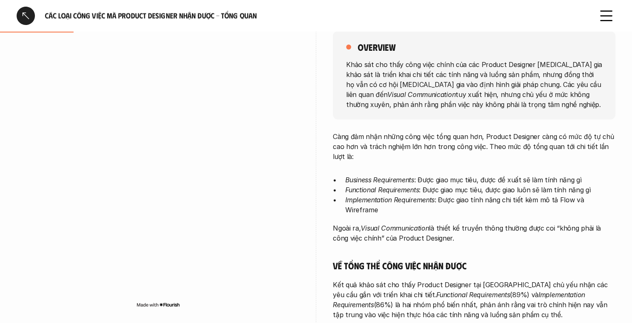
click at [508, 81] on p "Khảo sát cho thấy công việc chính của các Product Designer [MEDICAL_DATA] gia k…" at bounding box center [474, 84] width 256 height 50
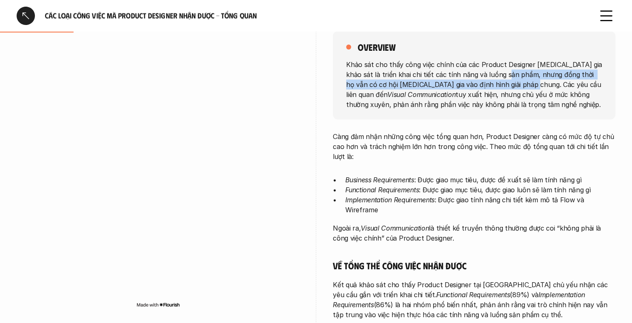
drag, startPoint x: 504, startPoint y: 75, endPoint x: 509, endPoint y: 84, distance: 10.8
click at [509, 84] on p "Khảo sát cho thấy công việc chính của các Product Designer [MEDICAL_DATA] gia k…" at bounding box center [474, 84] width 256 height 50
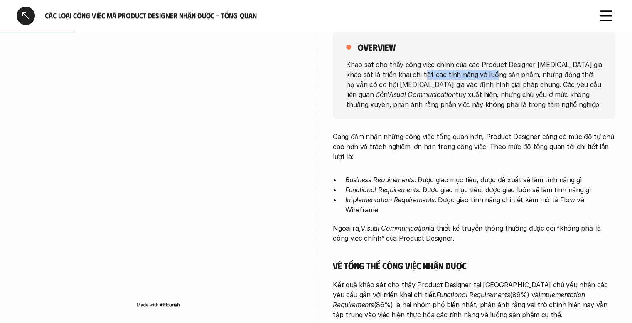
drag, startPoint x: 417, startPoint y: 72, endPoint x: 494, endPoint y: 77, distance: 77.1
click at [494, 77] on p "Khảo sát cho thấy công việc chính của các Product Designer [MEDICAL_DATA] gia k…" at bounding box center [474, 84] width 256 height 50
drag, startPoint x: 397, startPoint y: 74, endPoint x: 500, endPoint y: 74, distance: 102.3
click at [500, 74] on p "Khảo sát cho thấy công việc chính của các Product Designer [MEDICAL_DATA] gia k…" at bounding box center [474, 84] width 256 height 50
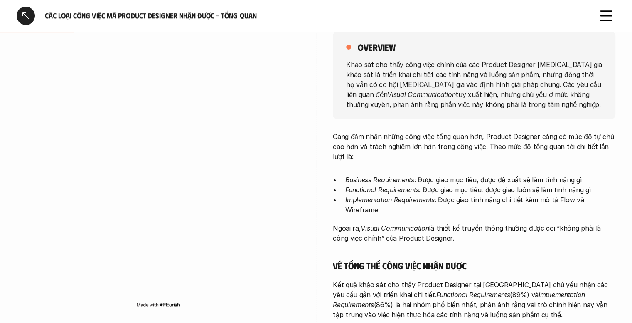
click at [506, 74] on p "Khảo sát cho thấy công việc chính của các Product Designer [MEDICAL_DATA] gia k…" at bounding box center [474, 84] width 256 height 50
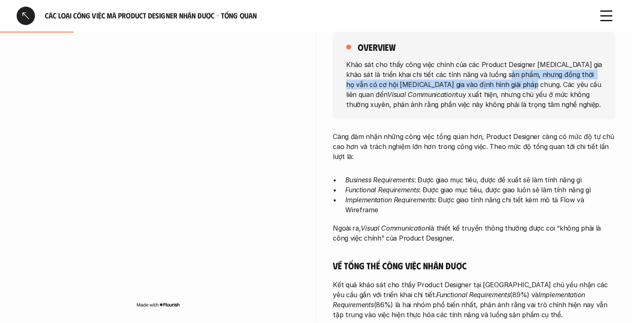
drag, startPoint x: 503, startPoint y: 74, endPoint x: 507, endPoint y: 84, distance: 11.0
click at [507, 84] on p "Khảo sát cho thấy công việc chính của các Product Designer [MEDICAL_DATA] gia k…" at bounding box center [474, 84] width 256 height 50
click at [508, 86] on p "Khảo sát cho thấy công việc chính của các Product Designer [MEDICAL_DATA] gia k…" at bounding box center [474, 84] width 256 height 50
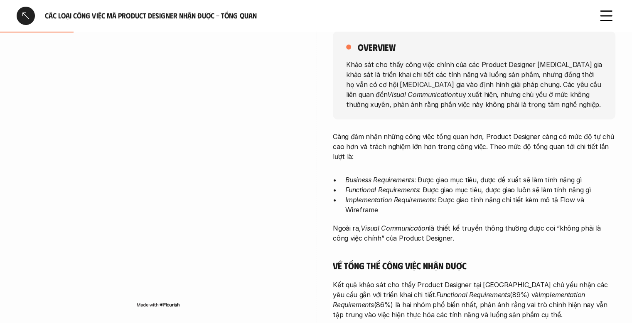
click at [429, 183] on p "Business Requirements : Được giao mục tiêu, được đề xuất sẽ làm tính năng gì" at bounding box center [481, 180] width 270 height 10
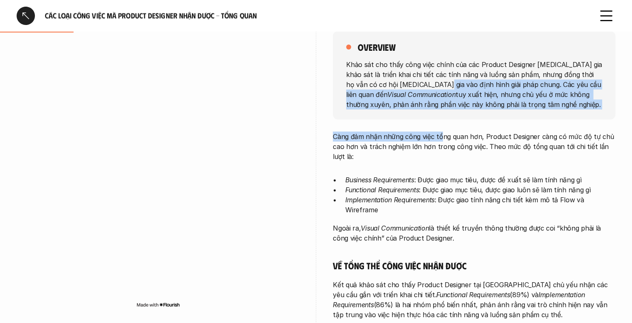
drag, startPoint x: 419, startPoint y: 83, endPoint x: 440, endPoint y: 130, distance: 51.5
click at [440, 130] on div "overview Khảo sát cho thấy công việc chính của các Product Designer [MEDICAL_DA…" at bounding box center [474, 292] width 283 height 565
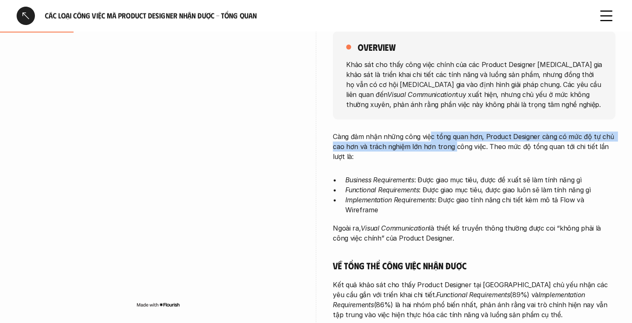
drag, startPoint x: 428, startPoint y: 126, endPoint x: 451, endPoint y: 142, distance: 27.2
click at [451, 142] on div "overview Khảo sát cho thấy công việc chính của các Product Designer [MEDICAL_DA…" at bounding box center [474, 292] width 283 height 565
click at [451, 142] on p "Càng đảm nhận những công việc tổng quan hơn, Product Designer càng có mức độ tự…" at bounding box center [474, 146] width 283 height 30
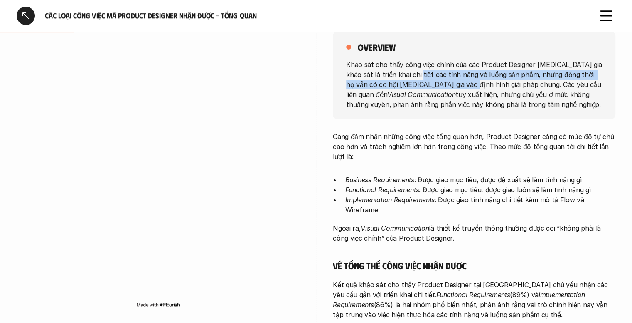
drag, startPoint x: 412, startPoint y: 73, endPoint x: 453, endPoint y: 84, distance: 42.1
click at [450, 83] on p "Khảo sát cho thấy công việc chính của các Product Designer [MEDICAL_DATA] gia k…" at bounding box center [474, 84] width 256 height 50
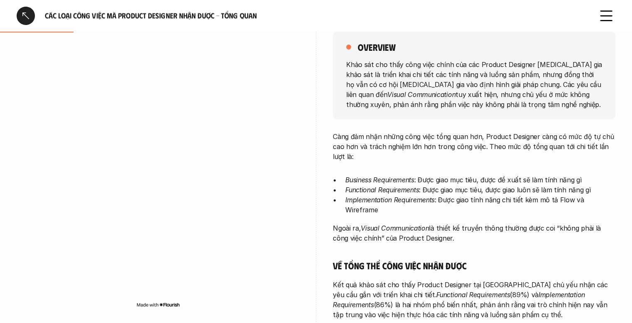
click at [453, 84] on p "Khảo sát cho thấy công việc chính của các Product Designer [MEDICAL_DATA] gia k…" at bounding box center [474, 84] width 256 height 50
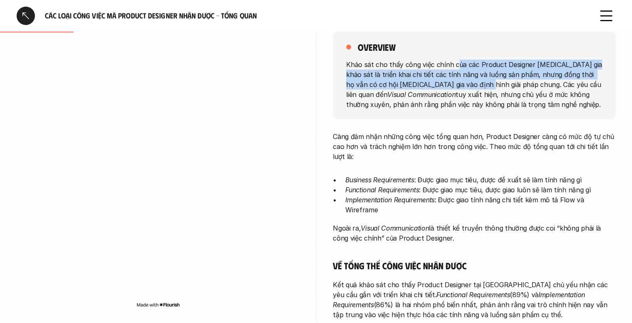
drag, startPoint x: 457, startPoint y: 62, endPoint x: 466, endPoint y: 89, distance: 28.3
click at [465, 86] on p "Khảo sát cho thấy công việc chính của các Product Designer [MEDICAL_DATA] gia k…" at bounding box center [474, 84] width 256 height 50
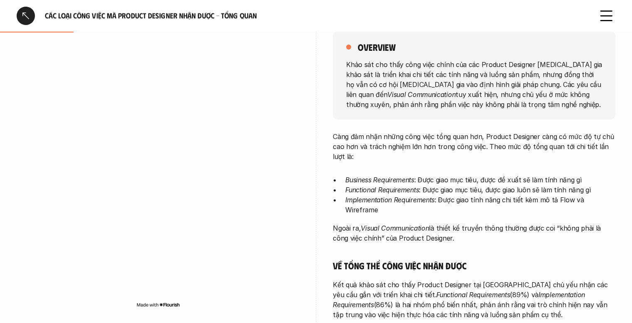
click at [466, 89] on p "Khảo sát cho thấy công việc chính của các Product Designer [MEDICAL_DATA] gia k…" at bounding box center [474, 84] width 256 height 50
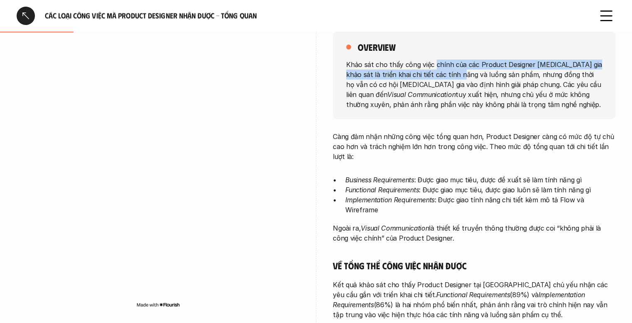
drag, startPoint x: 435, startPoint y: 60, endPoint x: 466, endPoint y: 82, distance: 37.5
click at [462, 79] on p "Khảo sát cho thấy công việc chính của các Product Designer [MEDICAL_DATA] gia k…" at bounding box center [474, 84] width 256 height 50
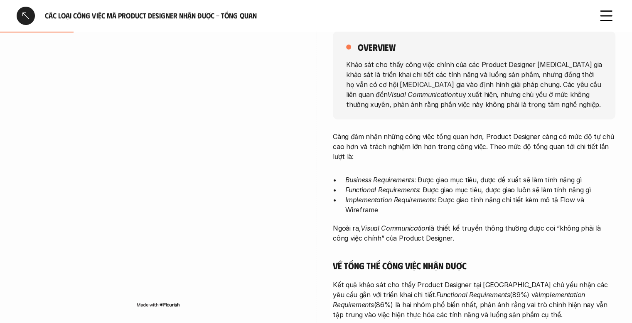
click at [466, 82] on p "Khảo sát cho thấy công việc chính của các Product Designer [MEDICAL_DATA] gia k…" at bounding box center [474, 84] width 256 height 50
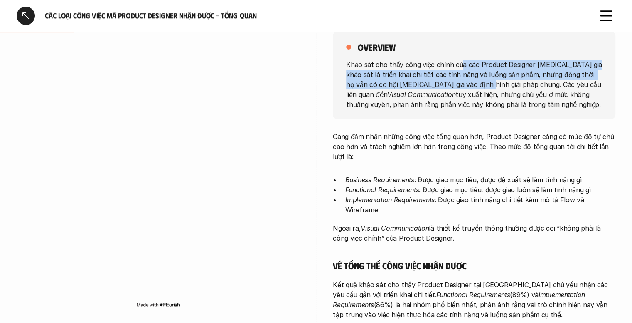
drag, startPoint x: 461, startPoint y: 63, endPoint x: 463, endPoint y: 82, distance: 18.9
click at [463, 82] on p "Khảo sát cho thấy công việc chính của các Product Designer [MEDICAL_DATA] gia k…" at bounding box center [474, 84] width 256 height 50
drag, startPoint x: 426, startPoint y: 60, endPoint x: 442, endPoint y: 92, distance: 36.1
click at [440, 90] on p "Khảo sát cho thấy công việc chính của các Product Designer [MEDICAL_DATA] gia k…" at bounding box center [474, 84] width 256 height 50
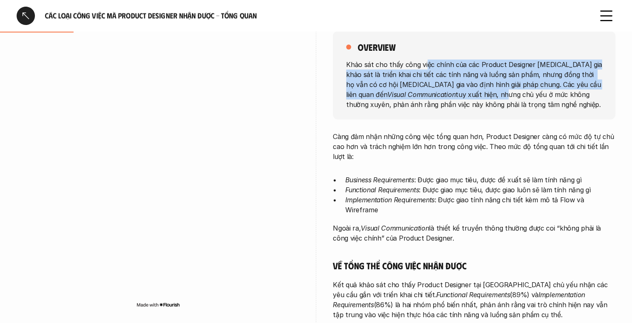
click at [442, 92] on p "Khảo sát cho thấy công việc chính của các Product Designer [MEDICAL_DATA] gia k…" at bounding box center [474, 84] width 256 height 50
drag, startPoint x: 438, startPoint y: 66, endPoint x: 440, endPoint y: 99, distance: 32.9
click at [440, 99] on p "Khảo sát cho thấy công việc chính của các Product Designer [MEDICAL_DATA] gia k…" at bounding box center [474, 84] width 256 height 50
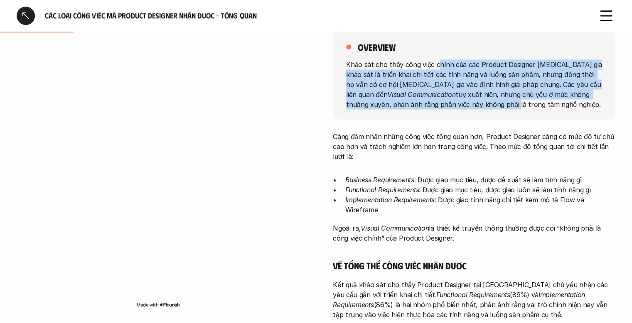
click at [440, 99] on p "Khảo sát cho thấy công việc chính của các Product Designer [MEDICAL_DATA] gia k…" at bounding box center [474, 84] width 256 height 50
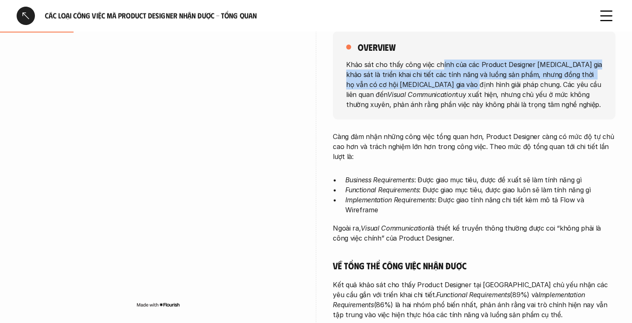
drag, startPoint x: 440, startPoint y: 63, endPoint x: 446, endPoint y: 90, distance: 27.6
click at [446, 89] on p "Khảo sát cho thấy công việc chính của các Product Designer [MEDICAL_DATA] gia k…" at bounding box center [474, 84] width 256 height 50
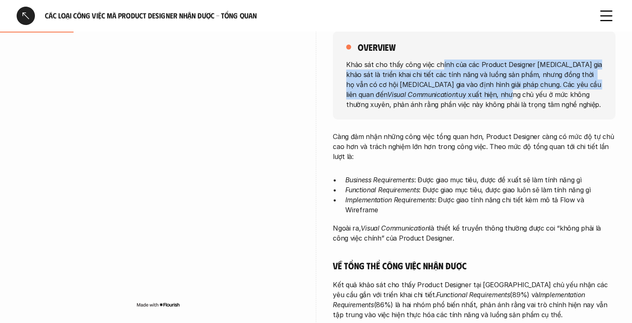
click at [446, 90] on p "Khảo sát cho thấy công việc chính của các Product Designer [MEDICAL_DATA] gia k…" at bounding box center [474, 84] width 256 height 50
click at [449, 60] on p "Khảo sát cho thấy công việc chính của các Product Designer [MEDICAL_DATA] gia k…" at bounding box center [474, 84] width 256 height 50
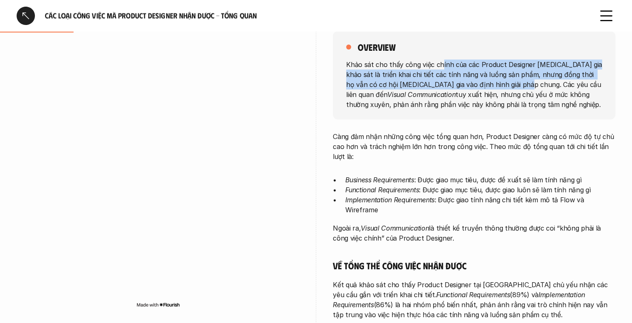
drag, startPoint x: 441, startPoint y: 60, endPoint x: 506, endPoint y: 79, distance: 67.2
click at [504, 79] on p "Khảo sát cho thấy công việc chính của các Product Designer [MEDICAL_DATA] gia k…" at bounding box center [474, 84] width 256 height 50
click at [506, 79] on p "Khảo sát cho thấy công việc chính của các Product Designer [MEDICAL_DATA] gia k…" at bounding box center [474, 84] width 256 height 50
drag, startPoint x: 492, startPoint y: 58, endPoint x: 512, endPoint y: 86, distance: 34.9
click at [512, 86] on div "overview Khảo sát cho thấy công việc chính của các Product Designer [MEDICAL_DA…" at bounding box center [474, 75] width 283 height 88
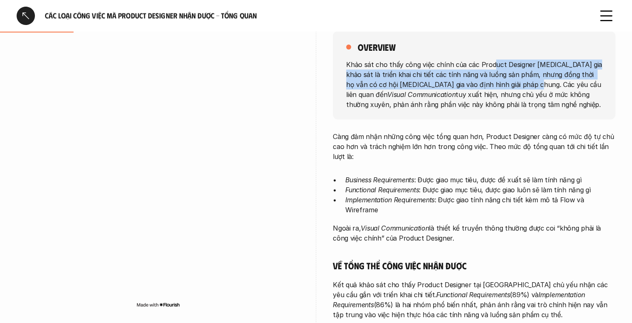
click at [512, 86] on p "Khảo sát cho thấy công việc chính của các Product Designer [MEDICAL_DATA] gia k…" at bounding box center [474, 84] width 256 height 50
drag, startPoint x: 472, startPoint y: 62, endPoint x: 480, endPoint y: 86, distance: 25.4
click at [479, 85] on p "Khảo sát cho thấy công việc chính của các Product Designer [MEDICAL_DATA] gia k…" at bounding box center [474, 84] width 256 height 50
click at [480, 86] on p "Khảo sát cho thấy công việc chính của các Product Designer [MEDICAL_DATA] gia k…" at bounding box center [474, 84] width 256 height 50
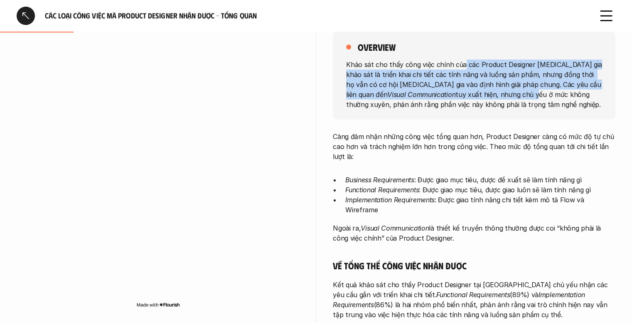
drag, startPoint x: 462, startPoint y: 62, endPoint x: 472, endPoint y: 95, distance: 34.7
click at [472, 94] on p "Khảo sát cho thấy công việc chính của các Product Designer [MEDICAL_DATA] gia k…" at bounding box center [474, 84] width 256 height 50
click at [472, 95] on p "Khảo sát cho thấy công việc chính của các Product Designer [MEDICAL_DATA] gia k…" at bounding box center [474, 84] width 256 height 50
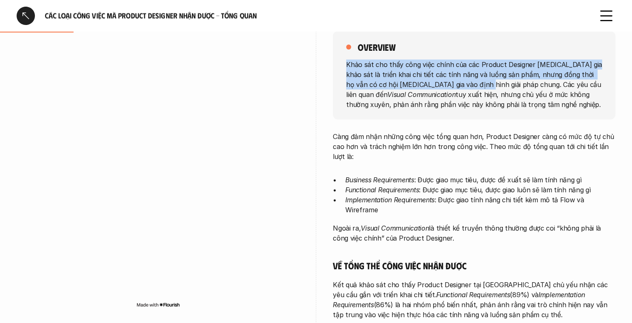
drag, startPoint x: 459, startPoint y: 55, endPoint x: 464, endPoint y: 86, distance: 31.7
click at [464, 86] on div "overview Khảo sát cho thấy công việc chính của các Product Designer [MEDICAL_DA…" at bounding box center [474, 75] width 283 height 88
click at [464, 86] on p "Khảo sát cho thấy công việc chính của các Product Designer [MEDICAL_DATA] gia k…" at bounding box center [474, 84] width 256 height 50
drag, startPoint x: 460, startPoint y: 62, endPoint x: 466, endPoint y: 89, distance: 27.3
click at [466, 89] on p "Khảo sát cho thấy công việc chính của các Product Designer [MEDICAL_DATA] gia k…" at bounding box center [474, 84] width 256 height 50
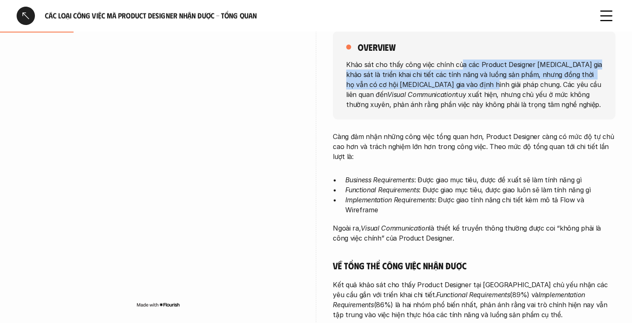
click at [466, 89] on p "Khảo sát cho thấy công việc chính của các Product Designer [MEDICAL_DATA] gia k…" at bounding box center [474, 84] width 256 height 50
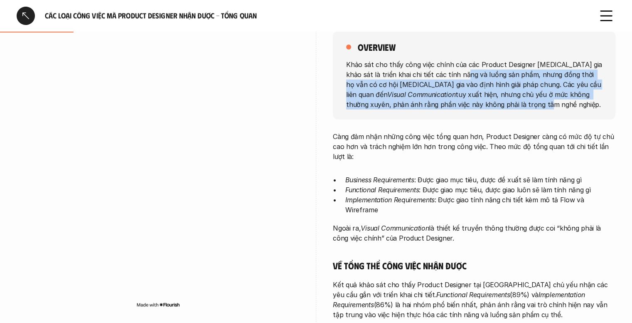
drag, startPoint x: 462, startPoint y: 70, endPoint x: 468, endPoint y: 99, distance: 29.3
click at [468, 99] on p "Khảo sát cho thấy công việc chính của các Product Designer [MEDICAL_DATA] gia k…" at bounding box center [474, 84] width 256 height 50
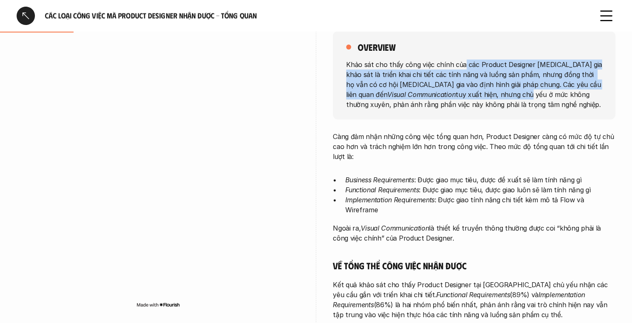
drag, startPoint x: 462, startPoint y: 67, endPoint x: 468, endPoint y: 91, distance: 24.5
click at [468, 91] on p "Khảo sát cho thấy công việc chính của các Product Designer [MEDICAL_DATA] gia k…" at bounding box center [474, 84] width 256 height 50
click at [468, 92] on p "Khảo sát cho thấy công việc chính của các Product Designer [MEDICAL_DATA] gia k…" at bounding box center [474, 84] width 256 height 50
drag, startPoint x: 464, startPoint y: 68, endPoint x: 469, endPoint y: 91, distance: 23.4
click at [469, 91] on p "Khảo sát cho thấy công việc chính của các Product Designer [MEDICAL_DATA] gia k…" at bounding box center [474, 84] width 256 height 50
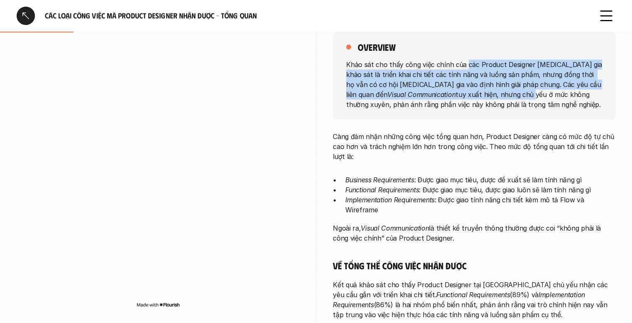
click at [469, 91] on p "Khảo sát cho thấy công việc chính của các Product Designer [MEDICAL_DATA] gia k…" at bounding box center [474, 84] width 256 height 50
drag, startPoint x: 468, startPoint y: 63, endPoint x: 473, endPoint y: 94, distance: 30.8
click at [473, 94] on p "Khảo sát cho thấy công việc chính của các Product Designer [MEDICAL_DATA] gia k…" at bounding box center [474, 84] width 256 height 50
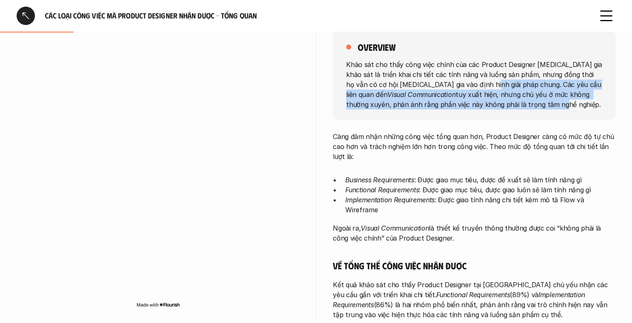
drag, startPoint x: 471, startPoint y: 84, endPoint x: 482, endPoint y: 102, distance: 22.0
click at [482, 102] on p "Khảo sát cho thấy công việc chính của các Product Designer [MEDICAL_DATA] gia k…" at bounding box center [474, 84] width 256 height 50
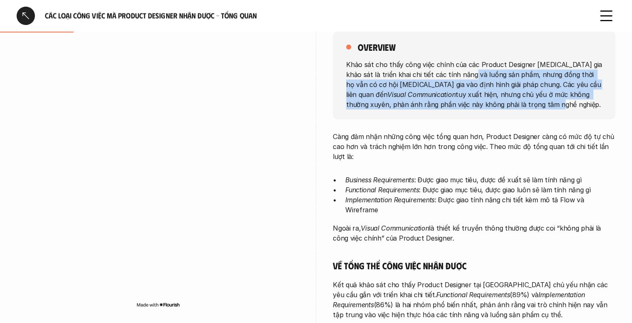
drag, startPoint x: 468, startPoint y: 69, endPoint x: 479, endPoint y: 119, distance: 51.2
click at [479, 119] on div "overview Khảo sát cho thấy công việc chính của các Product Designer [MEDICAL_DA…" at bounding box center [474, 292] width 283 height 565
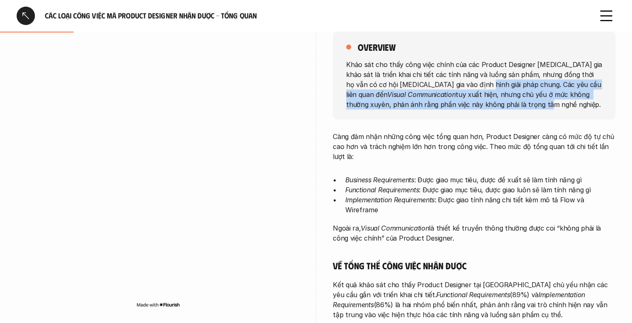
drag, startPoint x: 463, startPoint y: 84, endPoint x: 469, endPoint y: 111, distance: 28.5
click at [469, 111] on div "overview Khảo sát cho thấy công việc chính của các Product Designer [MEDICAL_DA…" at bounding box center [474, 75] width 283 height 88
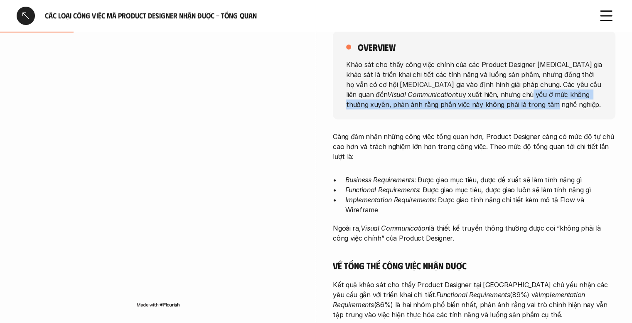
drag, startPoint x: 465, startPoint y: 89, endPoint x: 470, endPoint y: 115, distance: 26.6
click at [470, 115] on div "overview Khảo sát cho thấy công việc chính của các Product Designer [MEDICAL_DA…" at bounding box center [474, 75] width 283 height 88
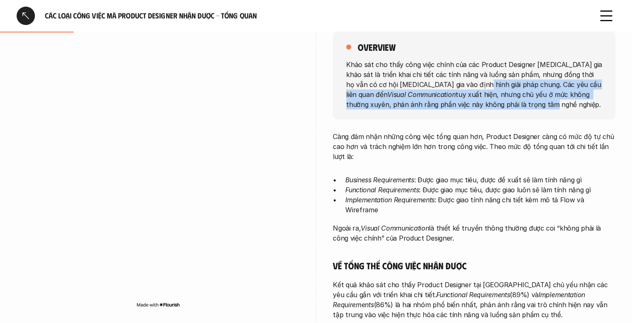
drag, startPoint x: 462, startPoint y: 89, endPoint x: 473, endPoint y: 116, distance: 29.0
click at [473, 116] on div "overview Khảo sát cho thấy công việc chính của các Product Designer [MEDICAL_DA…" at bounding box center [474, 75] width 283 height 88
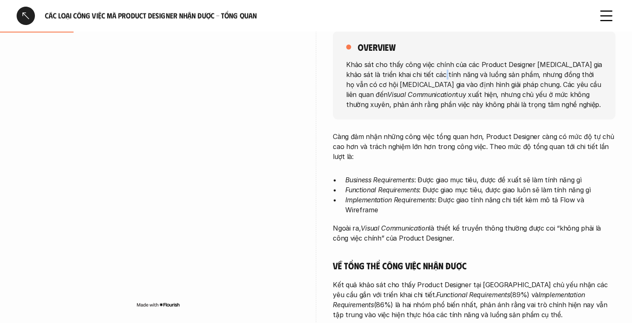
drag, startPoint x: 439, startPoint y: 77, endPoint x: 432, endPoint y: 77, distance: 7.1
click at [438, 78] on p "Khảo sát cho thấy công việc chính của các Product Designer [MEDICAL_DATA] gia k…" at bounding box center [474, 84] width 256 height 50
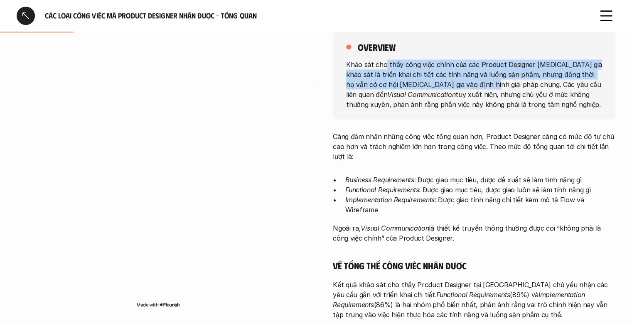
drag, startPoint x: 386, startPoint y: 69, endPoint x: 479, endPoint y: 83, distance: 93.8
click at [472, 81] on p "Khảo sát cho thấy công việc chính của các Product Designer [MEDICAL_DATA] gia k…" at bounding box center [474, 84] width 256 height 50
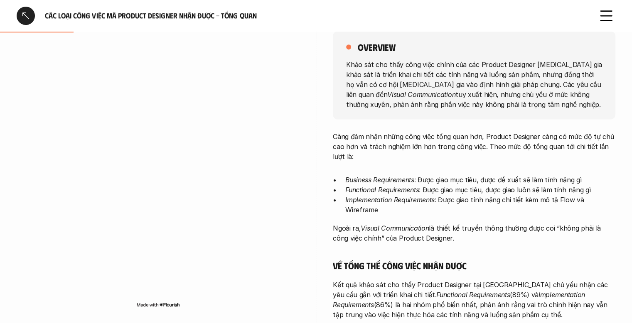
click at [479, 83] on p "Khảo sát cho thấy công việc chính của các Product Designer [MEDICAL_DATA] gia k…" at bounding box center [474, 84] width 256 height 50
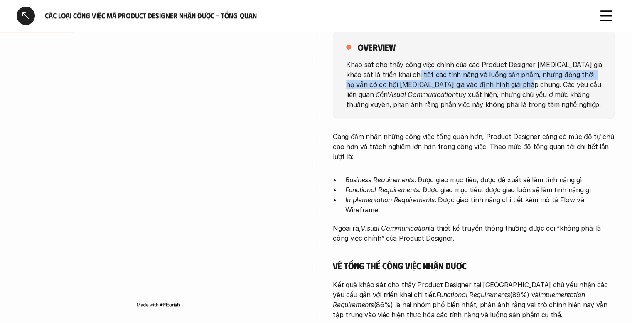
drag, startPoint x: 407, startPoint y: 71, endPoint x: 509, endPoint y: 83, distance: 102.6
click at [506, 82] on p "Khảo sát cho thấy công việc chính của các Product Designer [MEDICAL_DATA] gia k…" at bounding box center [474, 84] width 256 height 50
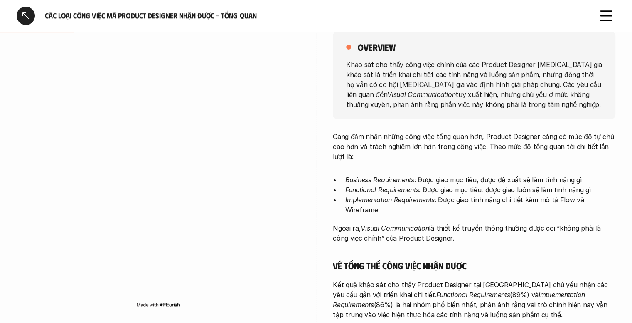
click at [509, 83] on p "Khảo sát cho thấy công việc chính của các Product Designer [MEDICAL_DATA] gia k…" at bounding box center [474, 84] width 256 height 50
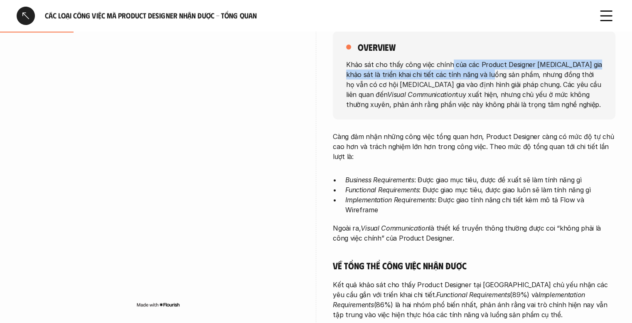
drag, startPoint x: 451, startPoint y: 67, endPoint x: 499, endPoint y: 79, distance: 49.6
click at [493, 77] on p "Khảo sát cho thấy công việc chính của các Product Designer [MEDICAL_DATA] gia k…" at bounding box center [474, 84] width 256 height 50
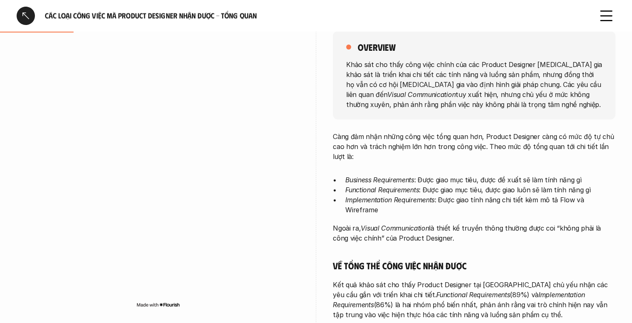
click at [499, 79] on p "Khảo sát cho thấy công việc chính của các Product Designer [MEDICAL_DATA] gia k…" at bounding box center [474, 84] width 256 height 50
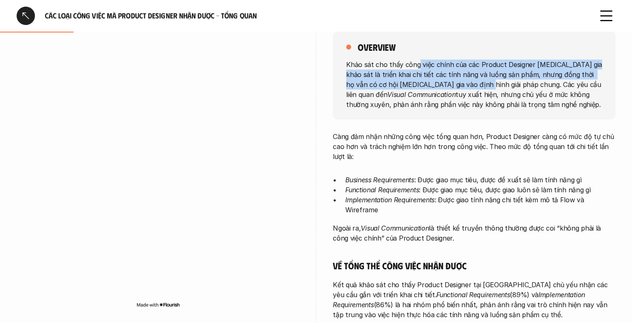
drag, startPoint x: 418, startPoint y: 59, endPoint x: 468, endPoint y: 81, distance: 54.9
click at [466, 80] on div "overview Khảo sát cho thấy công việc chính của các Product Designer [MEDICAL_DA…" at bounding box center [474, 75] width 283 height 88
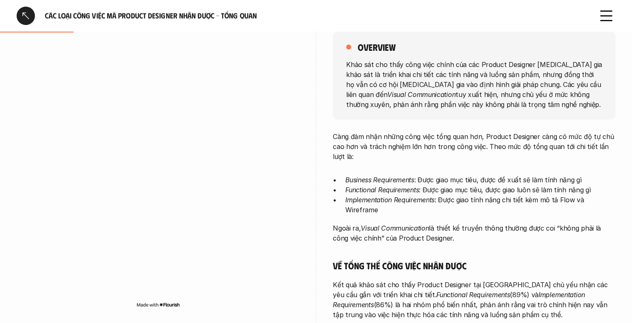
click at [468, 81] on p "Khảo sát cho thấy công việc chính của các Product Designer [MEDICAL_DATA] gia k…" at bounding box center [474, 84] width 256 height 50
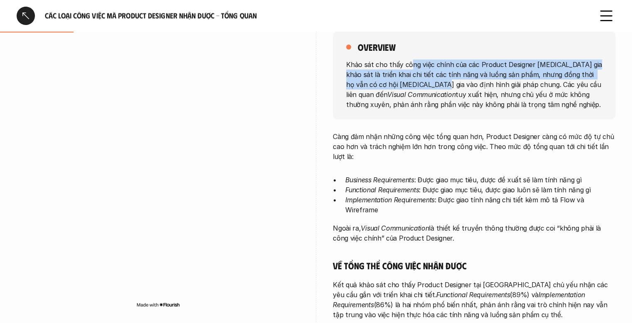
drag, startPoint x: 409, startPoint y: 57, endPoint x: 417, endPoint y: 82, distance: 26.0
click at [417, 81] on div "overview Khảo sát cho thấy công việc chính của các Product Designer [MEDICAL_DA…" at bounding box center [474, 75] width 283 height 88
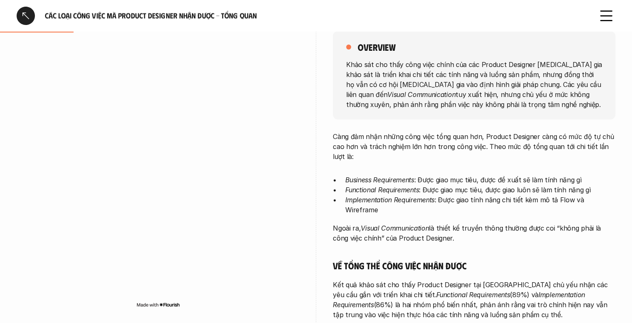
click at [420, 85] on p "Khảo sát cho thấy công việc chính của các Product Designer [MEDICAL_DATA] gia k…" at bounding box center [474, 84] width 256 height 50
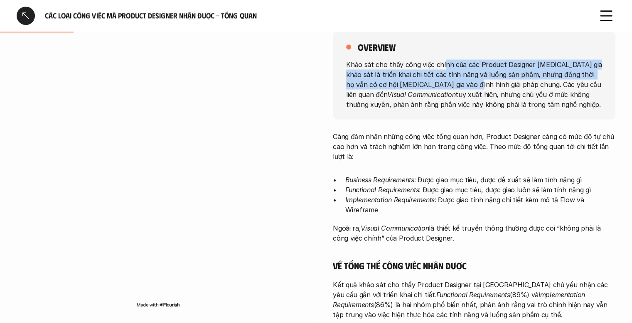
drag, startPoint x: 442, startPoint y: 67, endPoint x: 447, endPoint y: 85, distance: 18.6
click at [447, 85] on p "Khảo sát cho thấy công việc chính của các Product Designer [MEDICAL_DATA] gia k…" at bounding box center [474, 84] width 256 height 50
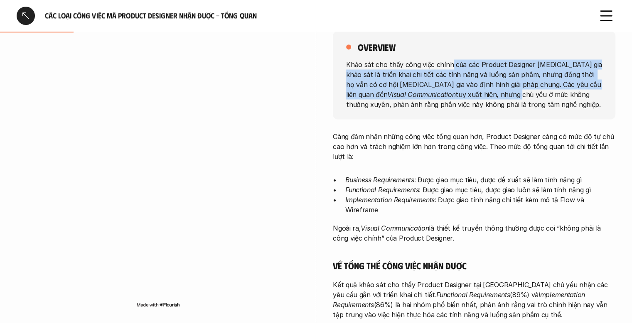
drag, startPoint x: 451, startPoint y: 64, endPoint x: 456, endPoint y: 90, distance: 26.3
click at [456, 90] on p "Khảo sát cho thấy công việc chính của các Product Designer [MEDICAL_DATA] gia k…" at bounding box center [474, 84] width 256 height 50
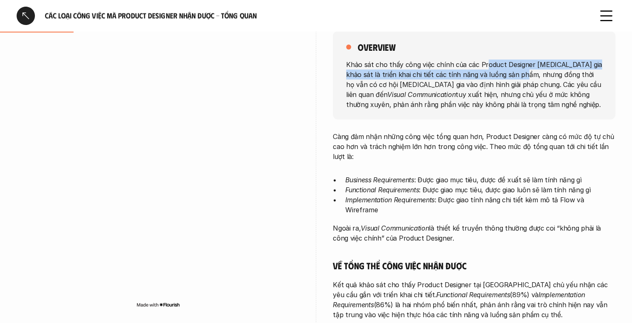
drag, startPoint x: 484, startPoint y: 60, endPoint x: 523, endPoint y: 70, distance: 40.3
click at [523, 70] on p "Khảo sát cho thấy công việc chính của các Product Designer [MEDICAL_DATA] gia k…" at bounding box center [474, 84] width 256 height 50
drag, startPoint x: 484, startPoint y: 58, endPoint x: 491, endPoint y: 76, distance: 19.1
click at [489, 74] on div "overview Khảo sát cho thấy công việc chính của các Product Designer [MEDICAL_DA…" at bounding box center [474, 75] width 283 height 88
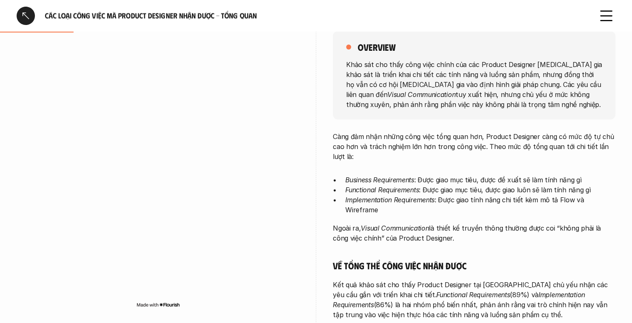
click at [491, 76] on p "Khảo sát cho thấy công việc chính của các Product Designer [MEDICAL_DATA] gia k…" at bounding box center [474, 84] width 256 height 50
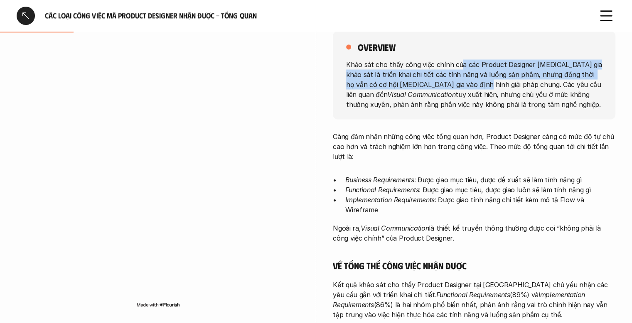
drag, startPoint x: 457, startPoint y: 64, endPoint x: 462, endPoint y: 82, distance: 18.5
click at [462, 82] on p "Khảo sát cho thấy công việc chính của các Product Designer [MEDICAL_DATA] gia k…" at bounding box center [474, 84] width 256 height 50
click at [462, 84] on p "Khảo sát cho thấy công việc chính của các Product Designer [MEDICAL_DATA] gia k…" at bounding box center [474, 84] width 256 height 50
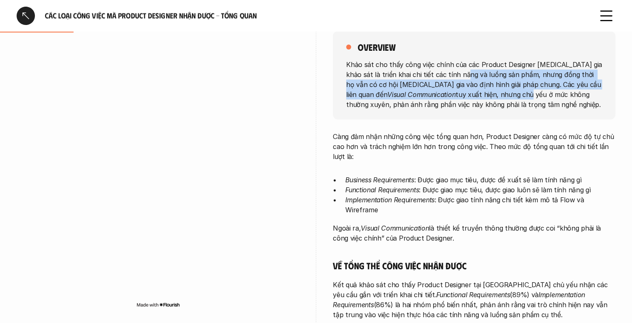
drag, startPoint x: 460, startPoint y: 76, endPoint x: 466, endPoint y: 101, distance: 25.5
click at [466, 100] on p "Khảo sát cho thấy công việc chính của các Product Designer [MEDICAL_DATA] gia k…" at bounding box center [474, 84] width 256 height 50
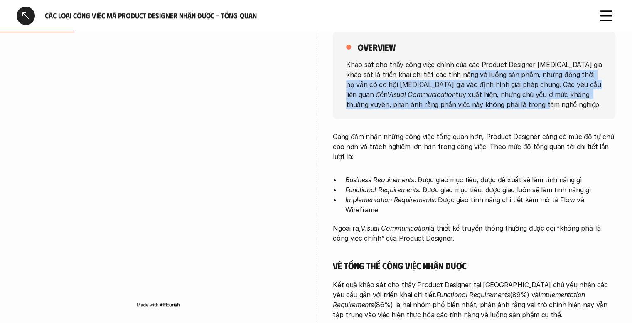
click at [466, 101] on p "Khảo sát cho thấy công việc chính của các Product Designer [MEDICAL_DATA] gia k…" at bounding box center [474, 84] width 256 height 50
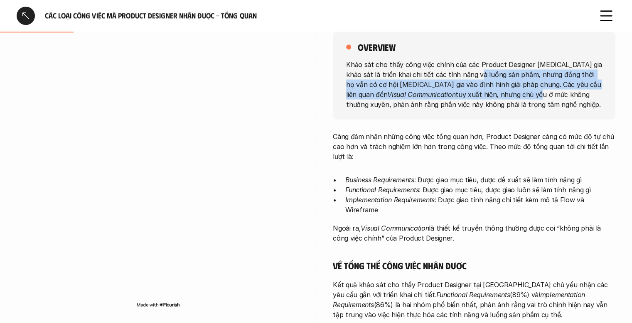
drag, startPoint x: 473, startPoint y: 74, endPoint x: 475, endPoint y: 90, distance: 16.4
click at [475, 90] on p "Khảo sát cho thấy công việc chính của các Product Designer [MEDICAL_DATA] gia k…" at bounding box center [474, 84] width 256 height 50
click at [476, 90] on p "Khảo sát cho thấy công việc chính của các Product Designer [MEDICAL_DATA] gia k…" at bounding box center [474, 84] width 256 height 50
drag, startPoint x: 479, startPoint y: 77, endPoint x: 484, endPoint y: 94, distance: 17.9
click at [484, 94] on p "Khảo sát cho thấy công việc chính của các Product Designer [MEDICAL_DATA] gia k…" at bounding box center [474, 84] width 256 height 50
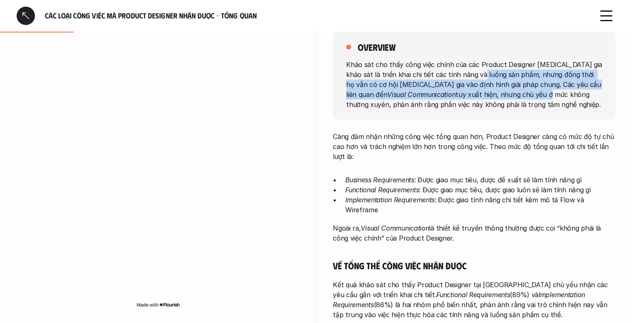
click at [484, 94] on p "Khảo sát cho thấy công việc chính của các Product Designer [MEDICAL_DATA] gia k…" at bounding box center [474, 84] width 256 height 50
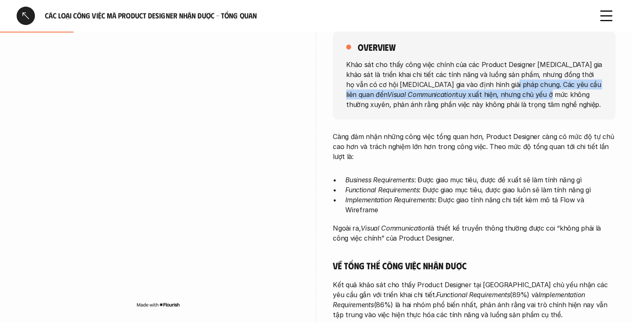
drag, startPoint x: 490, startPoint y: 86, endPoint x: 486, endPoint y: 98, distance: 12.5
click at [486, 98] on p "Khảo sát cho thấy công việc chính của các Product Designer [MEDICAL_DATA] gia k…" at bounding box center [474, 84] width 256 height 50
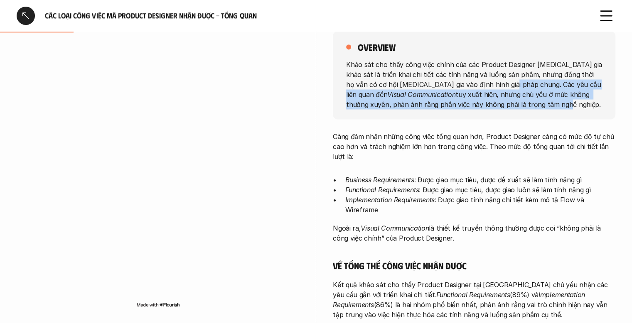
drag, startPoint x: 488, startPoint y: 86, endPoint x: 485, endPoint y: 100, distance: 13.9
click at [485, 100] on p "Khảo sát cho thấy công việc chính của các Product Designer [MEDICAL_DATA] gia k…" at bounding box center [474, 84] width 256 height 50
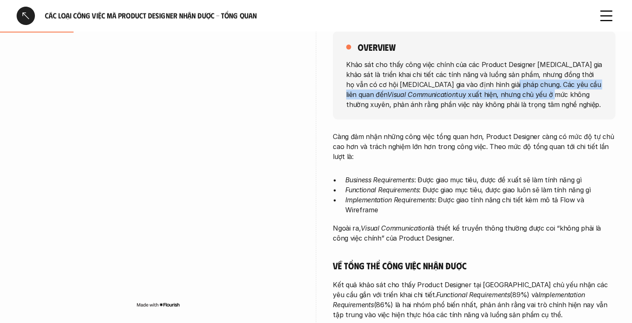
drag, startPoint x: 490, startPoint y: 86, endPoint x: 489, endPoint y: 96, distance: 9.6
click at [489, 96] on p "Khảo sát cho thấy công việc chính của các Product Designer [MEDICAL_DATA] gia k…" at bounding box center [474, 84] width 256 height 50
drag, startPoint x: 494, startPoint y: 82, endPoint x: 492, endPoint y: 100, distance: 18.0
click at [492, 98] on p "Khảo sát cho thấy công việc chính của các Product Designer [MEDICAL_DATA] gia k…" at bounding box center [474, 84] width 256 height 50
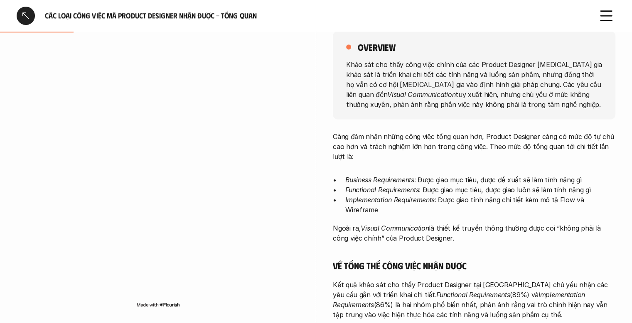
click at [492, 100] on p "Khảo sát cho thấy công việc chính của các Product Designer [MEDICAL_DATA] gia k…" at bounding box center [474, 84] width 256 height 50
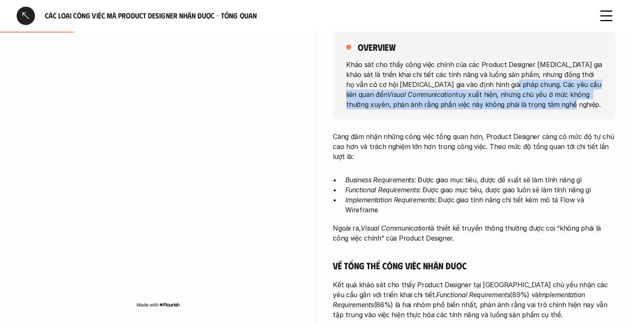
drag, startPoint x: 491, startPoint y: 87, endPoint x: 489, endPoint y: 108, distance: 20.9
click at [489, 108] on p "Khảo sát cho thấy công việc chính của các Product Designer [MEDICAL_DATA] gia k…" at bounding box center [474, 84] width 256 height 50
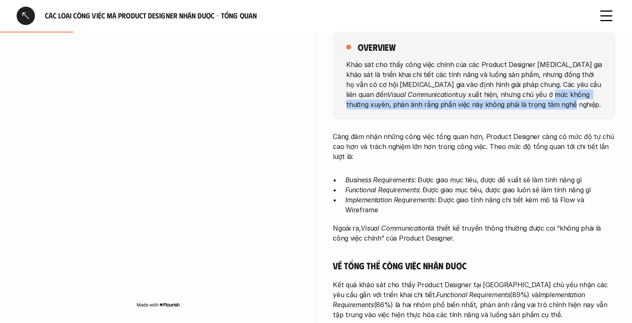
drag, startPoint x: 488, startPoint y: 90, endPoint x: 489, endPoint y: 107, distance: 17.5
click at [489, 107] on p "Khảo sát cho thấy công việc chính của các Product Designer [MEDICAL_DATA] gia k…" at bounding box center [474, 84] width 256 height 50
drag, startPoint x: 488, startPoint y: 95, endPoint x: 491, endPoint y: 107, distance: 12.4
click at [491, 107] on p "Khảo sát cho thấy công việc chính của các Product Designer [MEDICAL_DATA] gia k…" at bounding box center [474, 84] width 256 height 50
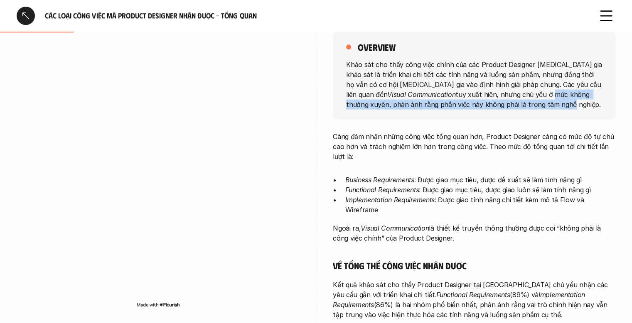
click at [491, 107] on p "Khảo sát cho thấy công việc chính của các Product Designer [MEDICAL_DATA] gia k…" at bounding box center [474, 84] width 256 height 50
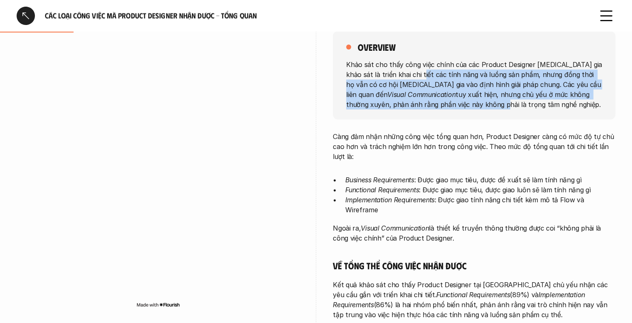
drag, startPoint x: 414, startPoint y: 72, endPoint x: 429, endPoint y: 114, distance: 44.6
click at [428, 106] on p "Khảo sát cho thấy công việc chính của các Product Designer [MEDICAL_DATA] gia k…" at bounding box center [474, 84] width 256 height 50
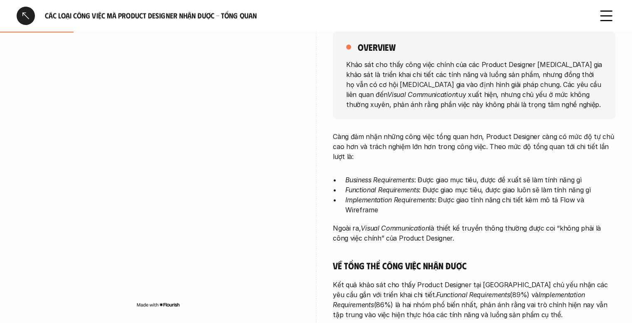
click at [422, 137] on p "Càng đảm nhận những công việc tổng quan hơn, Product Designer càng có mức độ tự…" at bounding box center [474, 146] width 283 height 30
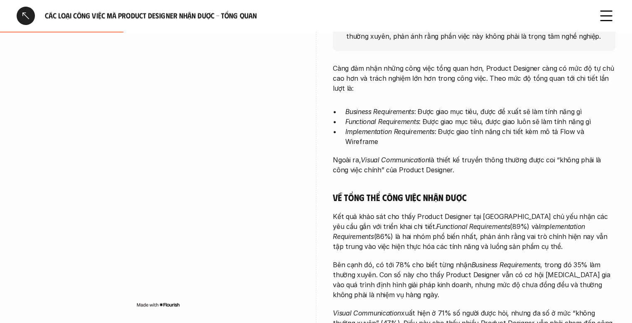
scroll to position [194, 0]
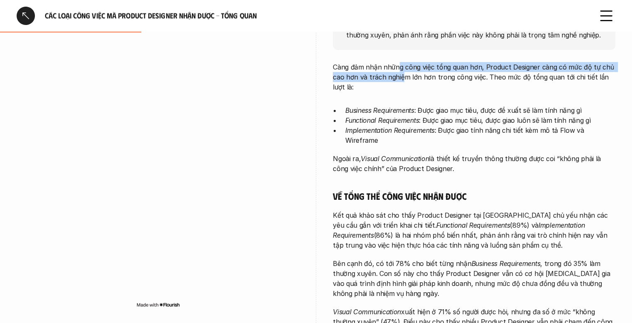
drag, startPoint x: 399, startPoint y: 68, endPoint x: 410, endPoint y: 84, distance: 19.7
click at [402, 77] on p "Càng đảm nhận những công việc tổng quan hơn, Product Designer càng có mức độ tự…" at bounding box center [474, 77] width 283 height 30
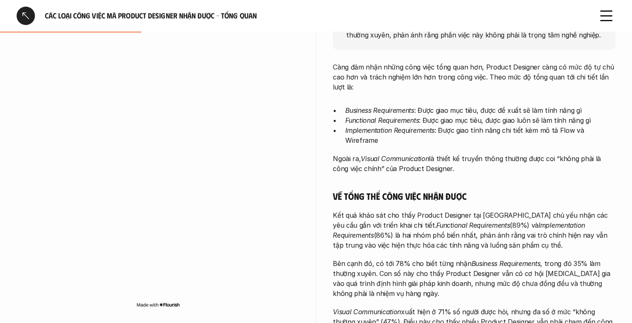
click at [410, 84] on p "Càng đảm nhận những công việc tổng quan hơn, Product Designer càng có mức độ tự…" at bounding box center [474, 77] width 283 height 30
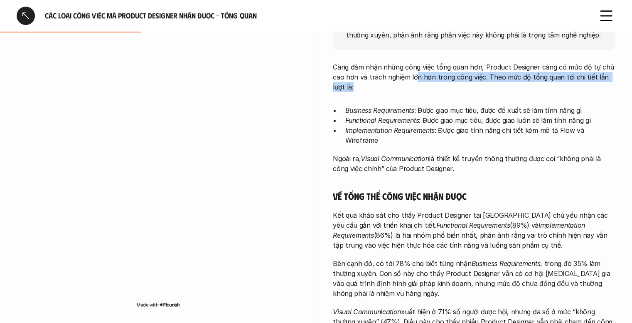
drag, startPoint x: 414, startPoint y: 75, endPoint x: 415, endPoint y: 92, distance: 17.5
click at [415, 92] on div "Càng đảm nhận những công việc tổng quan hơn, Product Designer càng có mức độ tự…" at bounding box center [474, 271] width 283 height 419
drag, startPoint x: 419, startPoint y: 79, endPoint x: 424, endPoint y: 94, distance: 16.6
click at [424, 94] on div "Càng đảm nhận những công việc tổng quan hơn, Product Designer càng có mức độ tự…" at bounding box center [474, 271] width 283 height 419
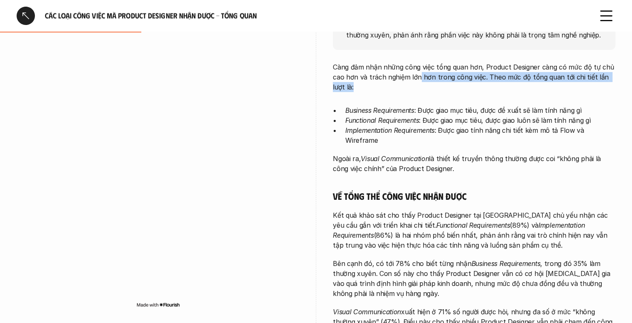
click at [424, 94] on div "Càng đảm nhận những công việc tổng quan hơn, Product Designer càng có mức độ tự…" at bounding box center [474, 271] width 283 height 419
drag, startPoint x: 432, startPoint y: 77, endPoint x: 438, endPoint y: 96, distance: 20.8
click at [438, 96] on div "Càng đảm nhận những công việc tổng quan hơn, Product Designer càng có mức độ tự…" at bounding box center [474, 271] width 283 height 419
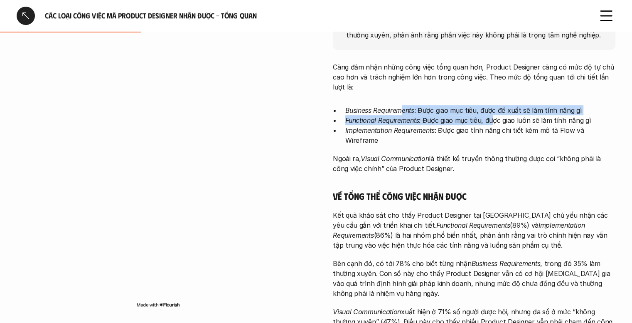
drag, startPoint x: 402, startPoint y: 110, endPoint x: 495, endPoint y: 116, distance: 92.5
click at [494, 115] on ul "Business Requirements : Được giao mục tiêu, được đề xuất sẽ làm tính năng gì Fu…" at bounding box center [474, 125] width 283 height 40
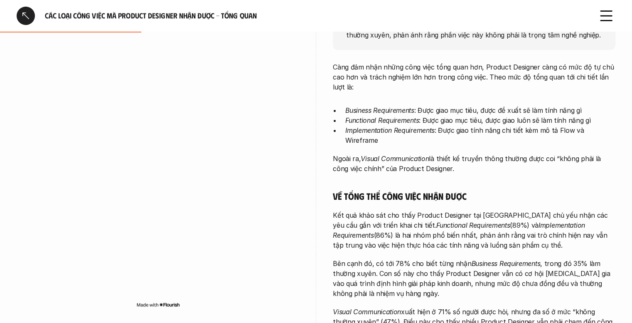
click at [496, 116] on p "Functional Requirements : Được giao mục tiêu, được giao luôn sẽ làm tính năng gì" at bounding box center [481, 120] width 270 height 10
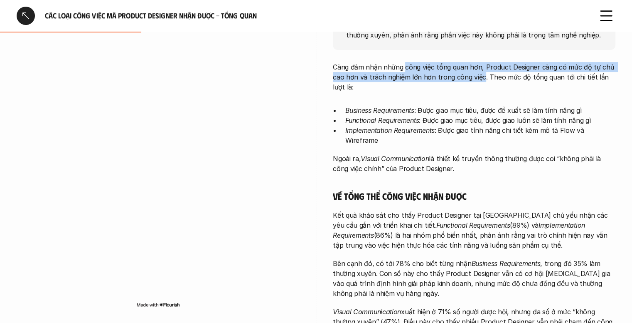
drag, startPoint x: 405, startPoint y: 66, endPoint x: 484, endPoint y: 76, distance: 79.6
click at [482, 76] on p "Càng đảm nhận những công việc tổng quan hơn, Product Designer càng có mức độ tự…" at bounding box center [474, 77] width 283 height 30
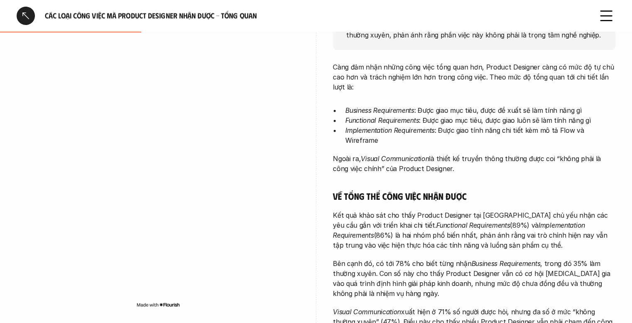
click at [484, 76] on p "Càng đảm nhận những công việc tổng quan hơn, Product Designer càng có mức độ tự…" at bounding box center [474, 77] width 283 height 30
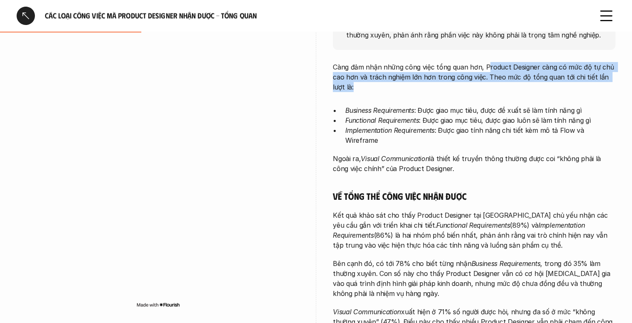
drag, startPoint x: 485, startPoint y: 65, endPoint x: 490, endPoint y: 82, distance: 17.7
click at [490, 82] on p "Càng đảm nhận những công việc tổng quan hơn, Product Designer càng có mức độ tự…" at bounding box center [474, 77] width 283 height 30
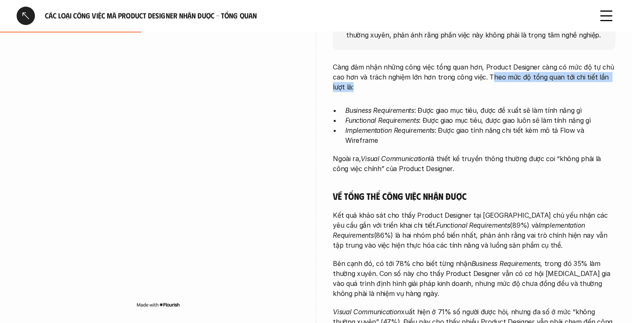
drag, startPoint x: 489, startPoint y: 76, endPoint x: 494, endPoint y: 94, distance: 18.3
click at [494, 93] on div "Càng đảm nhận những công việc tổng quan hơn, Product Designer càng có mức độ tự…" at bounding box center [474, 271] width 283 height 419
click at [494, 94] on div "Càng đảm nhận những công việc tổng quan hơn, Product Designer càng có mức độ tự…" at bounding box center [474, 271] width 283 height 419
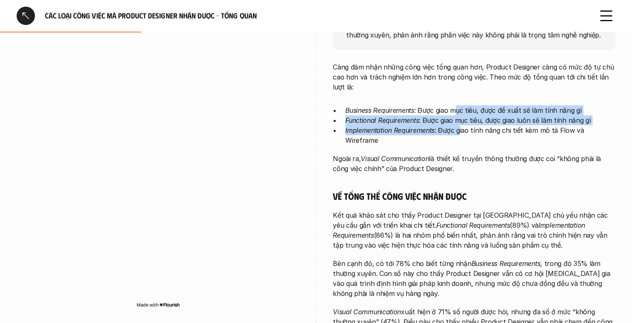
drag, startPoint x: 459, startPoint y: 105, endPoint x: 463, endPoint y: 133, distance: 28.6
click at [462, 130] on ul "Business Requirements : Được giao mục tiêu, được đề xuất sẽ làm tính năng gì Fu…" at bounding box center [474, 125] width 283 height 40
click at [463, 133] on p "Implementation Requirements : Được giao tính năng chi tiết kèm mô tả Flow và Wi…" at bounding box center [481, 135] width 270 height 20
drag, startPoint x: 427, startPoint y: 147, endPoint x: 477, endPoint y: 163, distance: 52.1
click at [477, 163] on div "Càng đảm nhận những công việc tổng quan hơn, Product Designer càng có mức độ tự…" at bounding box center [474, 271] width 283 height 419
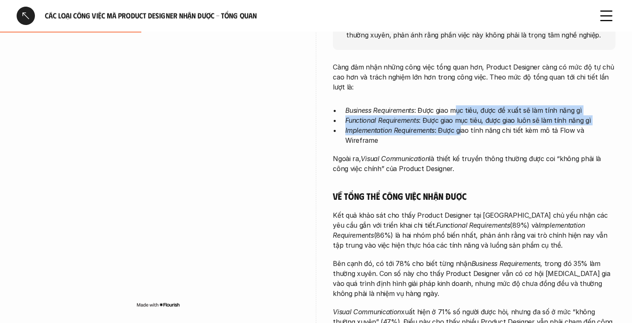
click at [477, 163] on div "Càng đảm nhận những công việc tổng quan hơn, Product Designer càng có mức độ tự…" at bounding box center [474, 271] width 283 height 419
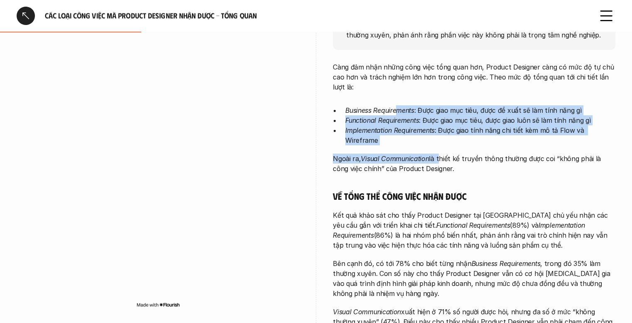
drag, startPoint x: 397, startPoint y: 105, endPoint x: 438, endPoint y: 141, distance: 54.3
click at [438, 141] on div "Càng đảm nhận những công việc tổng quan hơn, Product Designer càng có mức độ tự…" at bounding box center [474, 271] width 283 height 419
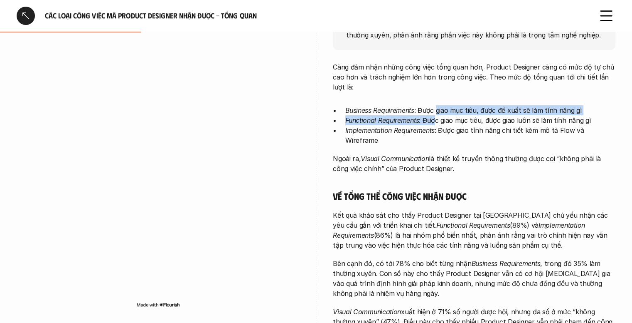
drag, startPoint x: 437, startPoint y: 105, endPoint x: 436, endPoint y: 126, distance: 20.4
click at [436, 125] on ul "Business Requirements : Được giao mục tiêu, được đề xuất sẽ làm tính năng gì Fu…" at bounding box center [474, 125] width 283 height 40
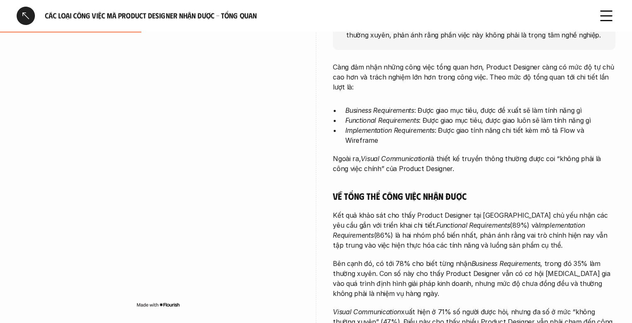
click at [436, 126] on p "Implementation Requirements : Được giao tính năng chi tiết kèm mô tả Flow và Wi…" at bounding box center [481, 135] width 270 height 20
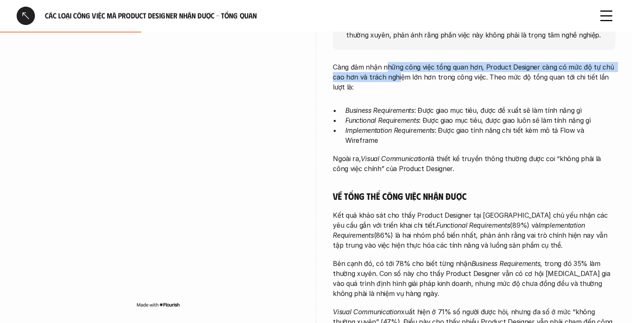
drag, startPoint x: 387, startPoint y: 60, endPoint x: 403, endPoint y: 86, distance: 30.2
click at [400, 82] on div "overview Khảo sát cho thấy công việc chính của các Product Designer [MEDICAL_DA…" at bounding box center [474, 223] width 283 height 565
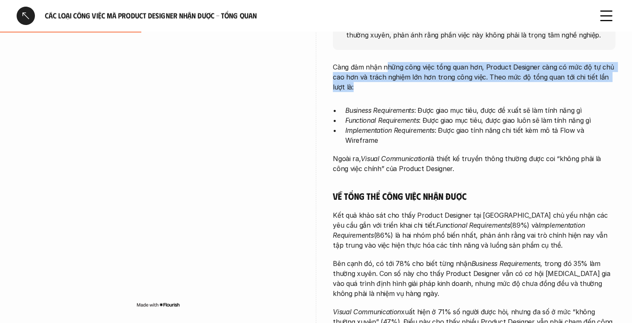
click at [406, 89] on p "Càng đảm nhận những công việc tổng quan hơn, Product Designer càng có mức độ tự…" at bounding box center [474, 77] width 283 height 30
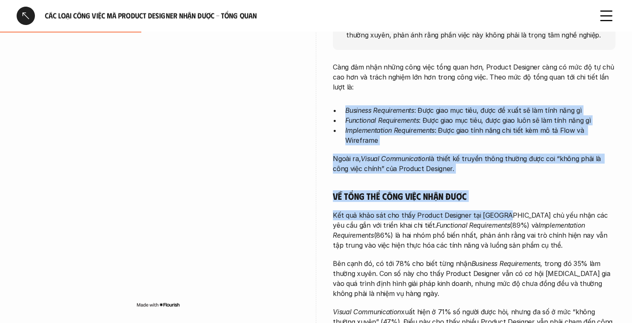
drag, startPoint x: 406, startPoint y: 89, endPoint x: 501, endPoint y: 202, distance: 147.6
click at [501, 202] on div "Càng đảm nhận những công việc tổng quan hơn, Product Designer càng có mức độ tự…" at bounding box center [474, 271] width 283 height 419
click at [501, 210] on p "Kết quả khảo sát cho thấy Product Designer tại [GEOGRAPHIC_DATA] chủ yếu nhận c…" at bounding box center [474, 230] width 283 height 40
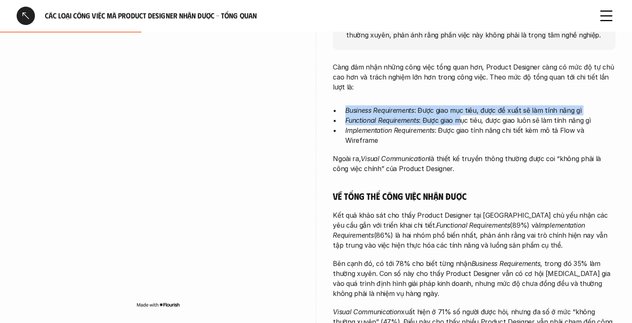
drag, startPoint x: 456, startPoint y: 94, endPoint x: 461, endPoint y: 123, distance: 29.5
click at [461, 123] on div "Càng đảm nhận những công việc tổng quan hơn, Product Designer càng có mức độ tự…" at bounding box center [474, 271] width 283 height 419
click at [461, 124] on p "Functional Requirements : Được giao mục tiêu, được giao luôn sẽ làm tính năng gì" at bounding box center [481, 120] width 270 height 10
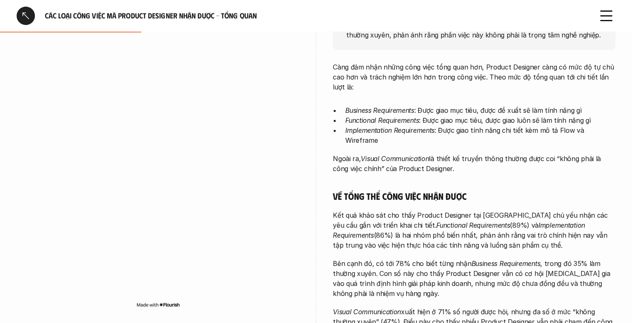
drag, startPoint x: 460, startPoint y: 115, endPoint x: 459, endPoint y: 126, distance: 11.3
click at [459, 126] on ul "Business Requirements : Được giao mục tiêu, được đề xuất sẽ làm tính năng gì Fu…" at bounding box center [474, 125] width 283 height 40
click at [459, 126] on p "Implementation Requirements : Được giao tính năng chi tiết kèm mô tả Flow và Wi…" at bounding box center [481, 135] width 270 height 20
click at [610, 235] on p "Kết quả khảo sát cho thấy Product Designer tại [GEOGRAPHIC_DATA] chủ yếu nhận c…" at bounding box center [474, 230] width 283 height 40
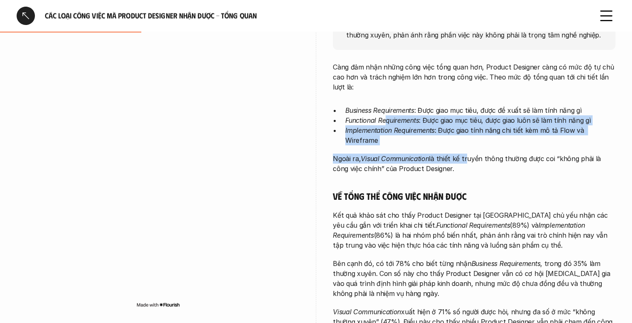
drag, startPoint x: 390, startPoint y: 118, endPoint x: 473, endPoint y: 141, distance: 86.0
click at [468, 140] on div "Càng đảm nhận những công việc tổng quan hơn, Product Designer càng có mức độ tự…" at bounding box center [474, 271] width 283 height 419
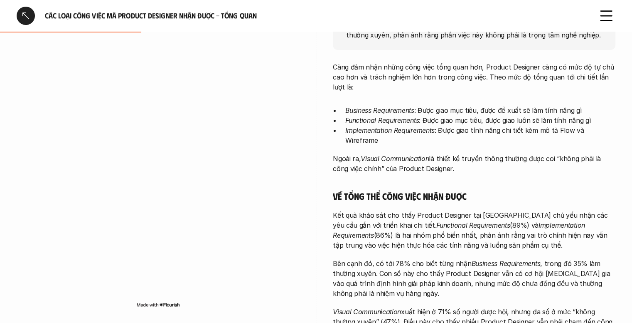
click at [473, 141] on div "Càng đảm nhận những công việc tổng quan hơn, Product Designer càng có mức độ tự…" at bounding box center [474, 271] width 283 height 419
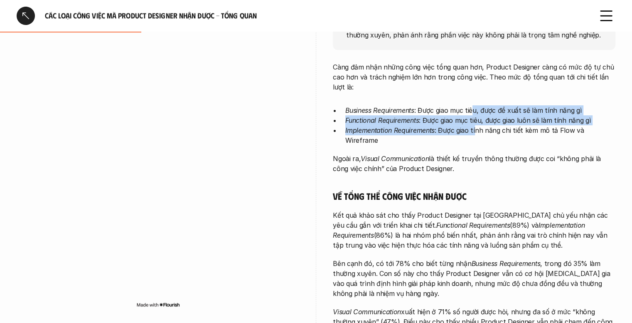
drag, startPoint x: 474, startPoint y: 114, endPoint x: 477, endPoint y: 126, distance: 13.1
click at [477, 126] on ul "Business Requirements : Được giao mục tiêu, được đề xuất sẽ làm tính năng gì Fu…" at bounding box center [474, 125] width 283 height 40
click at [477, 126] on p "Implementation Requirements : Được giao tính năng chi tiết kèm mô tả Flow và Wi…" at bounding box center [481, 135] width 270 height 20
drag, startPoint x: 475, startPoint y: 101, endPoint x: 477, endPoint y: 125, distance: 24.6
click at [477, 125] on div "Càng đảm nhận những công việc tổng quan hơn, Product Designer càng có mức độ tự…" at bounding box center [474, 271] width 283 height 419
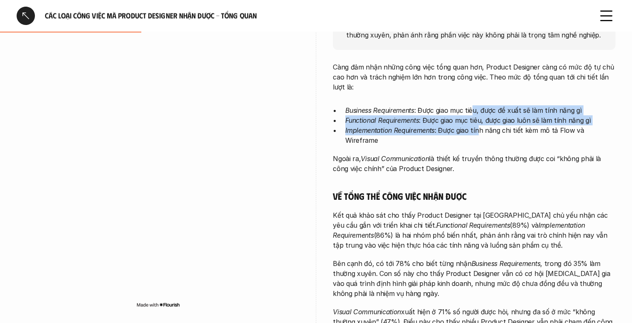
click at [477, 125] on p "Implementation Requirements : Được giao tính năng chi tiết kèm mô tả Flow và Wi…" at bounding box center [481, 135] width 270 height 20
drag, startPoint x: 469, startPoint y: 110, endPoint x: 469, endPoint y: 135, distance: 24.9
click at [469, 135] on div "Càng đảm nhận những công việc tổng quan hơn, Product Designer càng có mức độ tự…" at bounding box center [474, 271] width 283 height 419
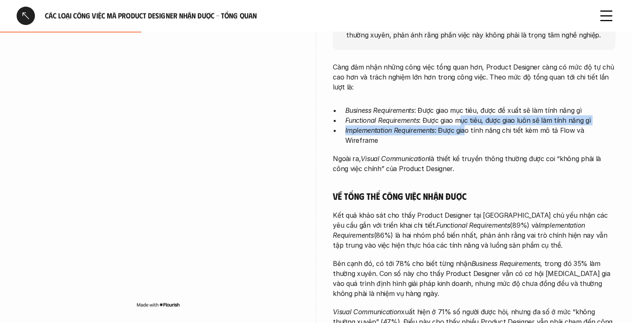
drag, startPoint x: 462, startPoint y: 118, endPoint x: 466, endPoint y: 131, distance: 13.7
click at [466, 131] on ul "Business Requirements : Được giao mục tiêu, được đề xuất sẽ làm tính năng gì Fu…" at bounding box center [474, 125] width 283 height 40
click at [466, 131] on p "Implementation Requirements : Được giao tính năng chi tiết kèm mô tả Flow và Wi…" at bounding box center [481, 135] width 270 height 20
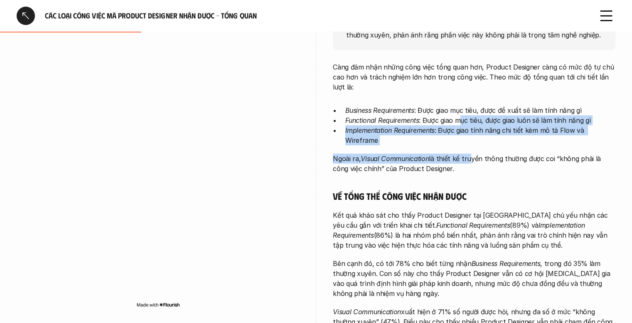
drag, startPoint x: 462, startPoint y: 121, endPoint x: 466, endPoint y: 140, distance: 19.9
click at [466, 140] on div "Càng đảm nhận những công việc tổng quan hơn, Product Designer càng có mức độ tự…" at bounding box center [474, 271] width 283 height 419
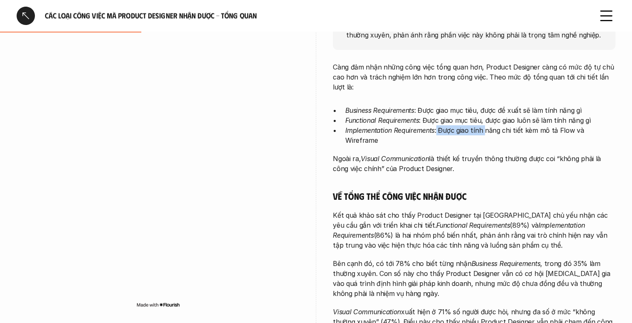
drag, startPoint x: 439, startPoint y: 128, endPoint x: 487, endPoint y: 134, distance: 49.0
click at [486, 134] on p "Implementation Requirements : Được giao tính năng chi tiết kèm mô tả Flow và Wi…" at bounding box center [481, 135] width 270 height 20
click at [487, 134] on p "Implementation Requirements : Được giao tính năng chi tiết kèm mô tả Flow và Wi…" at bounding box center [481, 135] width 270 height 20
drag, startPoint x: 441, startPoint y: 131, endPoint x: 492, endPoint y: 136, distance: 51.3
click at [492, 136] on div "Càng đảm nhận những công việc tổng quan hơn, Product Designer càng có mức độ tự…" at bounding box center [474, 271] width 283 height 419
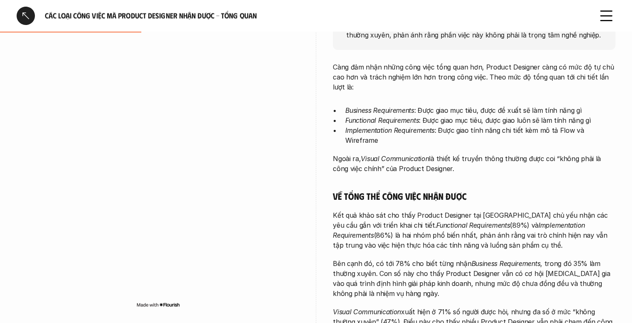
click at [495, 136] on div "Càng đảm nhận những công việc tổng quan hơn, Product Designer càng có mức độ tự…" at bounding box center [474, 271] width 283 height 419
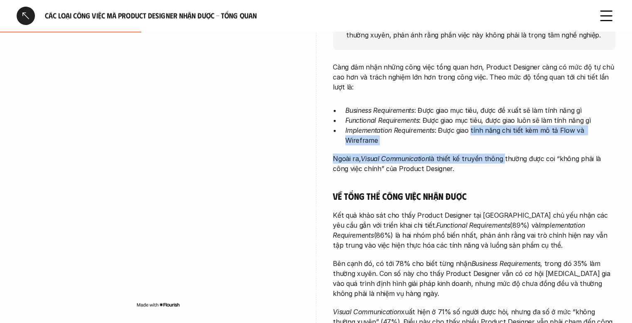
drag, startPoint x: 472, startPoint y: 132, endPoint x: 502, endPoint y: 146, distance: 33.1
click at [502, 146] on div "Càng đảm nhận những công việc tổng quan hơn, Product Designer càng có mức độ tự…" at bounding box center [474, 271] width 283 height 419
click at [502, 153] on p "Ngoài ra, Visual Communication là thiết kế truyền thông thường được coi “không …" at bounding box center [474, 163] width 283 height 20
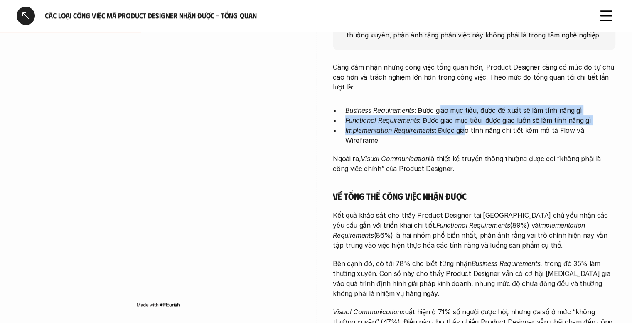
drag, startPoint x: 444, startPoint y: 114, endPoint x: 467, endPoint y: 129, distance: 27.2
click at [467, 129] on ul "Business Requirements : Được giao mục tiêu, được đề xuất sẽ làm tính năng gì Fu…" at bounding box center [474, 125] width 283 height 40
click at [467, 129] on p "Implementation Requirements : Được giao tính năng chi tiết kèm mô tả Flow và Wi…" at bounding box center [481, 135] width 270 height 20
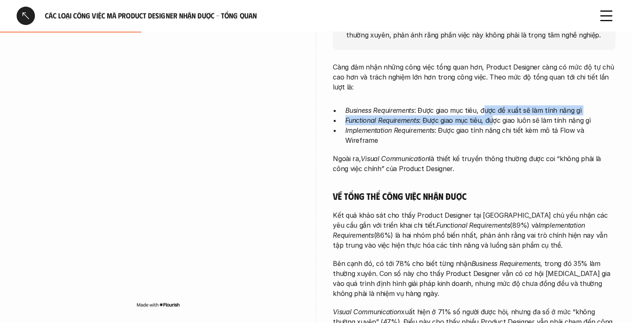
drag, startPoint x: 486, startPoint y: 108, endPoint x: 494, endPoint y: 125, distance: 18.6
click at [494, 125] on ul "Business Requirements : Được giao mục tiêu, được đề xuất sẽ làm tính năng gì Fu…" at bounding box center [474, 125] width 283 height 40
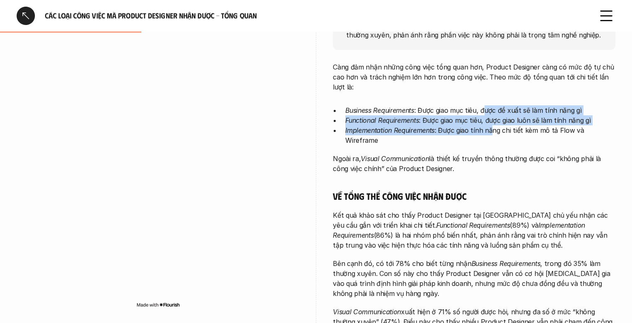
click at [494, 125] on p "Implementation Requirements : Được giao tính năng chi tiết kèm mô tả Flow và Wi…" at bounding box center [481, 135] width 270 height 20
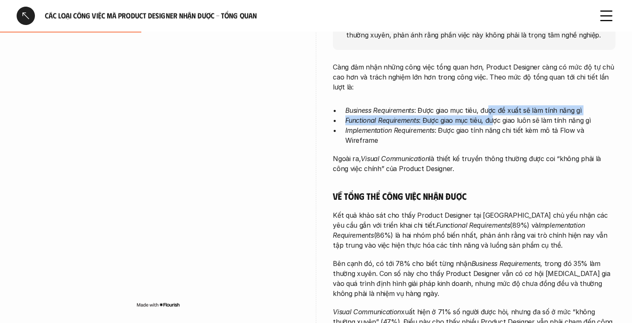
drag, startPoint x: 490, startPoint y: 105, endPoint x: 493, endPoint y: 124, distance: 19.3
click at [493, 124] on ul "Business Requirements : Được giao mục tiêu, được đề xuất sẽ làm tính năng gì Fu…" at bounding box center [474, 125] width 283 height 40
click at [493, 124] on p "Functional Requirements : Được giao mục tiêu, được giao luôn sẽ làm tính năng gì" at bounding box center [481, 120] width 270 height 10
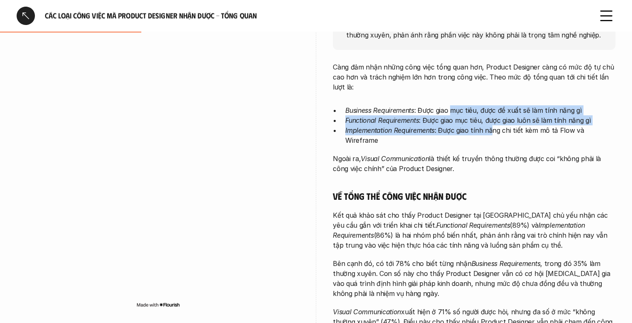
drag, startPoint x: 452, startPoint y: 114, endPoint x: 493, endPoint y: 128, distance: 42.5
click at [493, 128] on ul "Business Requirements : Được giao mục tiêu, được đề xuất sẽ làm tính năng gì Fu…" at bounding box center [474, 125] width 283 height 40
click at [494, 128] on p "Implementation Requirements : Được giao tính năng chi tiết kèm mô tả Flow và Wi…" at bounding box center [481, 135] width 270 height 20
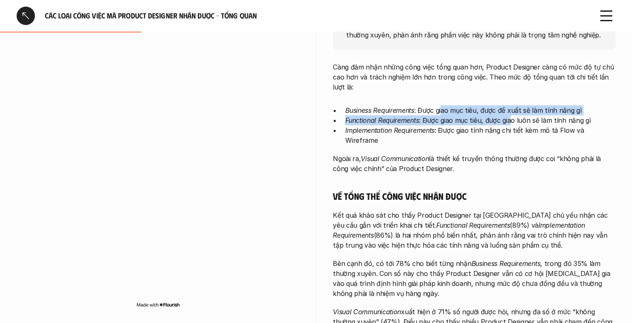
drag, startPoint x: 444, startPoint y: 114, endPoint x: 514, endPoint y: 122, distance: 70.7
click at [514, 122] on ul "Business Requirements : Được giao mục tiêu, được đề xuất sẽ làm tính năng gì Fu…" at bounding box center [474, 125] width 283 height 40
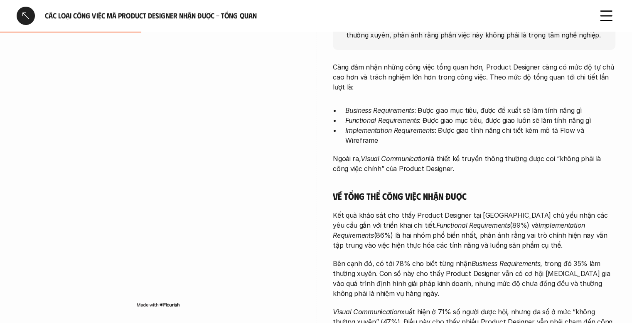
click at [525, 123] on p "Functional Requirements : Được giao mục tiêu, được giao luôn sẽ làm tính năng gì" at bounding box center [481, 120] width 270 height 10
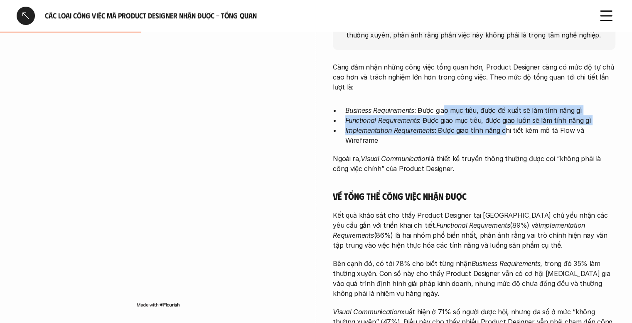
drag, startPoint x: 447, startPoint y: 112, endPoint x: 509, endPoint y: 127, distance: 63.4
click at [505, 127] on ul "Business Requirements : Được giao mục tiêu, được đề xuất sẽ làm tính năng gì Fu…" at bounding box center [474, 125] width 283 height 40
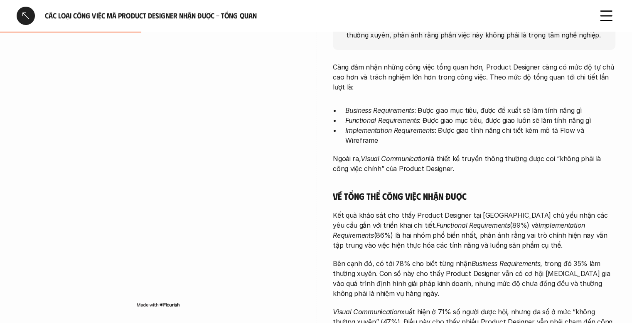
click at [511, 127] on p "Implementation Requirements : Được giao tính năng chi tiết kèm mô tả Flow và Wi…" at bounding box center [481, 135] width 270 height 20
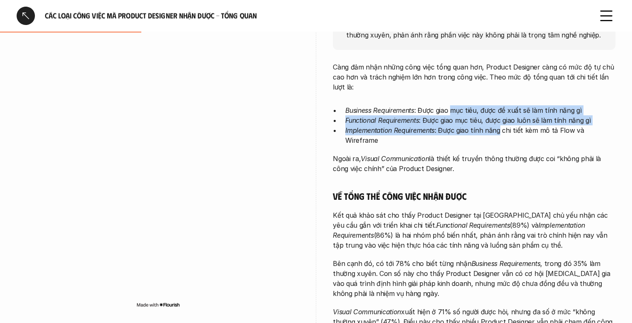
drag, startPoint x: 452, startPoint y: 112, endPoint x: 499, endPoint y: 132, distance: 51.2
click at [499, 132] on ul "Business Requirements : Được giao mục tiêu, được đề xuất sẽ làm tính năng gì Fu…" at bounding box center [474, 125] width 283 height 40
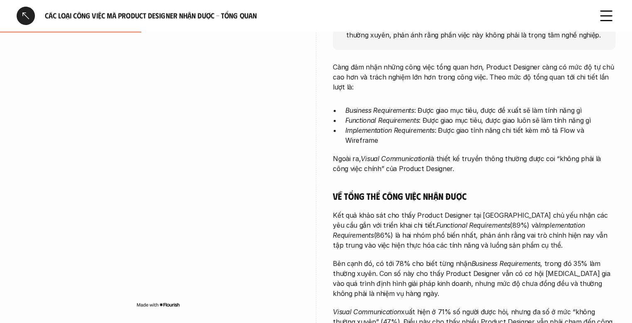
click at [504, 130] on p "Implementation Requirements : Được giao tính năng chi tiết kèm mô tả Flow và Wi…" at bounding box center [481, 135] width 270 height 20
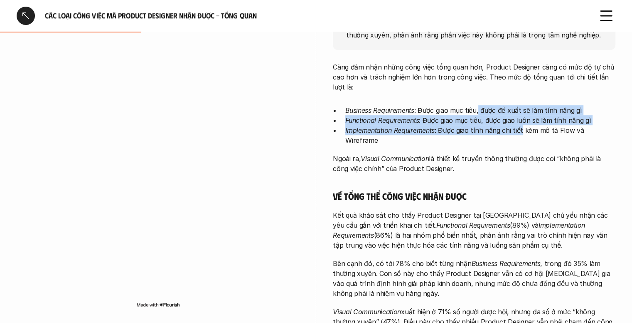
drag, startPoint x: 481, startPoint y: 110, endPoint x: 522, endPoint y: 137, distance: 49.4
click at [522, 137] on div "Càng đảm nhận những công việc tổng quan hơn, Product Designer càng có mức độ tự…" at bounding box center [474, 271] width 283 height 419
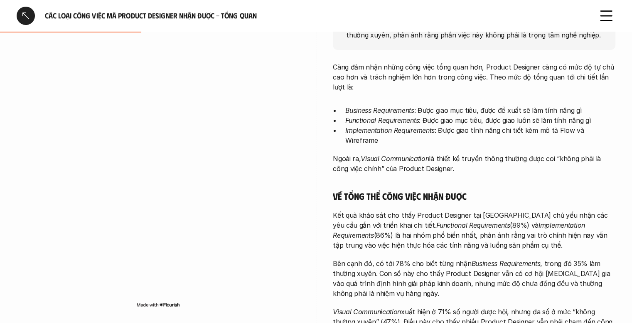
click at [534, 133] on p "Implementation Requirements : Được giao tính năng chi tiết kèm mô tả Flow và Wi…" at bounding box center [481, 135] width 270 height 20
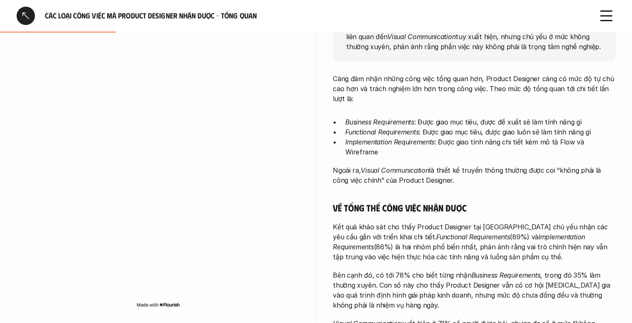
scroll to position [153, 0]
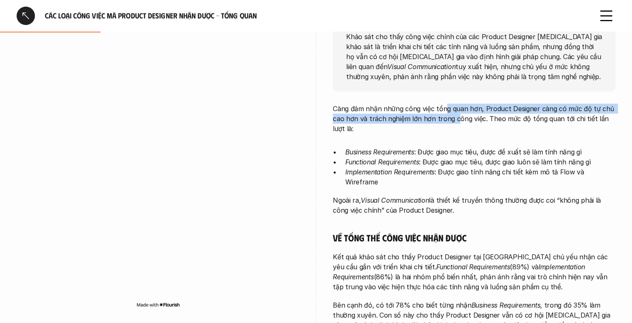
drag, startPoint x: 446, startPoint y: 105, endPoint x: 461, endPoint y: 125, distance: 24.4
click at [459, 123] on p "Càng đảm nhận những công việc tổng quan hơn, Product Designer càng có mức độ tự…" at bounding box center [474, 119] width 283 height 30
click at [461, 125] on p "Càng đảm nhận những công việc tổng quan hơn, Product Designer càng có mức độ tự…" at bounding box center [474, 119] width 283 height 30
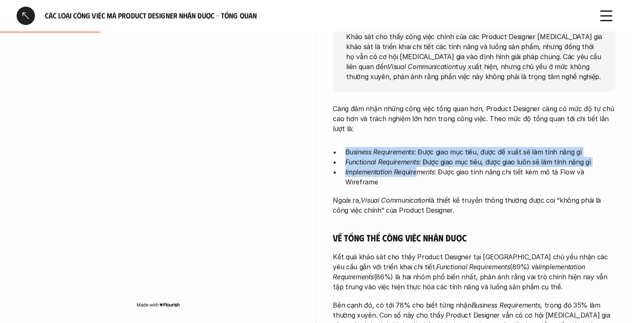
drag, startPoint x: 397, startPoint y: 135, endPoint x: 417, endPoint y: 174, distance: 43.7
click at [417, 173] on div "Càng đảm nhận những công việc tổng quan hơn, Product Designer càng có mức độ tự…" at bounding box center [474, 313] width 283 height 419
click at [417, 176] on p "Implementation Requirements : Được giao tính năng chi tiết kèm mô tả Flow và Wi…" at bounding box center [481, 177] width 270 height 20
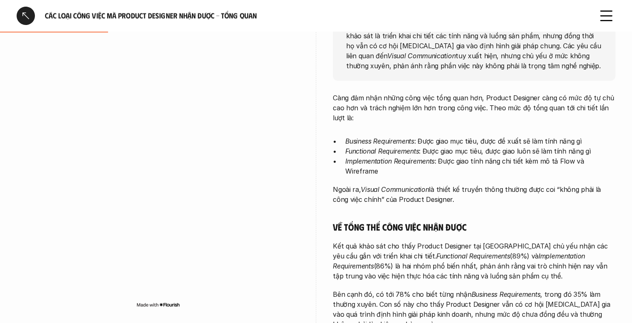
scroll to position [236, 0]
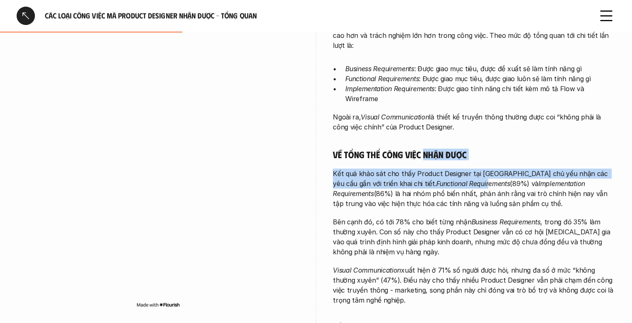
drag, startPoint x: 423, startPoint y: 133, endPoint x: 441, endPoint y: 172, distance: 42.8
click at [441, 172] on div "Càng đảm nhận những công việc tổng quan hơn, Product Designer càng có mức độ tự…" at bounding box center [474, 229] width 283 height 419
click at [441, 179] on em "Functional Requirements" at bounding box center [474, 183] width 74 height 8
drag, startPoint x: 446, startPoint y: 140, endPoint x: 451, endPoint y: 170, distance: 29.9
click at [451, 169] on div "Càng đảm nhận những công việc tổng quan hơn, Product Designer càng có mức độ tự…" at bounding box center [474, 229] width 283 height 419
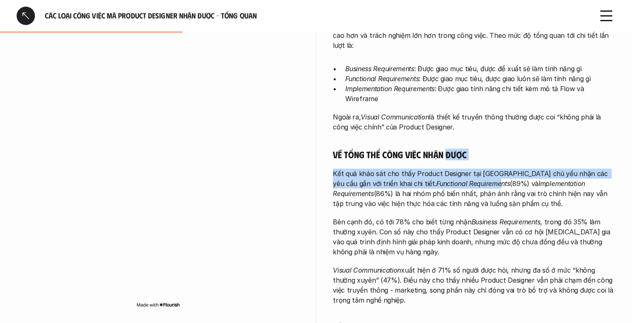
click at [451, 179] on em "Functional Requirements" at bounding box center [474, 183] width 74 height 8
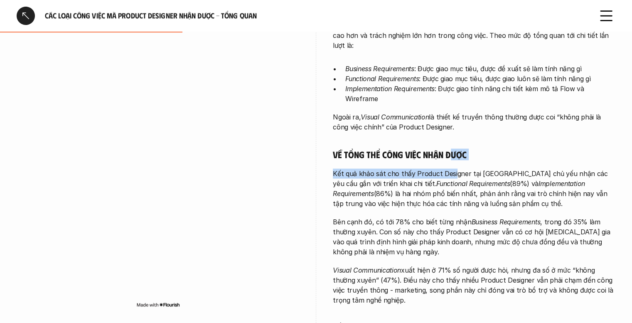
drag, startPoint x: 451, startPoint y: 133, endPoint x: 453, endPoint y: 168, distance: 35.4
click at [453, 168] on div "Càng đảm nhận những công việc tổng quan hơn, Product Designer càng có mức độ tự…" at bounding box center [474, 229] width 283 height 419
click at [453, 179] on em "Functional Requirements" at bounding box center [474, 183] width 74 height 8
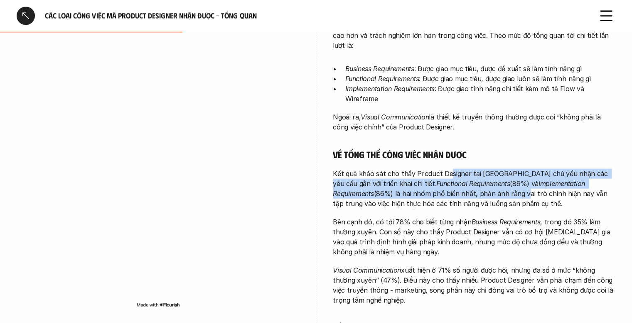
drag, startPoint x: 447, startPoint y: 160, endPoint x: 452, endPoint y: 181, distance: 21.8
click at [452, 180] on p "Kết quả khảo sát cho thấy Product Designer tại [GEOGRAPHIC_DATA] chủ yếu nhận c…" at bounding box center [474, 188] width 283 height 40
click at [452, 181] on p "Kết quả khảo sát cho thấy Product Designer tại [GEOGRAPHIC_DATA] chủ yếu nhận c…" at bounding box center [474, 188] width 283 height 40
